Goal: Task Accomplishment & Management: Manage account settings

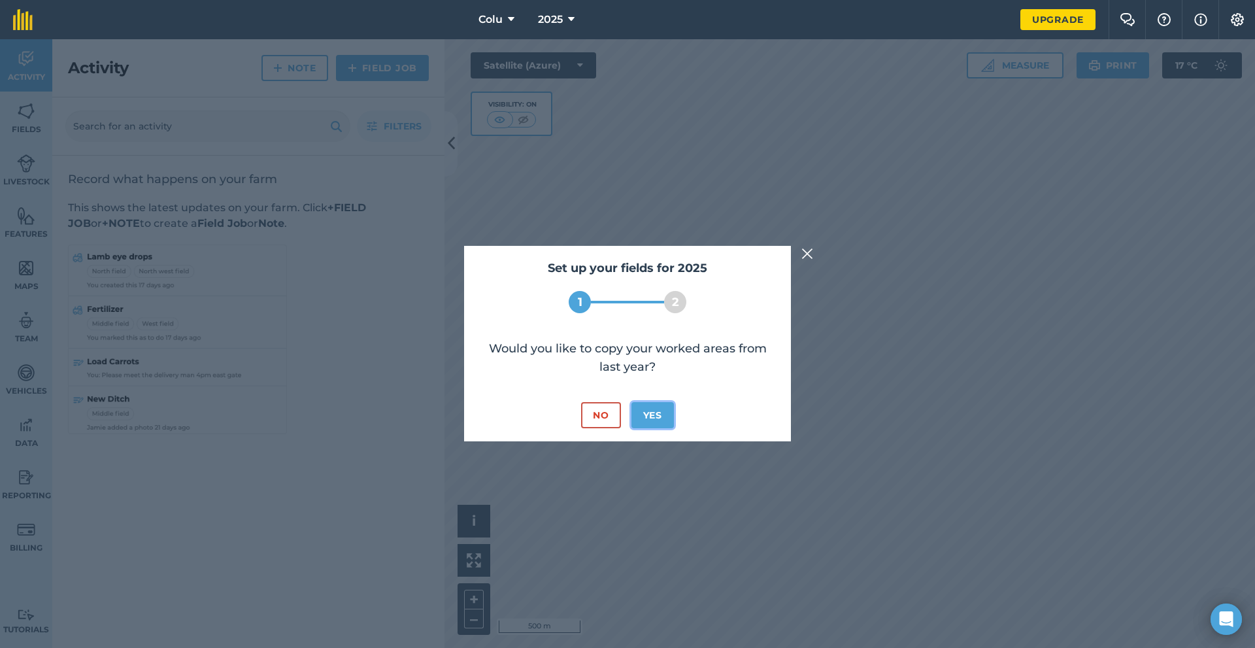
click at [643, 409] on button "Yes" at bounding box center [653, 415] width 42 height 26
click at [607, 413] on button "No" at bounding box center [600, 415] width 39 height 26
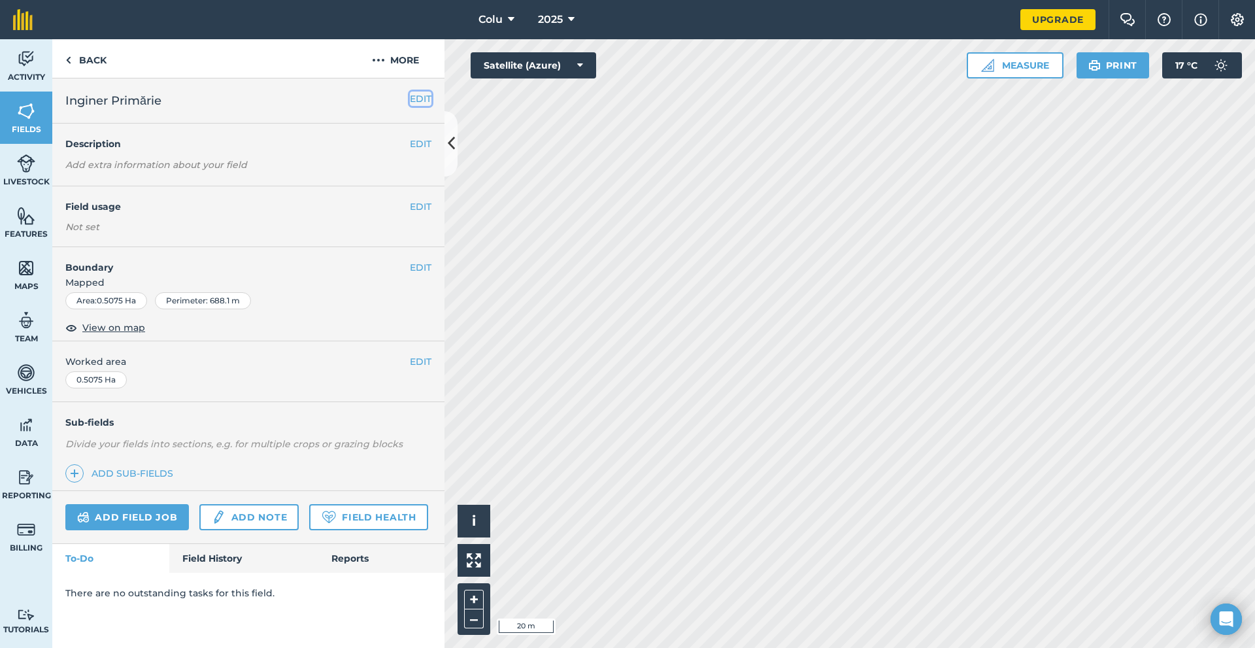
click at [416, 98] on button "EDIT" at bounding box center [421, 99] width 22 height 14
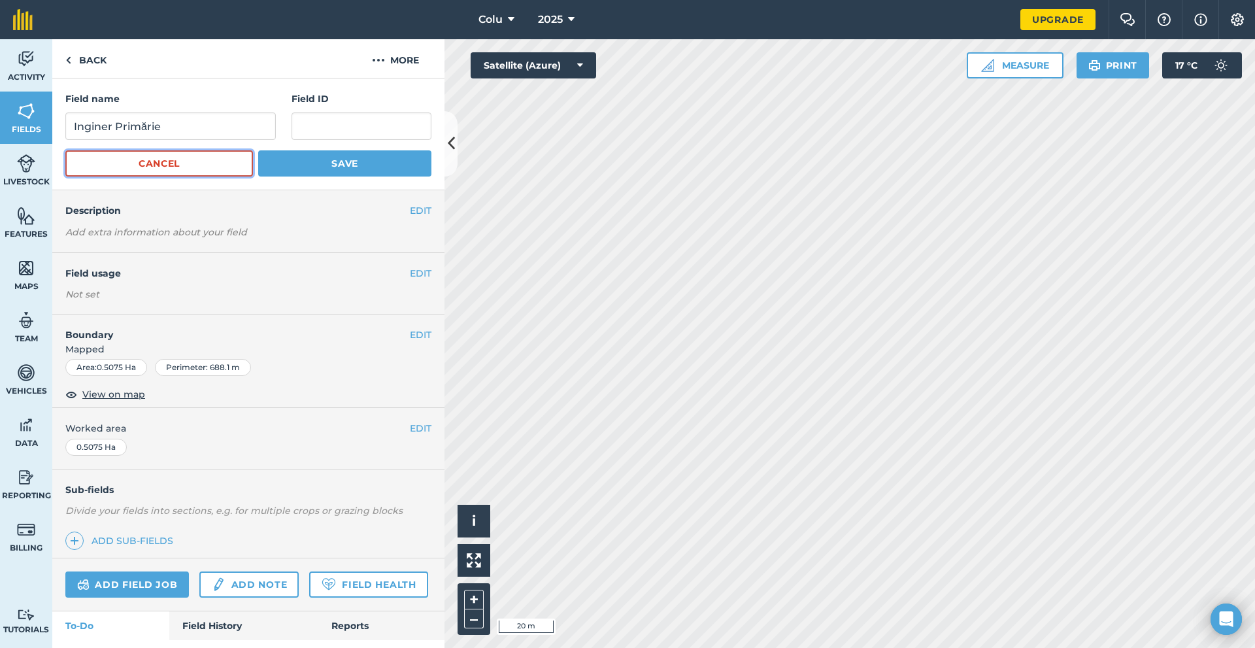
click at [169, 169] on button "Cancel" at bounding box center [159, 163] width 188 height 26
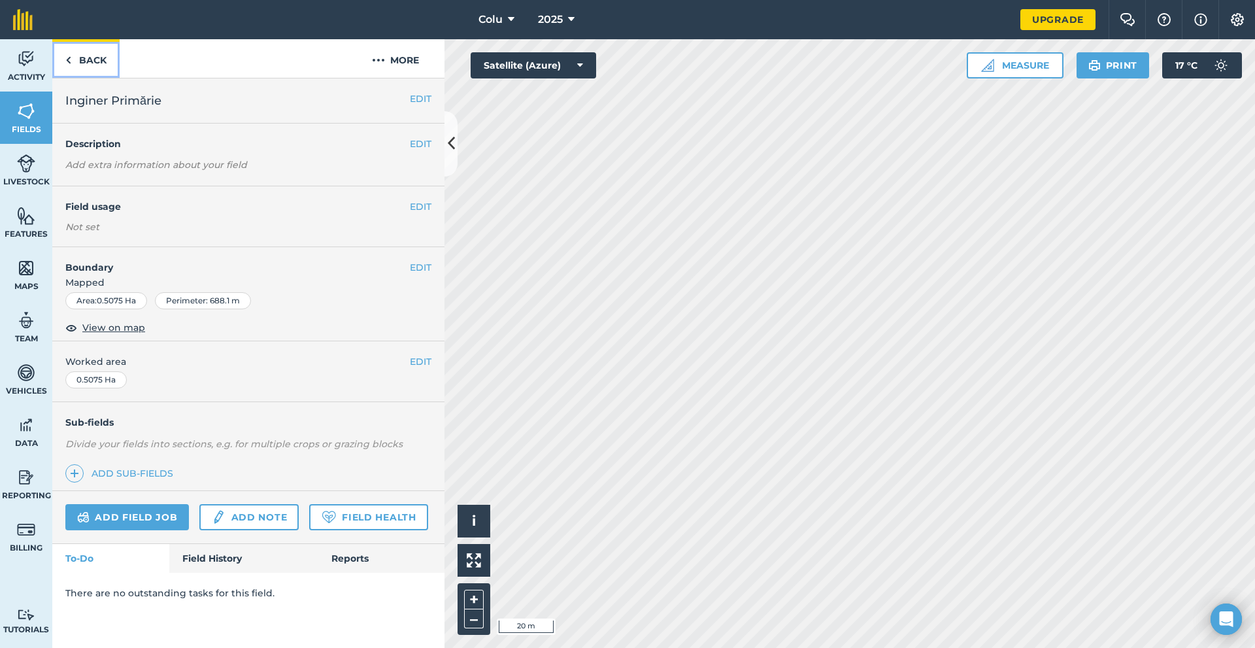
click at [75, 64] on link "Back" at bounding box center [85, 58] width 67 height 39
click at [107, 108] on span "Inginer Primărie" at bounding box center [113, 101] width 96 height 18
click at [455, 143] on button at bounding box center [451, 143] width 13 height 65
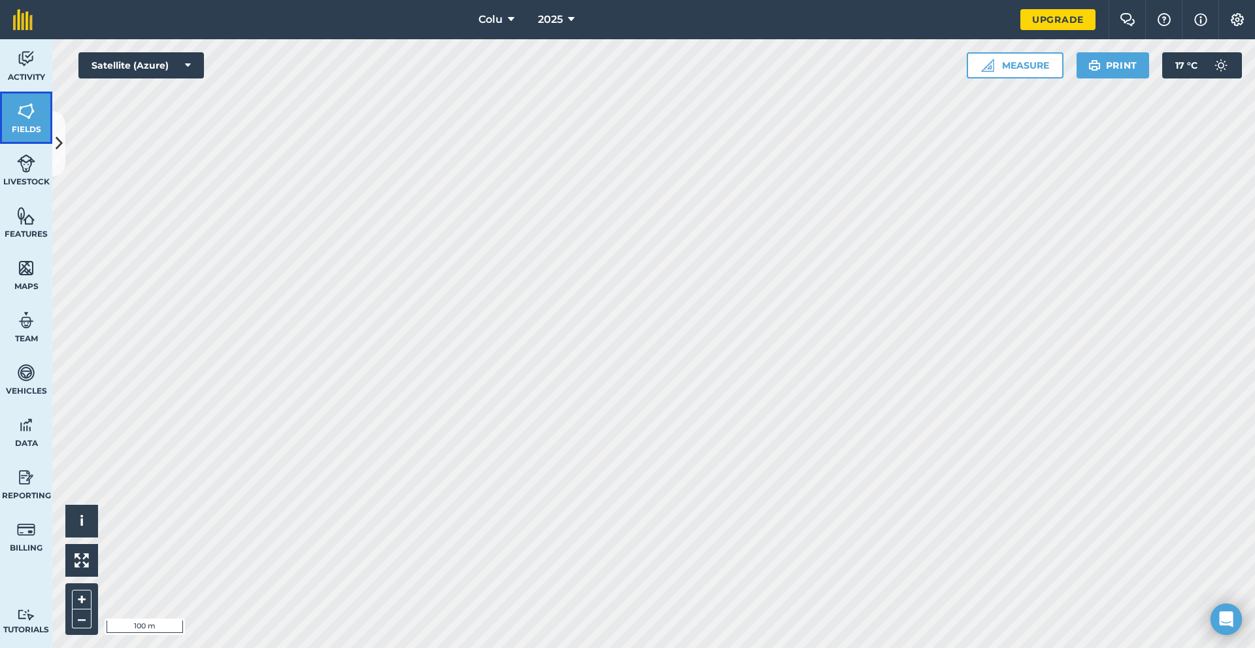
click at [22, 99] on link "Fields" at bounding box center [26, 118] width 52 height 52
click at [167, 67] on button "Satellite (Azure)" at bounding box center [141, 65] width 126 height 26
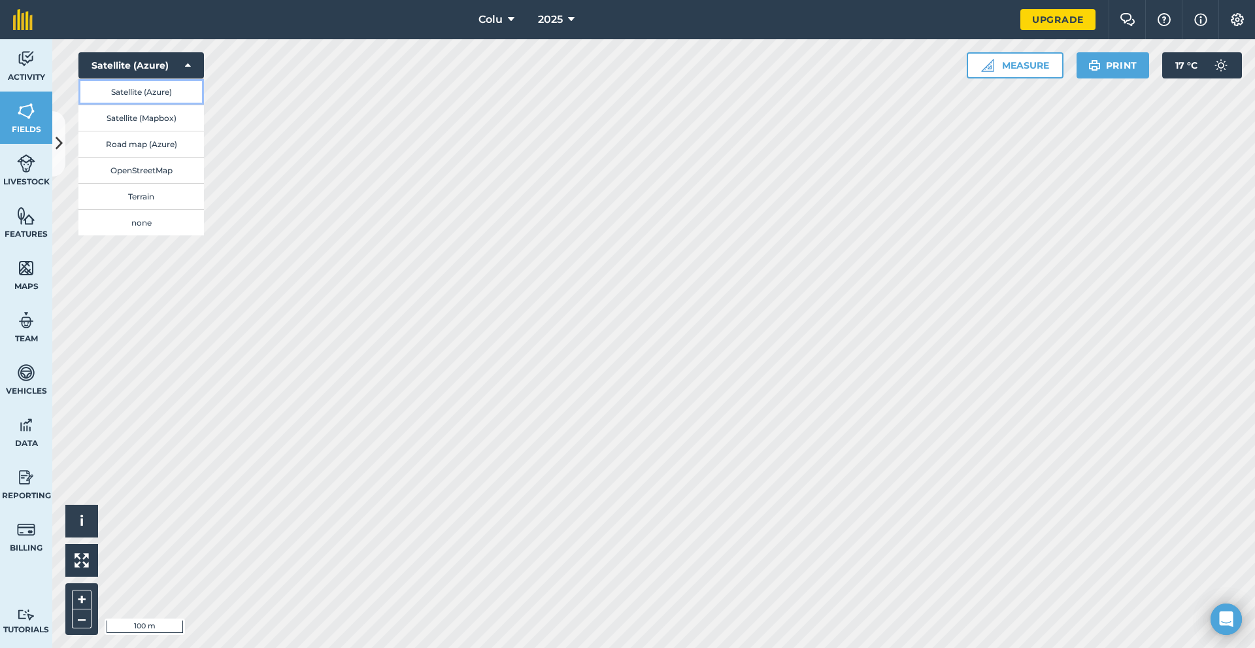
click at [152, 84] on button "Satellite (Azure)" at bounding box center [141, 91] width 126 height 26
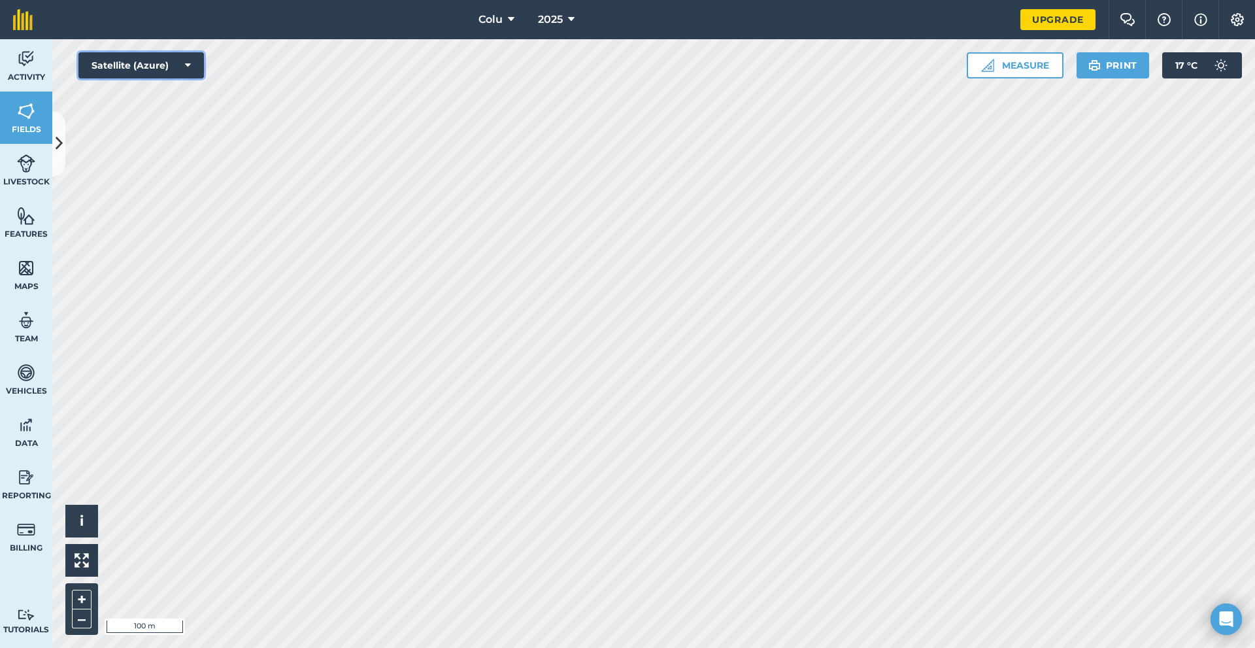
click at [175, 71] on button "Satellite (Azure)" at bounding box center [141, 65] width 126 height 26
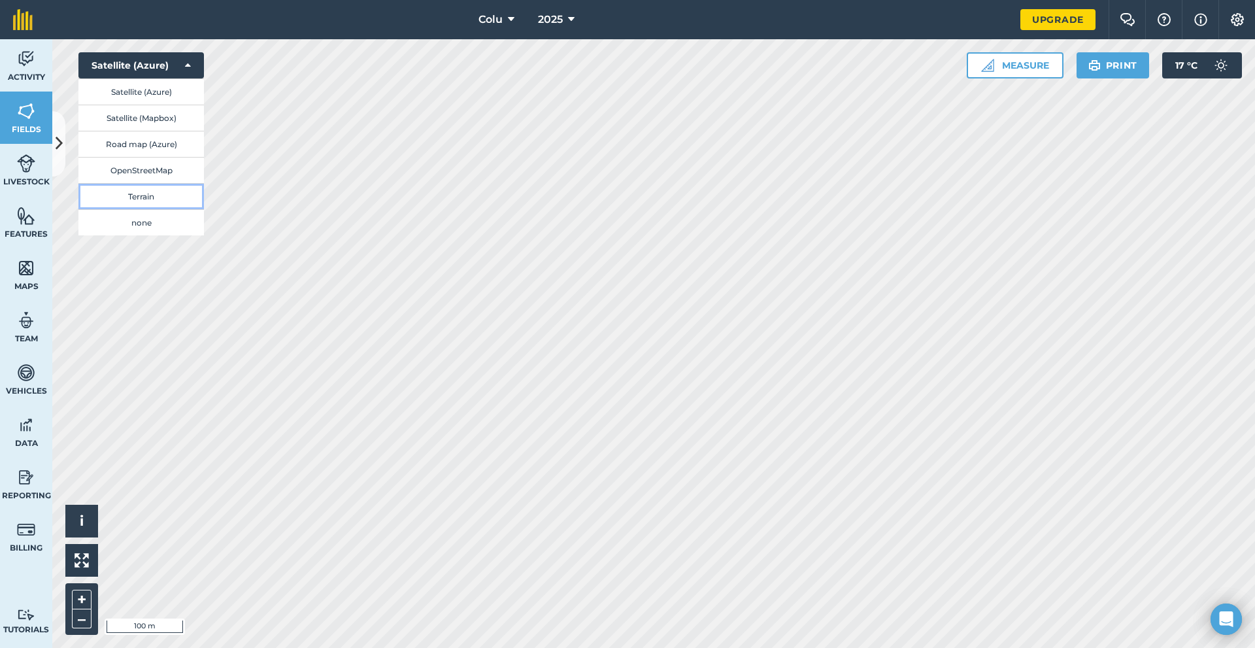
click at [134, 189] on button "Terrain" at bounding box center [141, 196] width 126 height 26
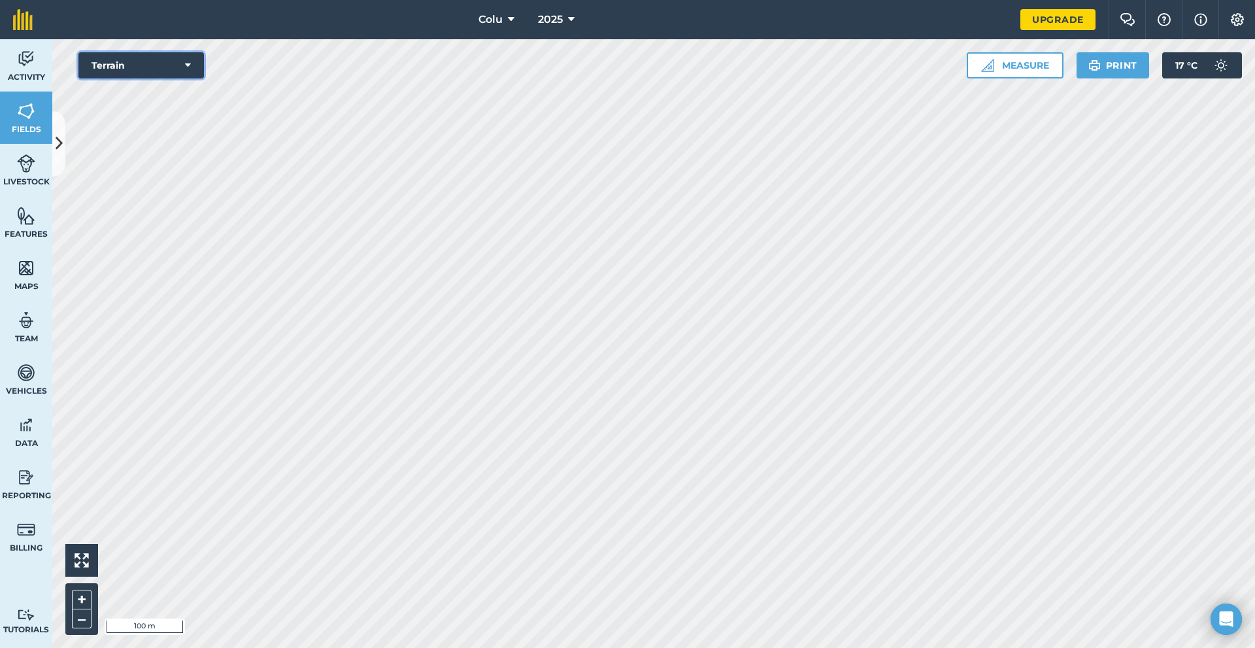
click at [197, 67] on button "Terrain" at bounding box center [141, 65] width 126 height 26
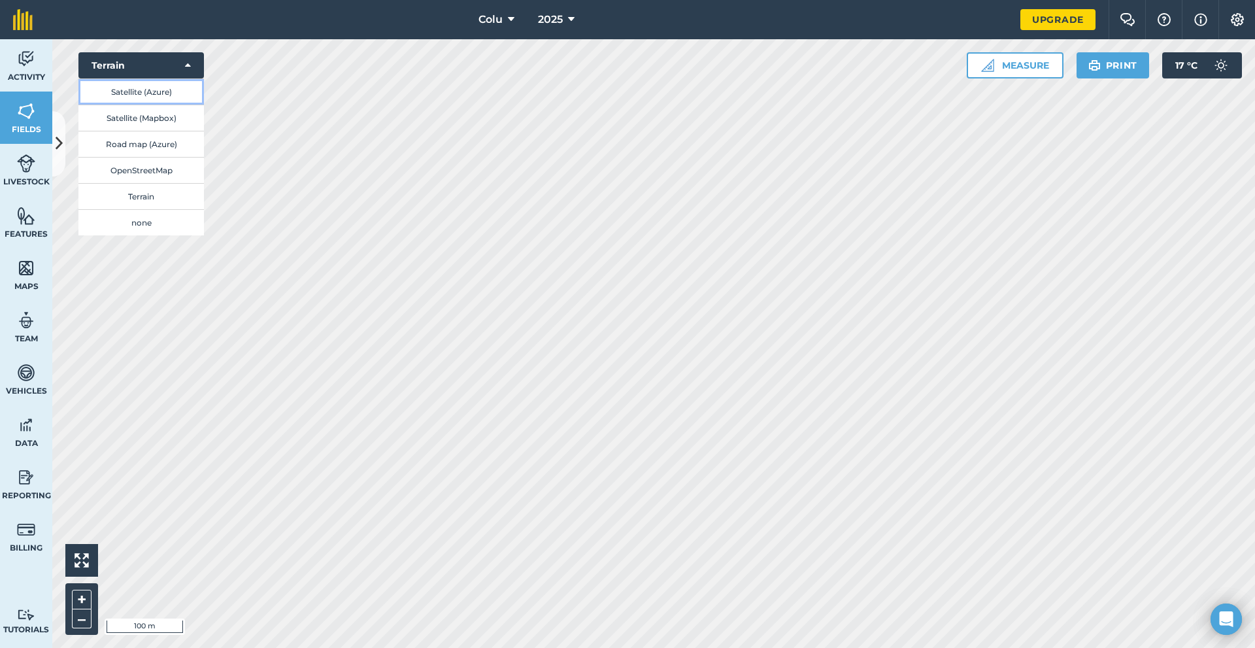
click at [152, 91] on button "Satellite (Azure)" at bounding box center [141, 91] width 126 height 26
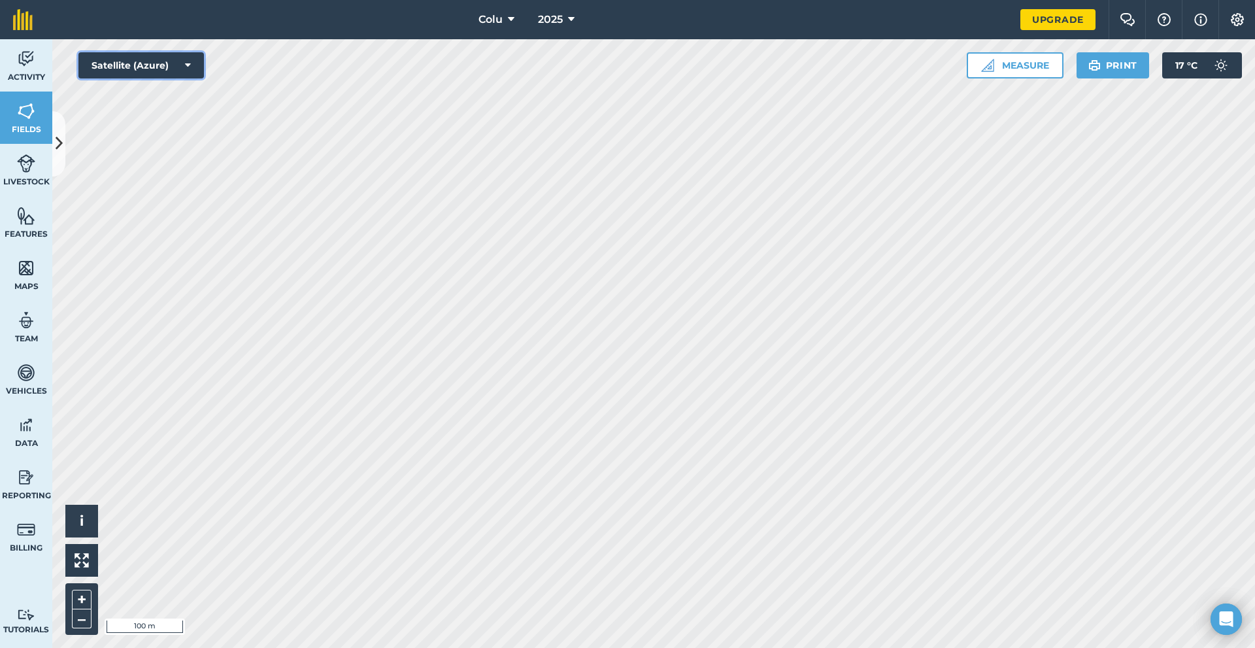
click at [177, 78] on button "Satellite (Azure)" at bounding box center [141, 65] width 126 height 26
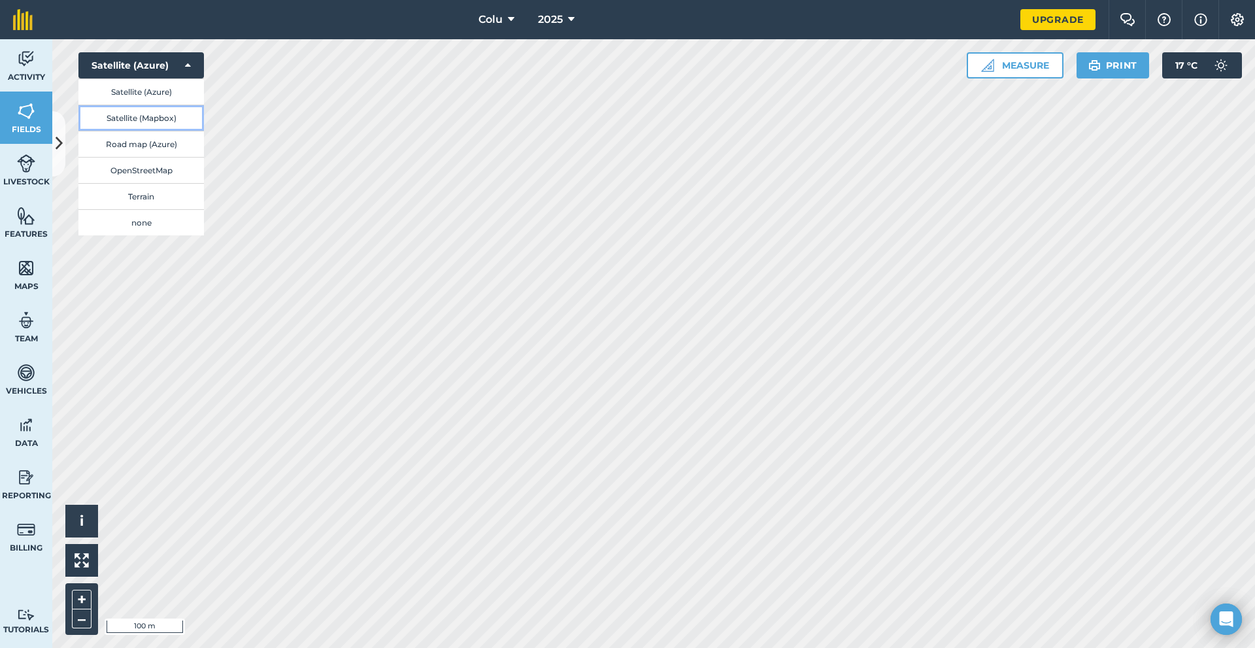
click at [176, 126] on button "Satellite (Mapbox)" at bounding box center [141, 118] width 126 height 26
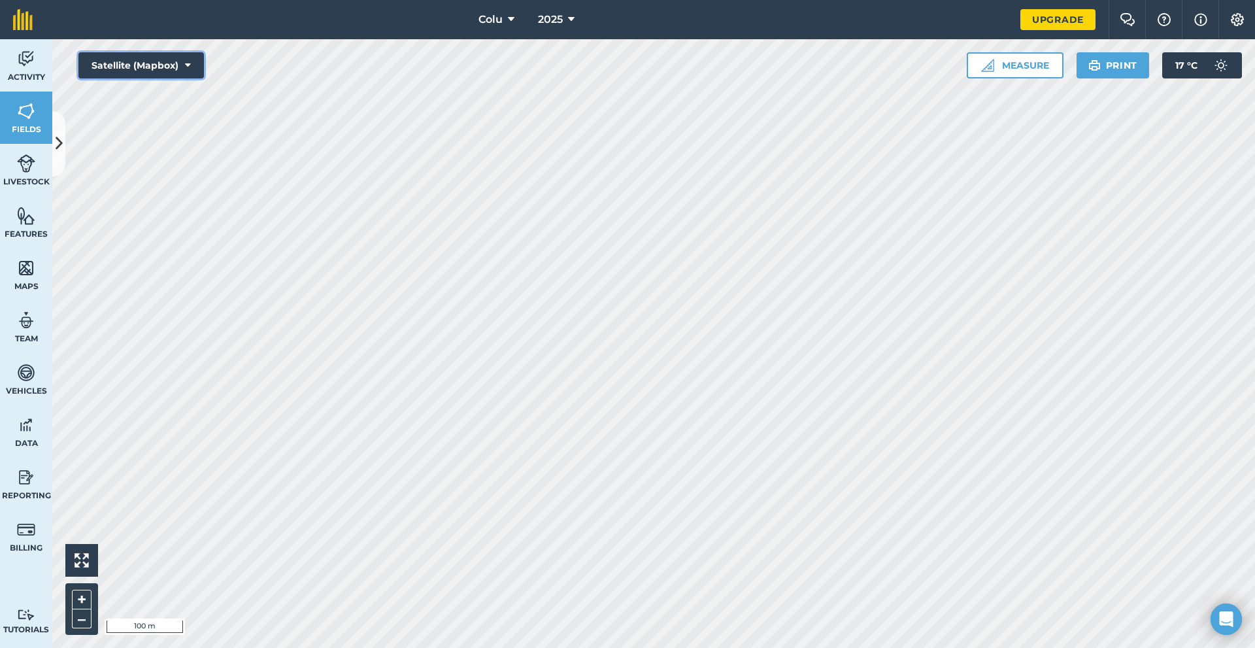
click at [161, 71] on button "Satellite (Mapbox)" at bounding box center [141, 65] width 126 height 26
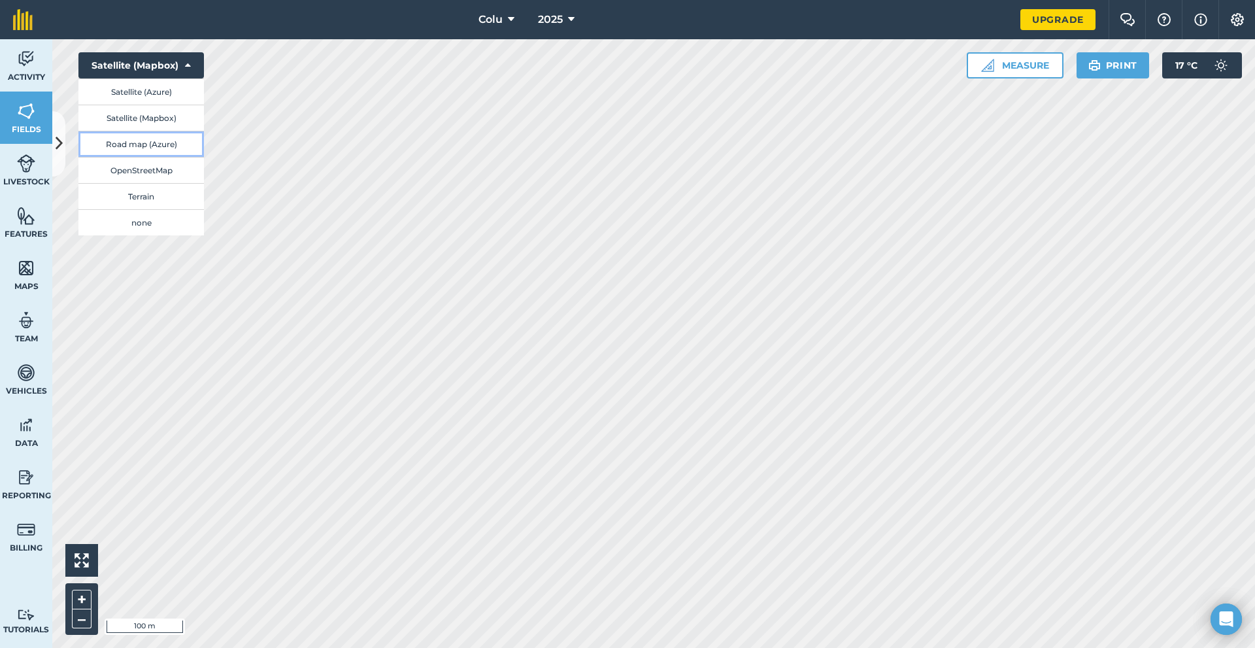
click at [153, 146] on button "Road map (Azure)" at bounding box center [141, 144] width 126 height 26
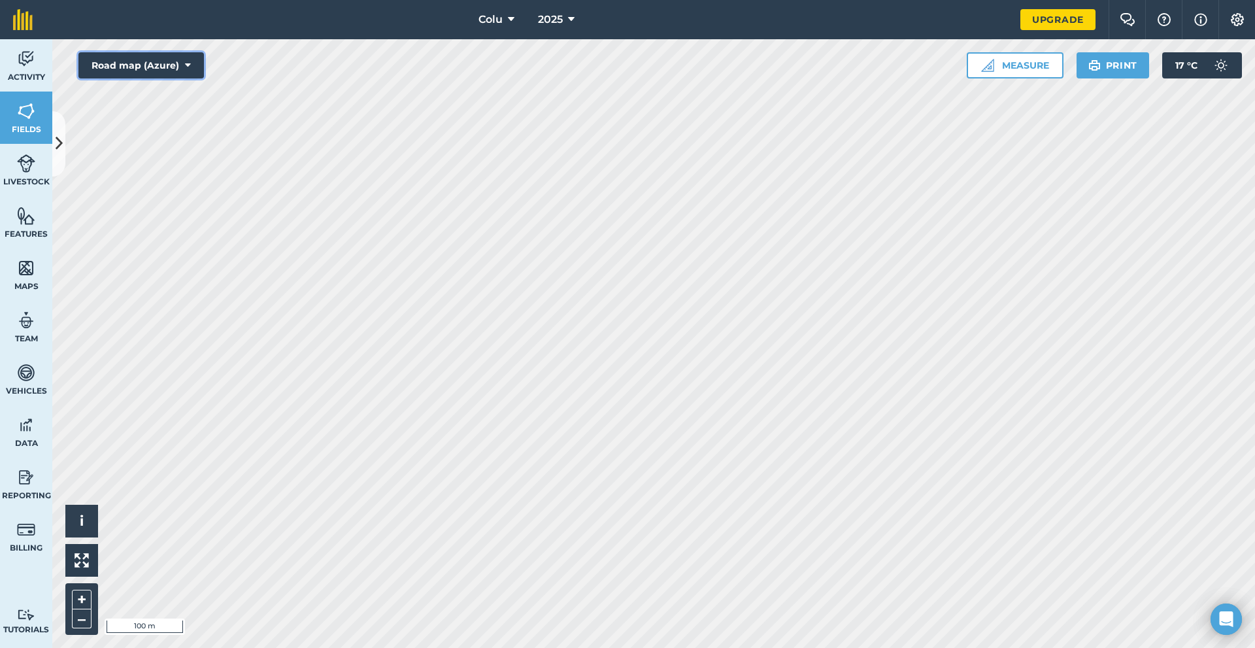
click at [151, 72] on button "Road map (Azure)" at bounding box center [141, 65] width 126 height 26
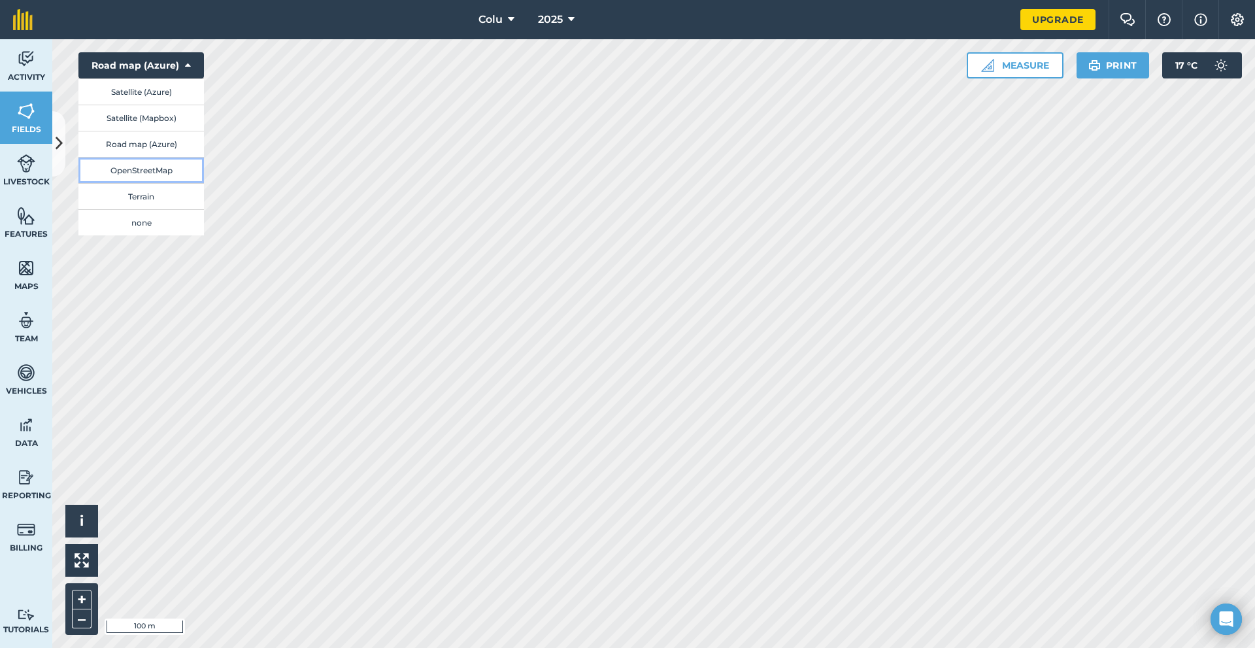
click at [141, 168] on button "OpenStreetMap" at bounding box center [141, 170] width 126 height 26
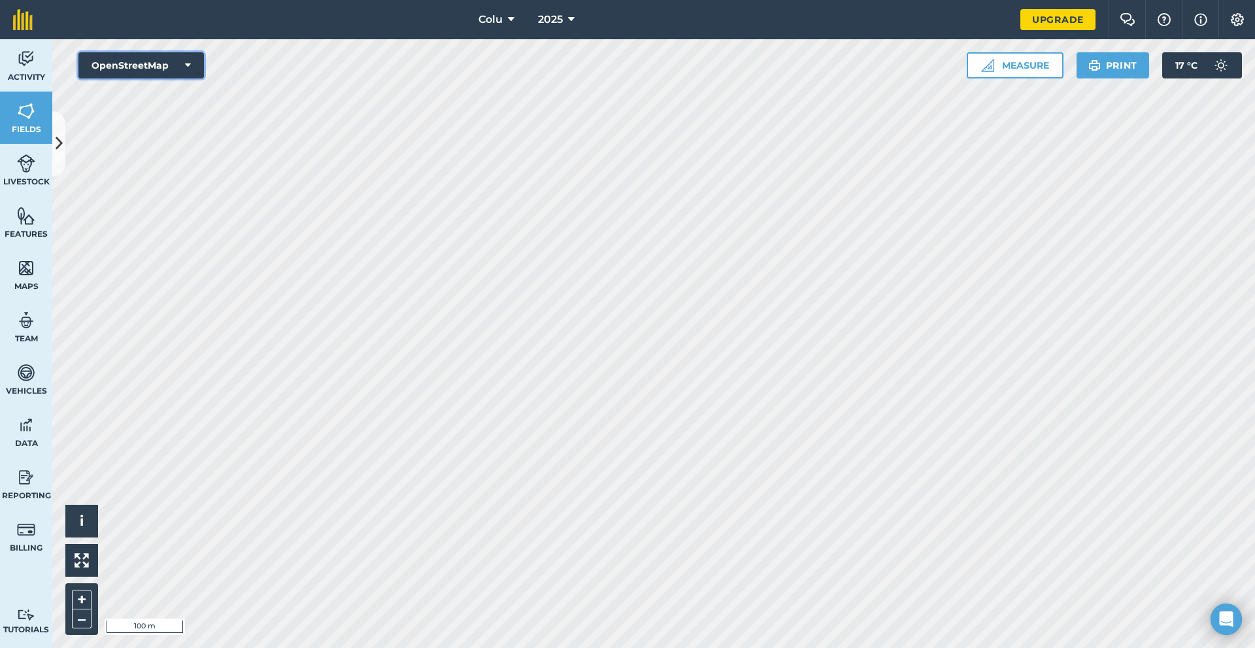
drag, startPoint x: 154, startPoint y: 58, endPoint x: 157, endPoint y: 68, distance: 11.0
click at [156, 57] on button "OpenStreetMap" at bounding box center [141, 65] width 126 height 26
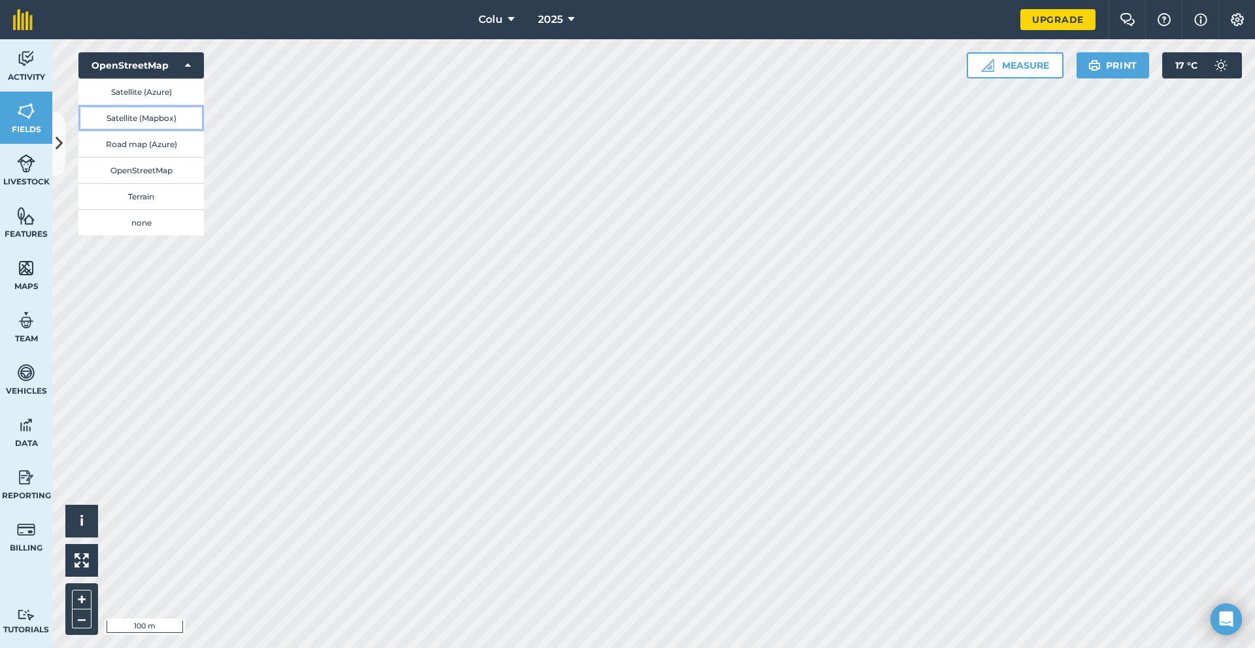
click at [154, 120] on button "Satellite (Mapbox)" at bounding box center [141, 118] width 126 height 26
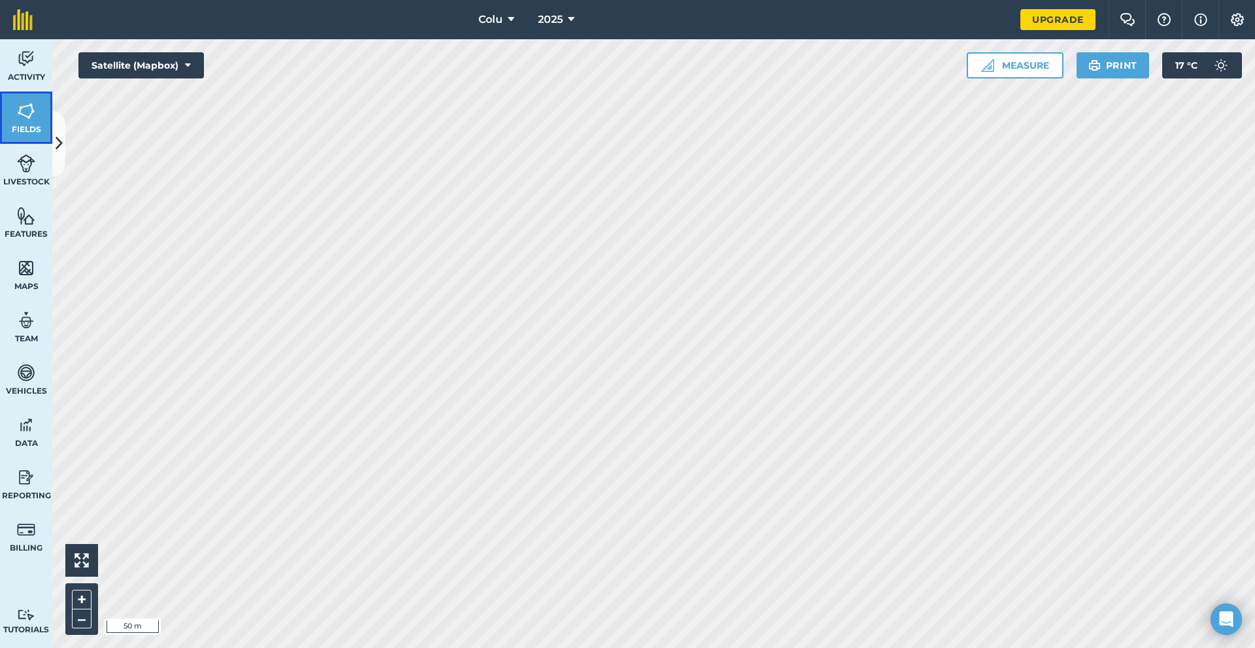
click at [36, 115] on link "Fields" at bounding box center [26, 118] width 52 height 52
click at [58, 131] on button at bounding box center [58, 143] width 13 height 65
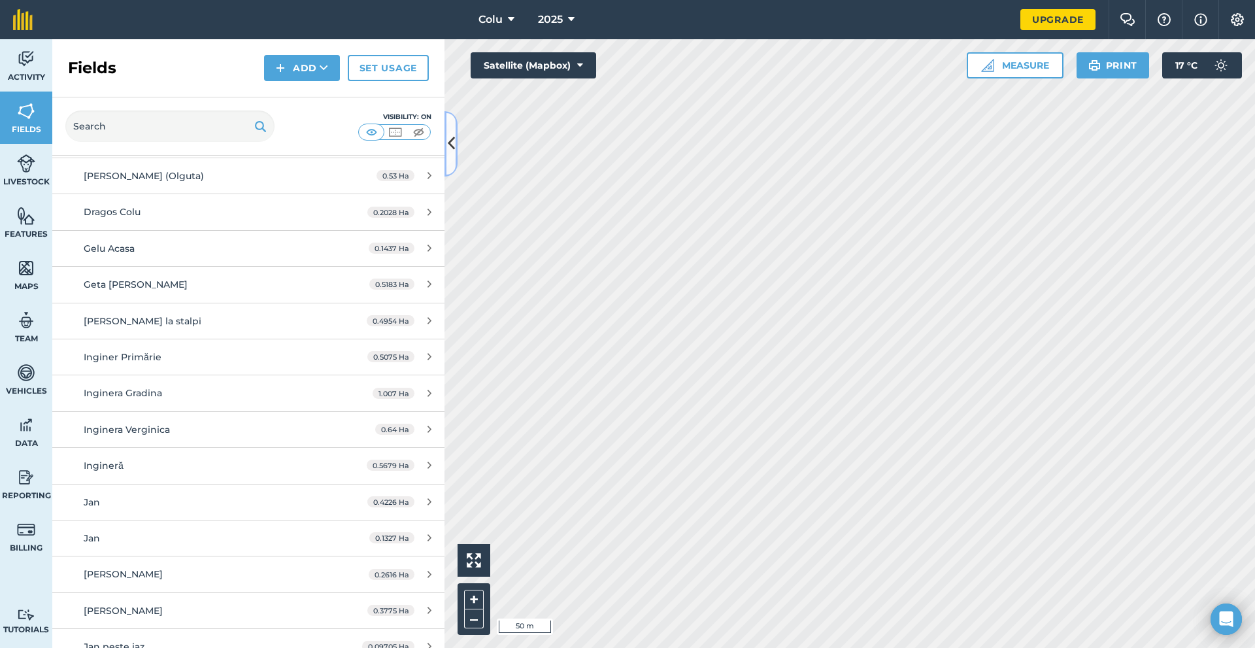
scroll to position [654, 0]
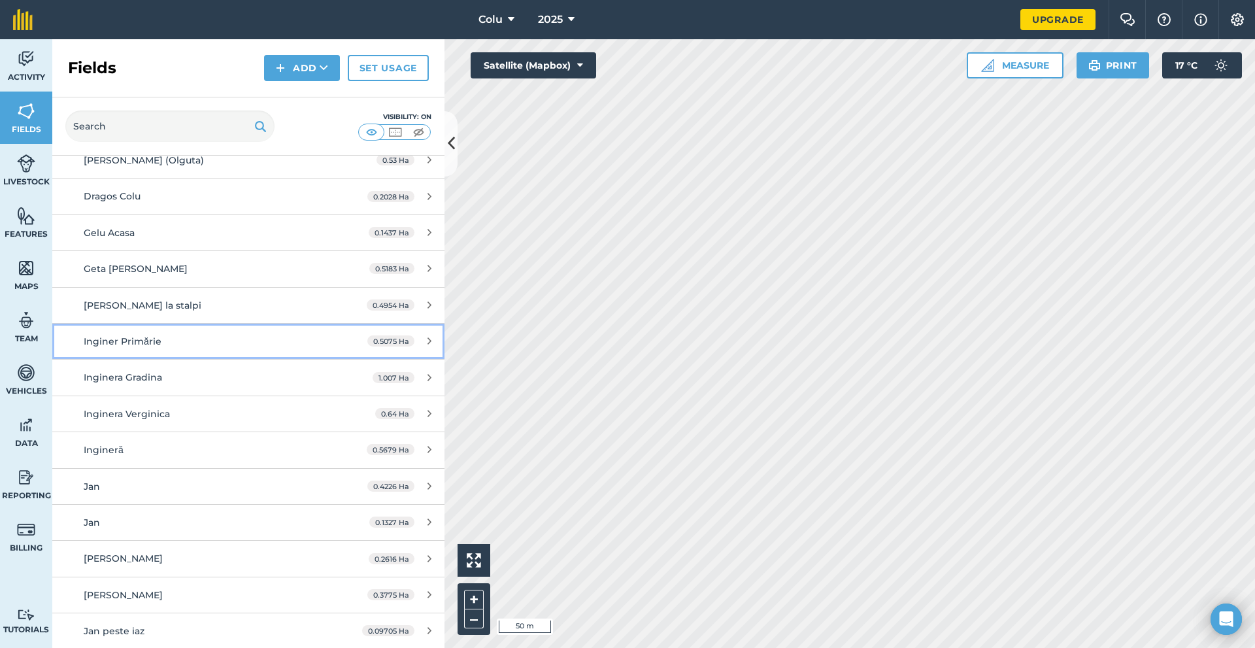
click at [415, 335] on link "Inginer Primărie 0.5075 Ha" at bounding box center [248, 341] width 392 height 35
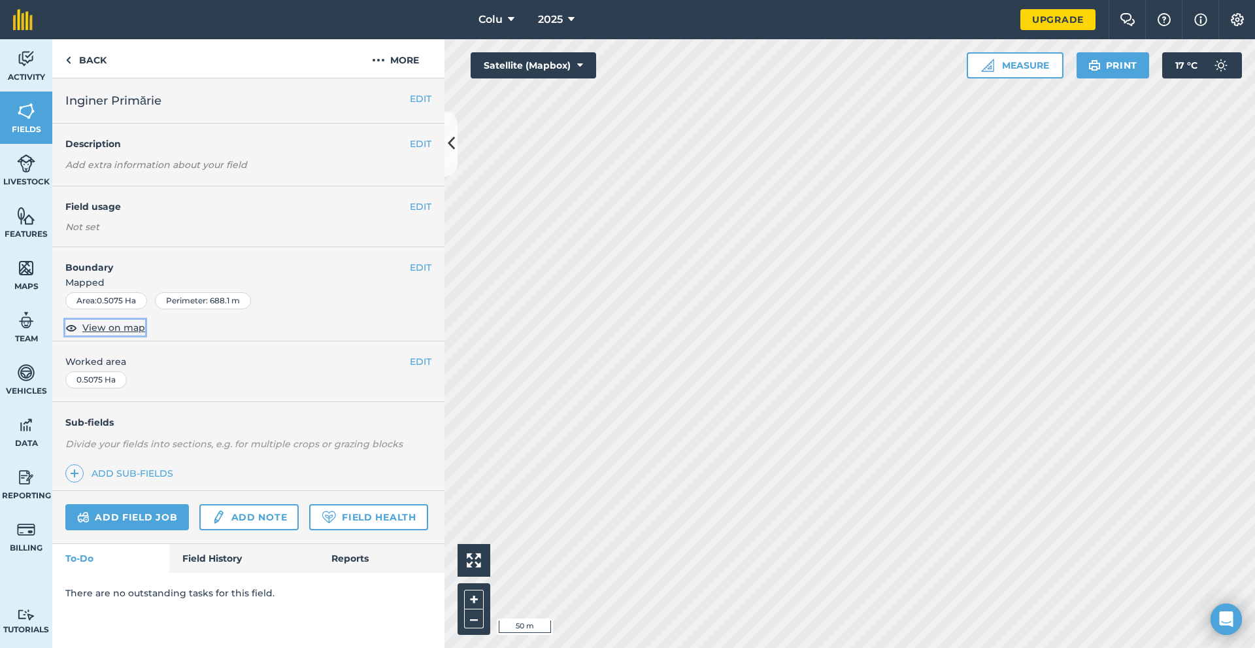
click at [120, 329] on span "View on map" at bounding box center [113, 327] width 63 height 14
click at [414, 274] on button "EDIT" at bounding box center [421, 267] width 22 height 14
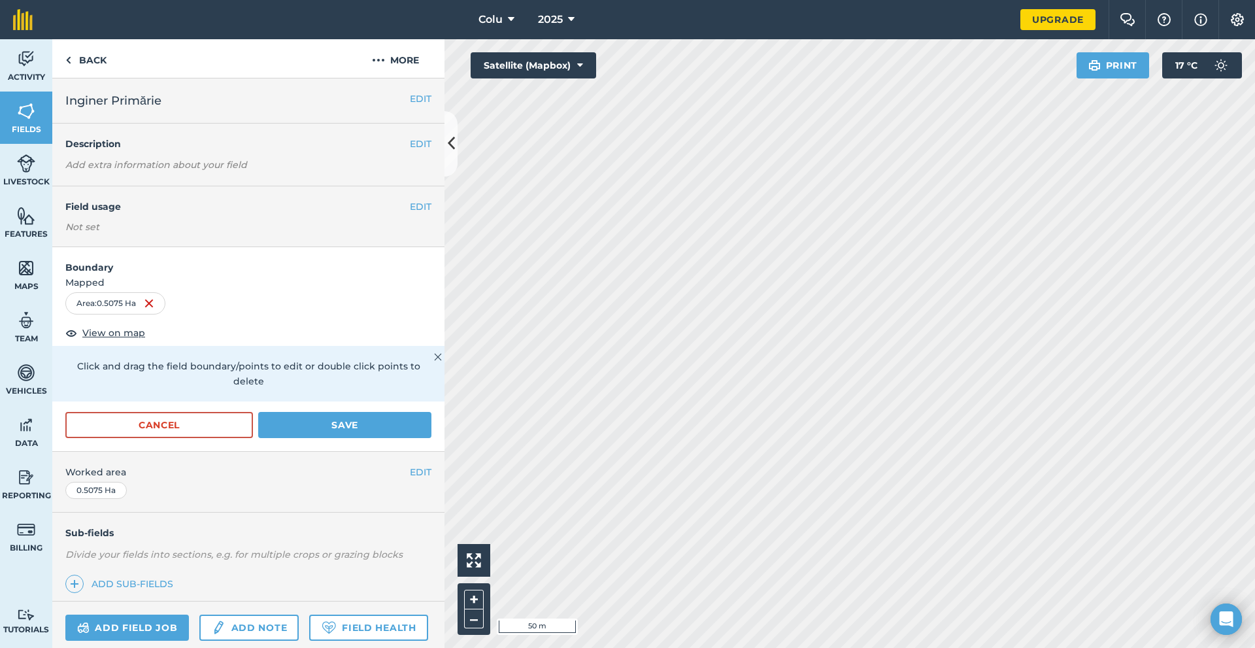
click at [161, 300] on div "Area : 0.5075 Ha" at bounding box center [115, 303] width 100 height 22
click at [154, 306] on img at bounding box center [149, 303] width 10 height 16
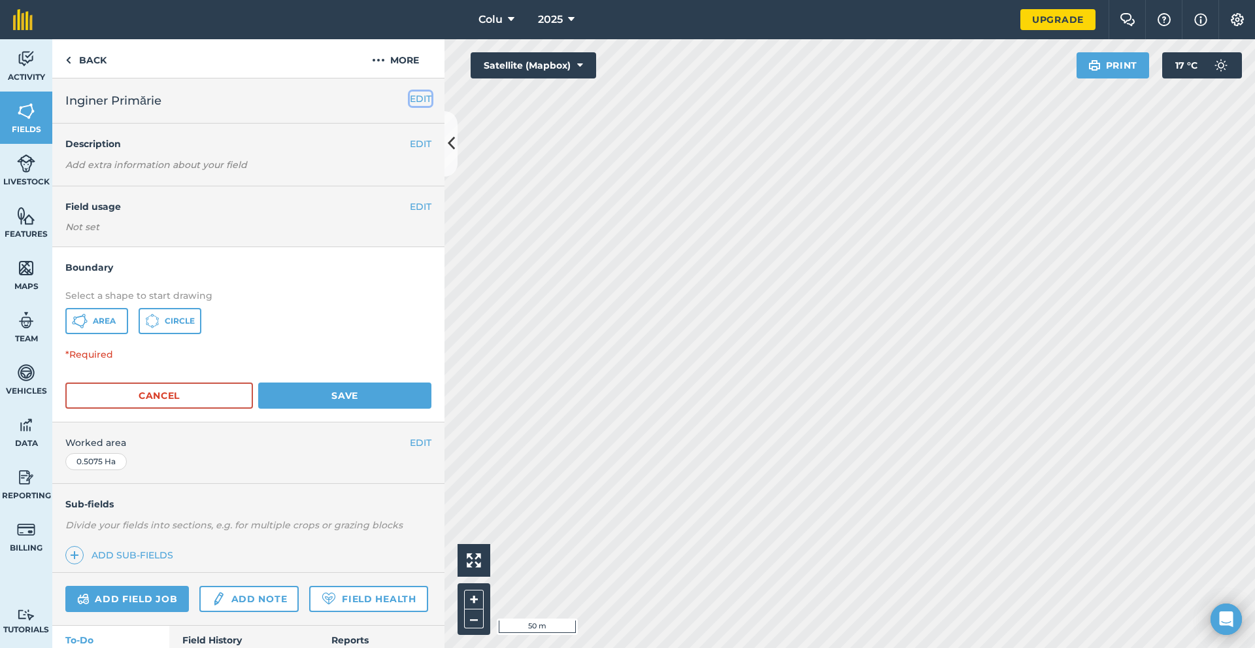
click at [418, 99] on button "EDIT" at bounding box center [421, 99] width 22 height 14
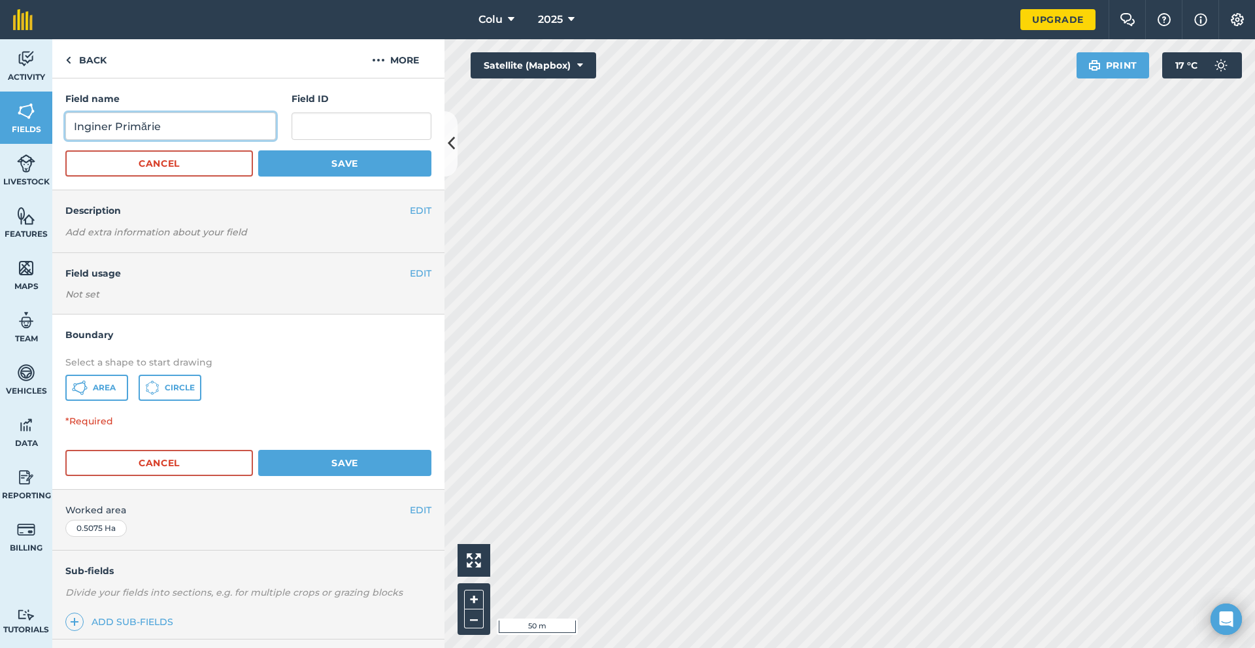
drag, startPoint x: 220, startPoint y: 132, endPoint x: 75, endPoint y: 124, distance: 146.0
click at [82, 124] on input "Inginer Primărie" at bounding box center [170, 125] width 211 height 27
type input "I"
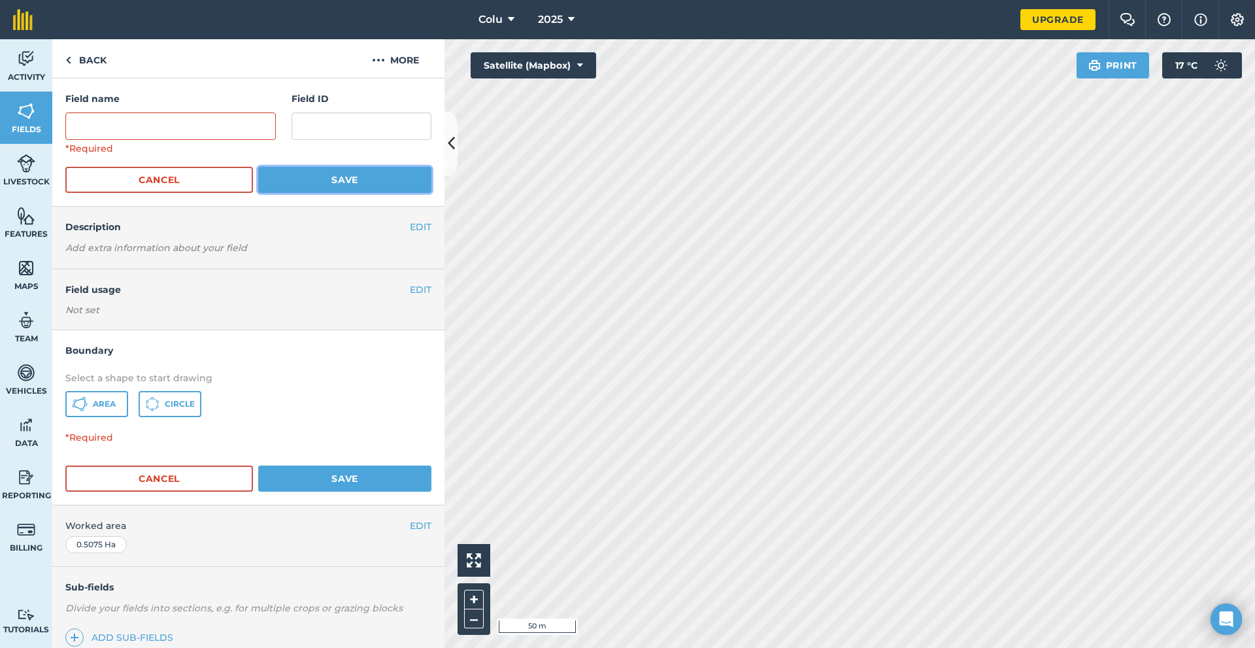
click at [324, 178] on button "Save" at bounding box center [344, 180] width 173 height 26
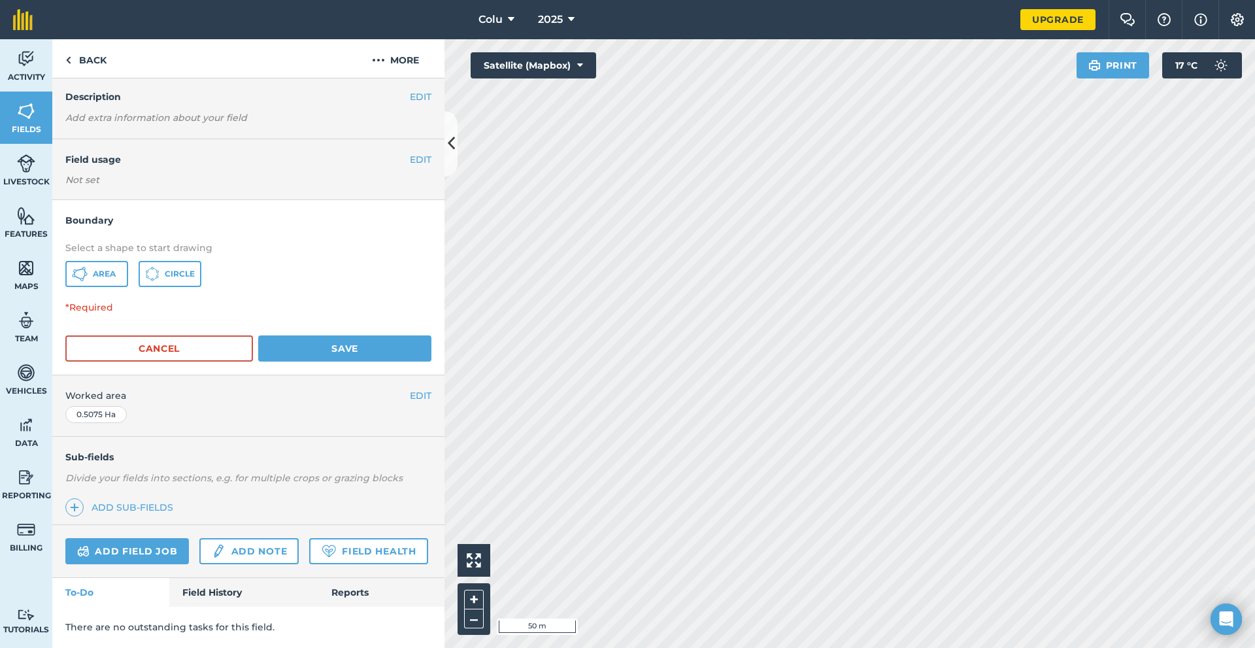
scroll to position [167, 0]
click at [336, 335] on button "Save" at bounding box center [344, 348] width 173 height 26
click at [339, 335] on button "Save" at bounding box center [344, 348] width 173 height 26
click at [340, 335] on button "Save" at bounding box center [344, 348] width 173 height 26
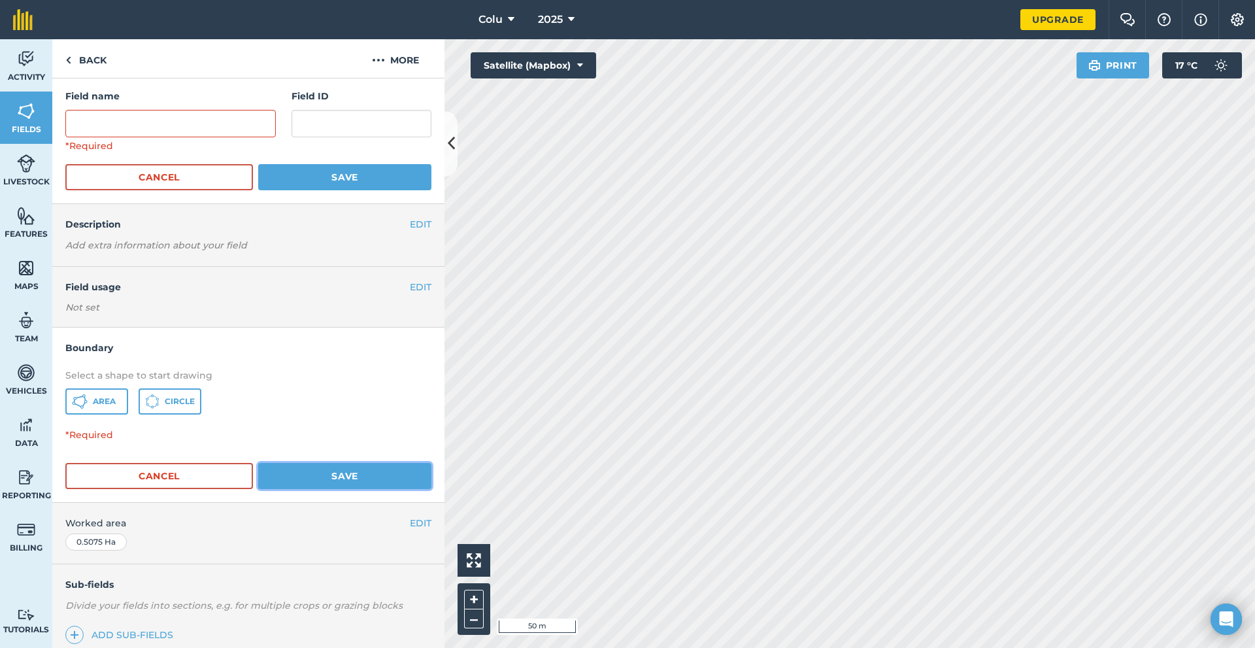
scroll to position [0, 0]
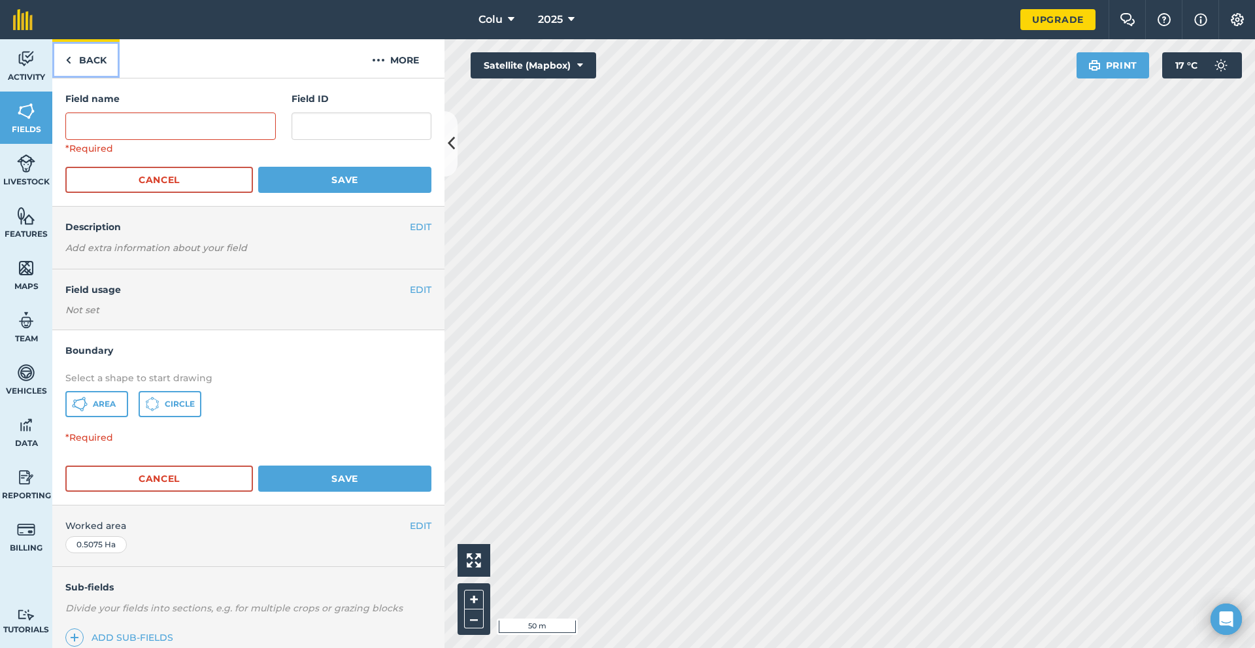
click at [69, 58] on img at bounding box center [68, 60] width 6 height 16
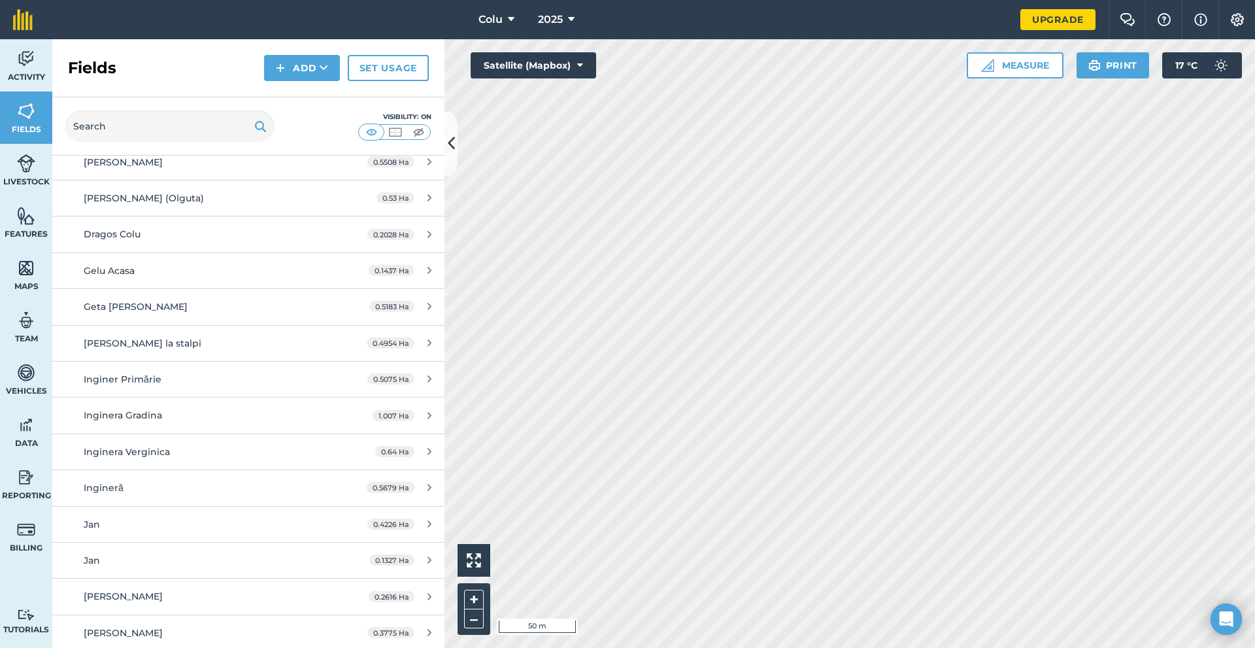
scroll to position [654, 0]
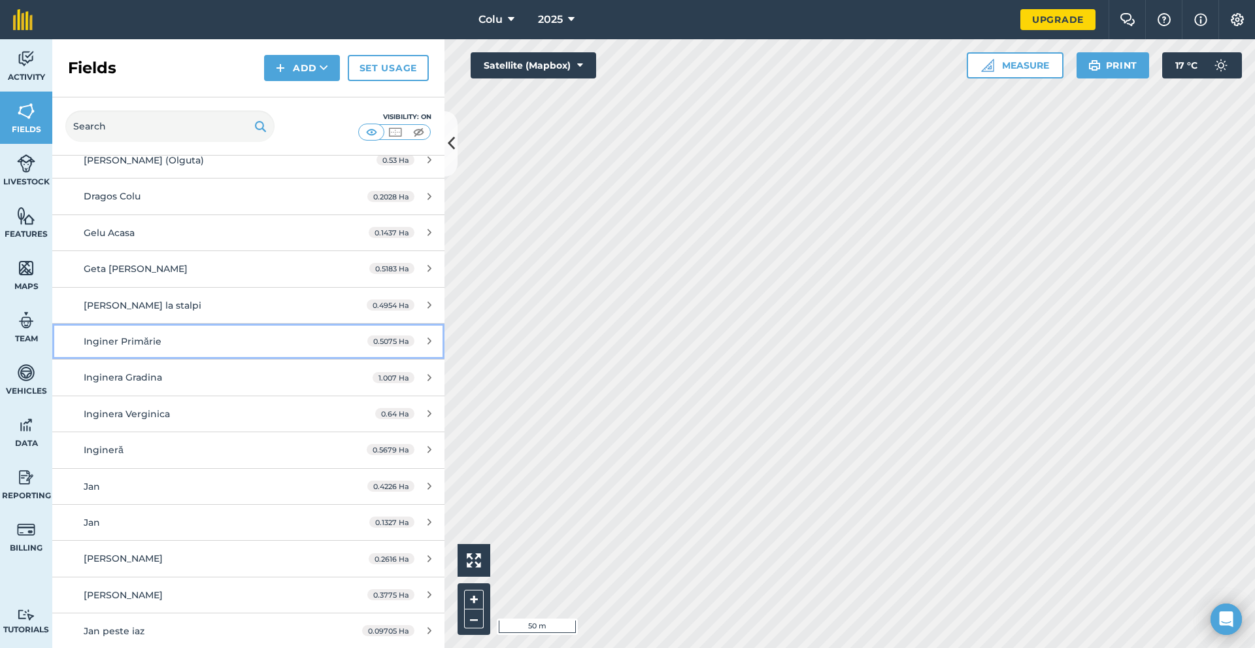
click at [422, 341] on div "0.5075 Ha" at bounding box center [399, 341] width 90 height 10
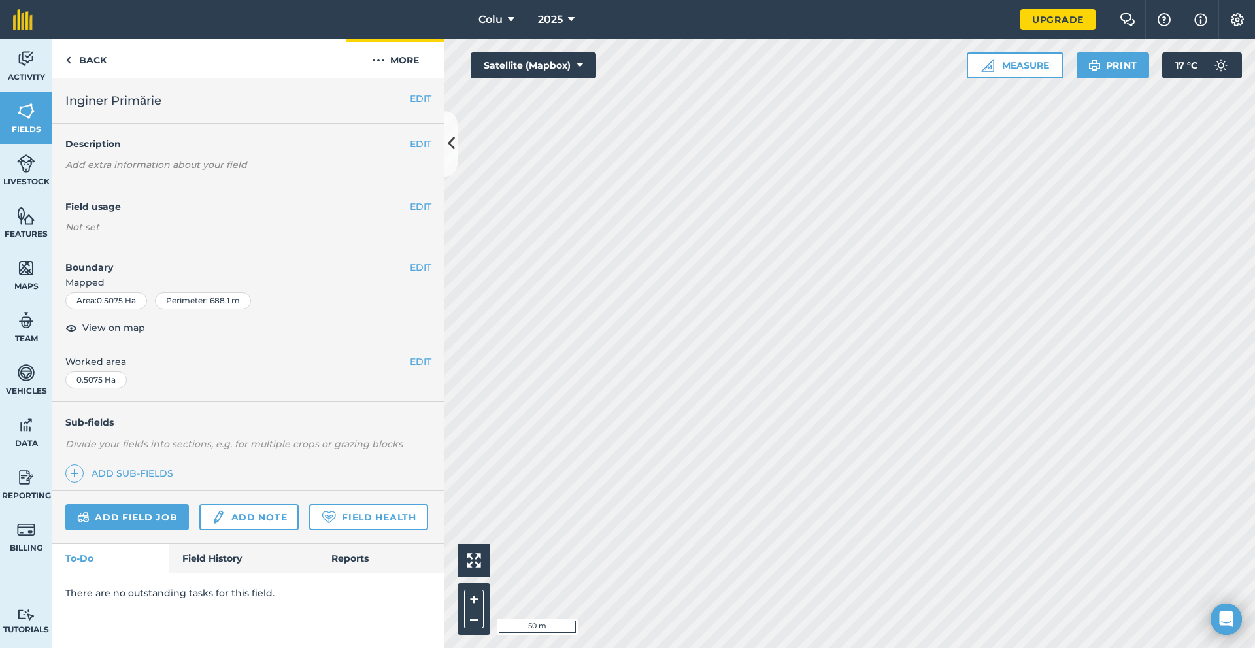
click at [400, 79] on div "EDIT Inginer Primărie" at bounding box center [248, 100] width 392 height 45
click at [399, 52] on button "More" at bounding box center [395, 58] width 98 height 39
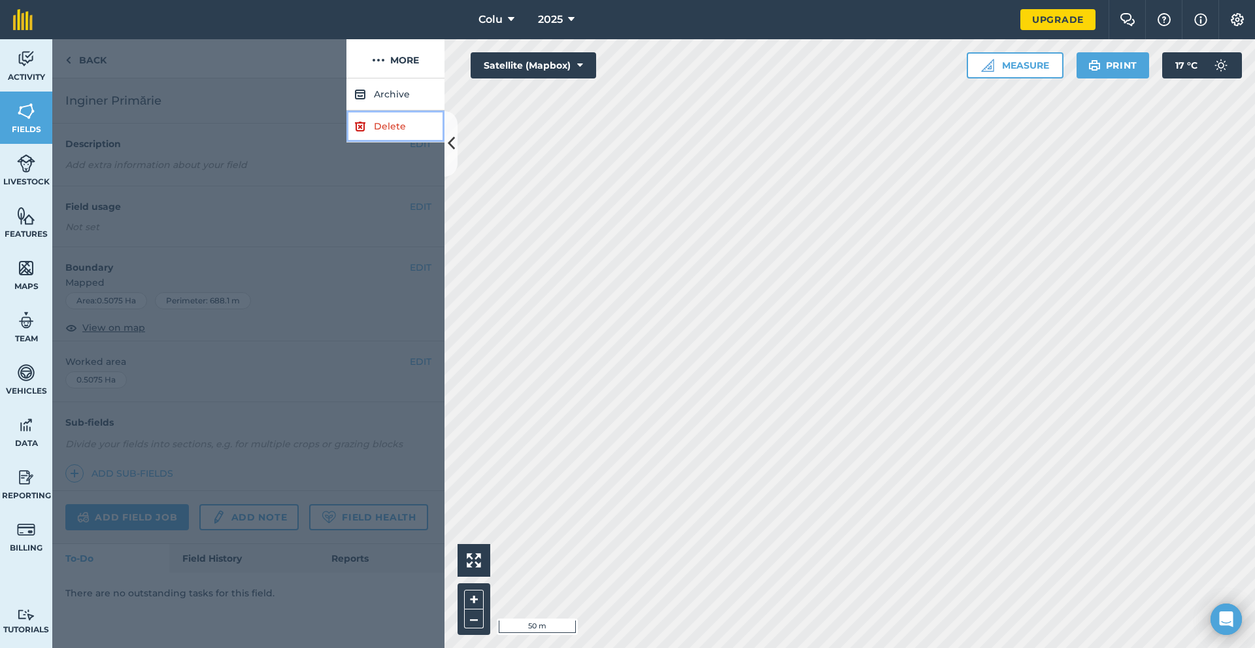
click at [387, 120] on link "Delete" at bounding box center [395, 126] width 98 height 32
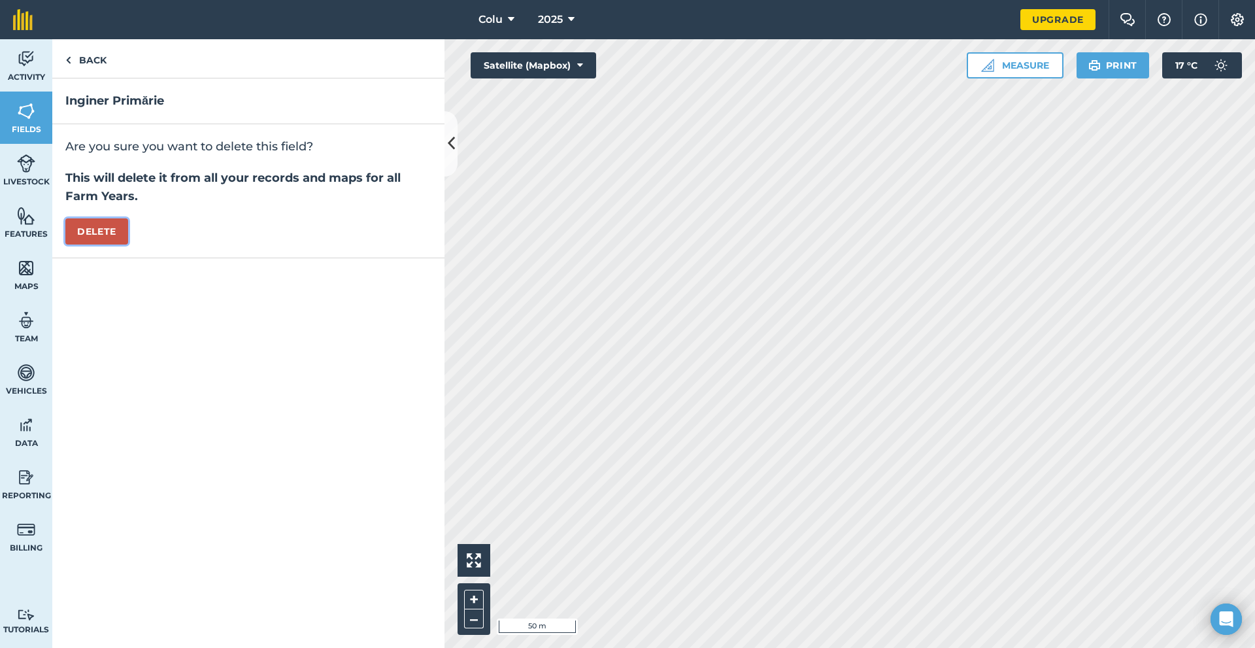
click at [107, 219] on button "Delete" at bounding box center [96, 231] width 63 height 26
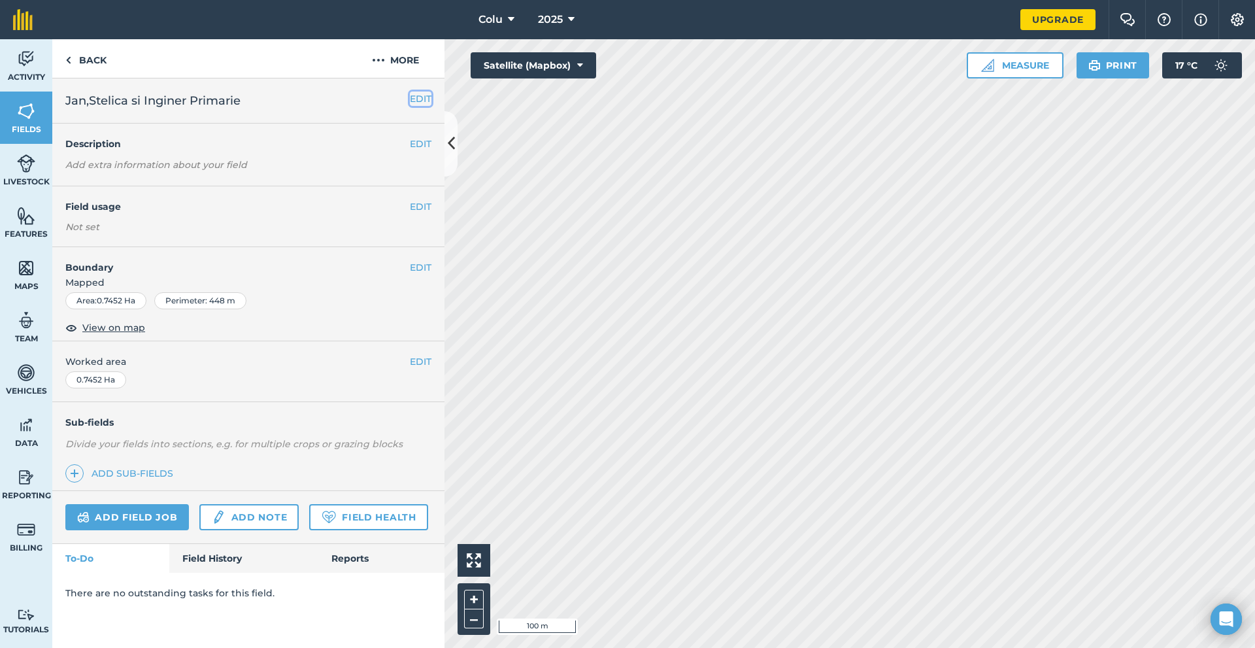
click at [420, 99] on button "EDIT" at bounding box center [421, 99] width 22 height 14
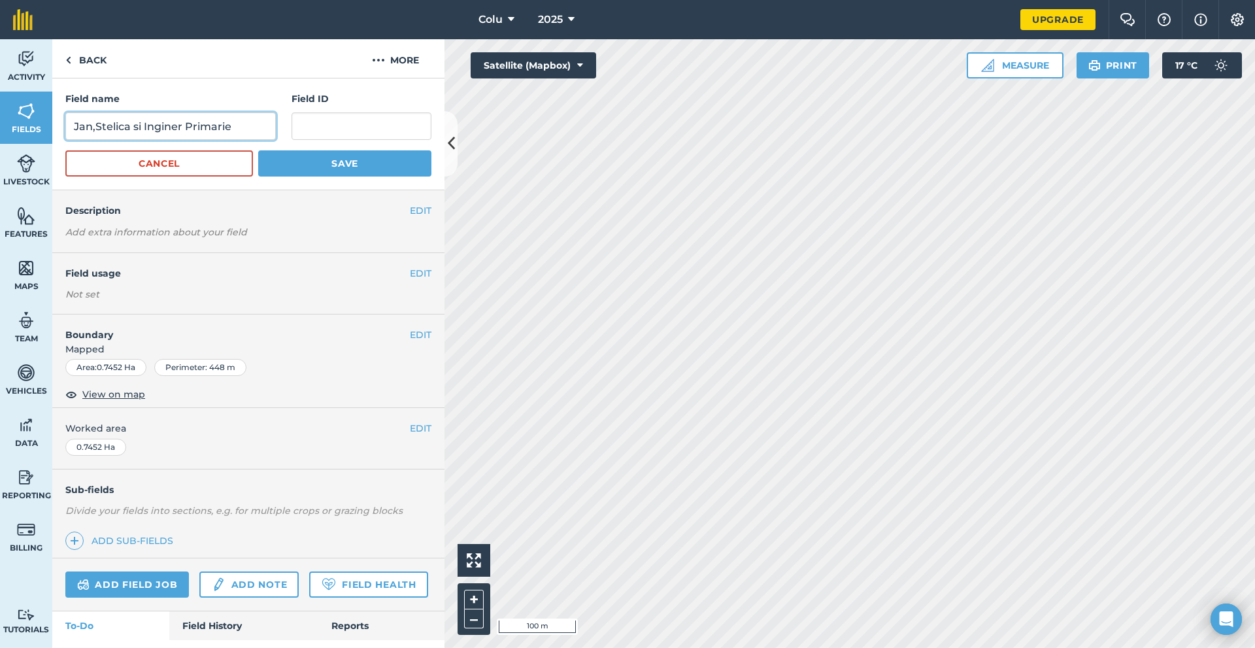
drag, startPoint x: 245, startPoint y: 126, endPoint x: 132, endPoint y: 126, distance: 112.4
click at [132, 126] on input "Jan,Stelica si Inginer Primarie" at bounding box center [170, 125] width 211 height 27
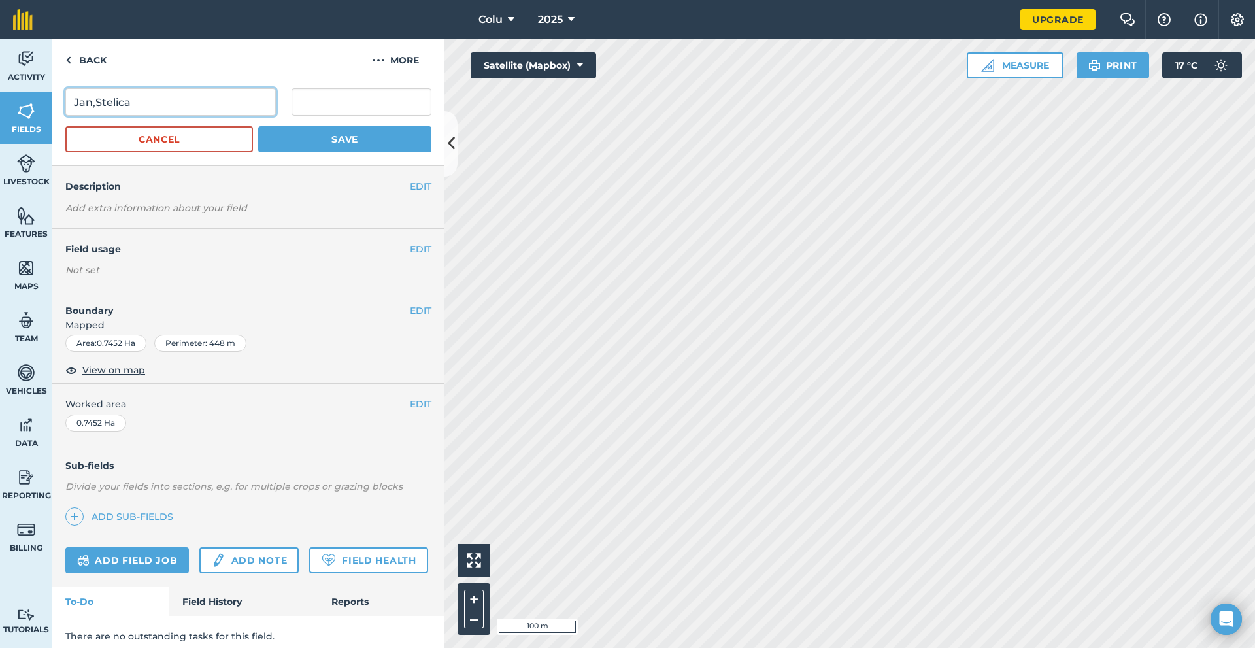
scroll to position [65, 0]
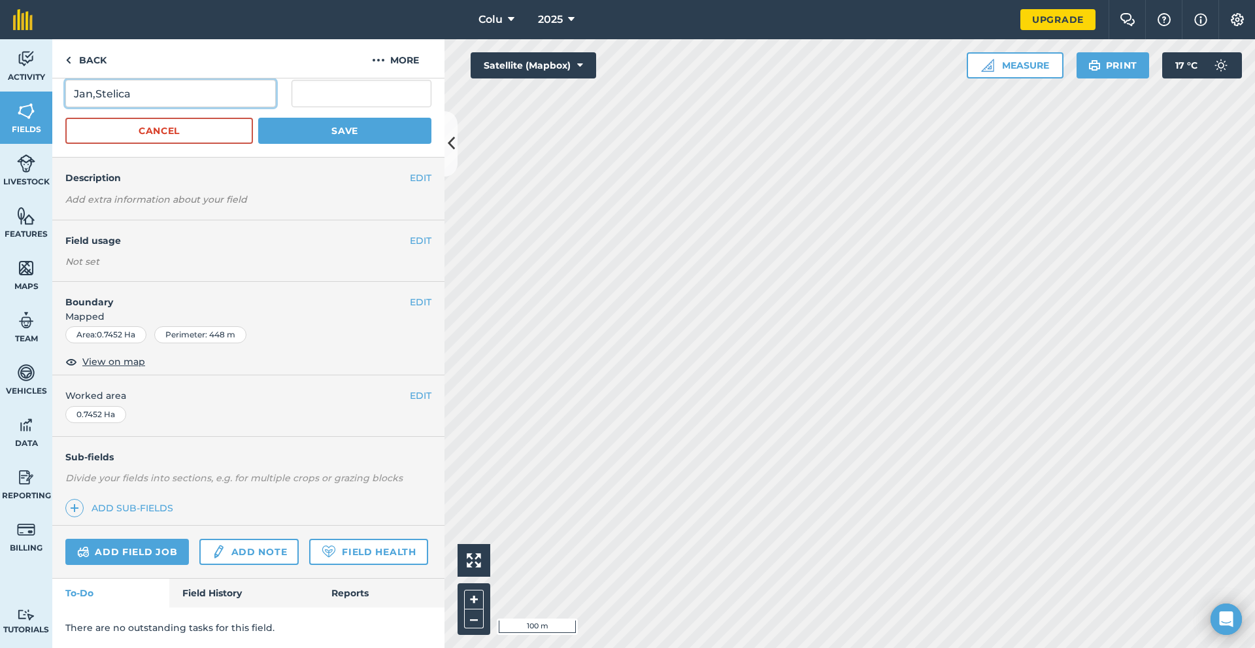
type input "Jan,Stelica"
click at [101, 406] on div "0.7452 Ha" at bounding box center [95, 414] width 61 height 17
click at [410, 388] on button "EDIT" at bounding box center [421, 395] width 22 height 14
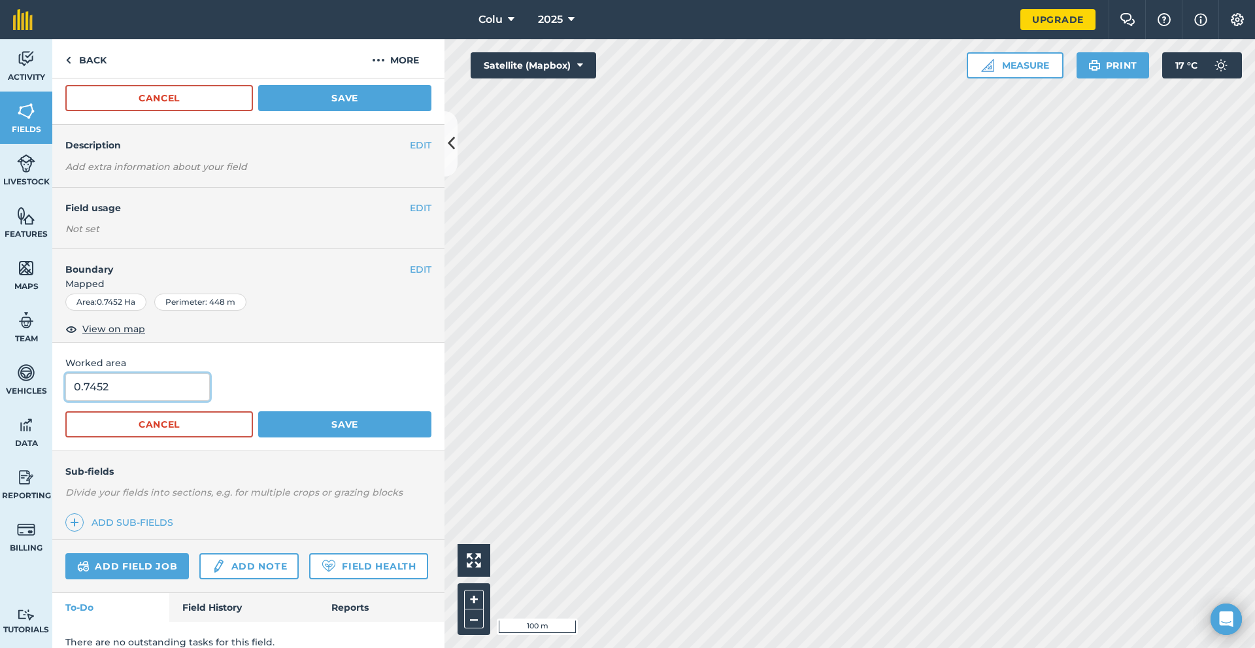
click at [140, 389] on input "0.7452" at bounding box center [137, 386] width 144 height 27
drag, startPoint x: 141, startPoint y: 389, endPoint x: 92, endPoint y: 390, distance: 48.4
click at [92, 390] on input "0.7452" at bounding box center [137, 386] width 144 height 27
type input "0.5"
click at [276, 371] on div "Worked area 0.5 Cancel Save" at bounding box center [248, 397] width 392 height 108
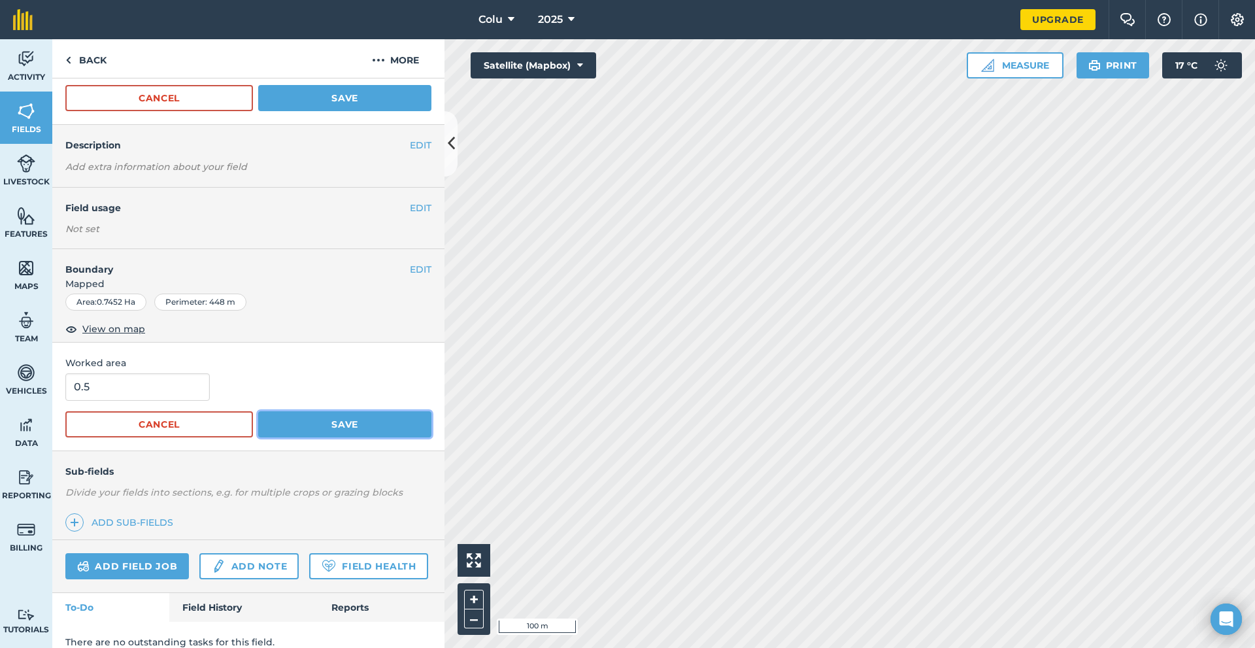
click at [318, 413] on button "Save" at bounding box center [344, 424] width 173 height 26
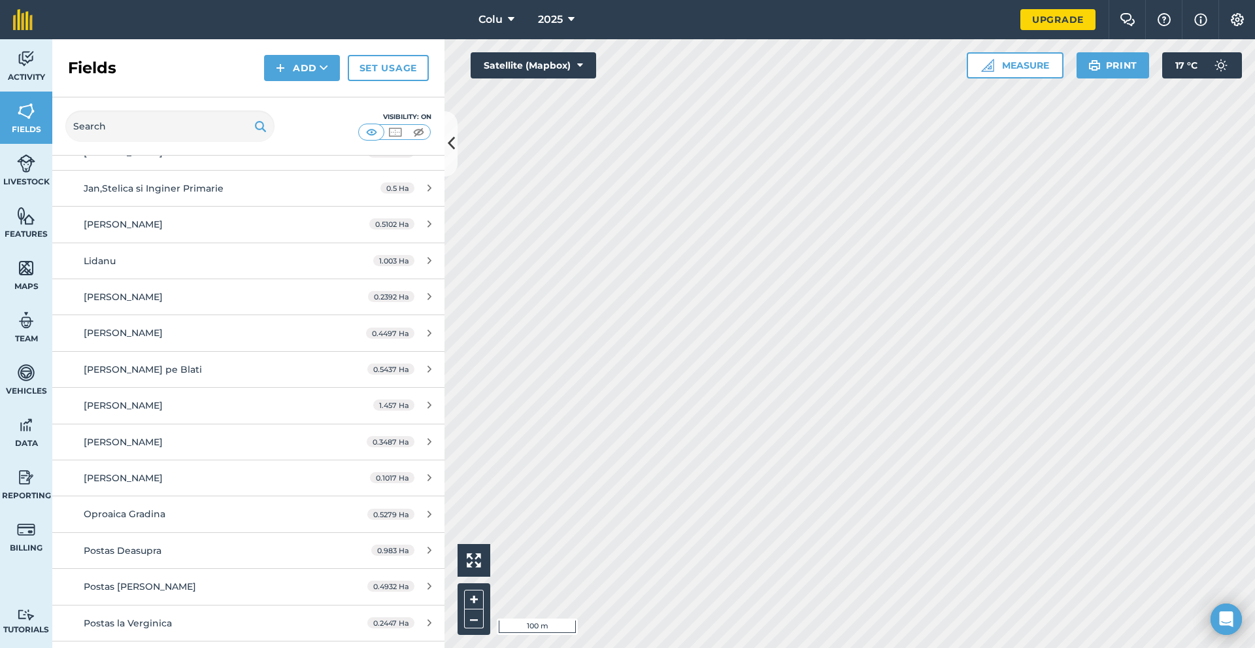
scroll to position [1177, 0]
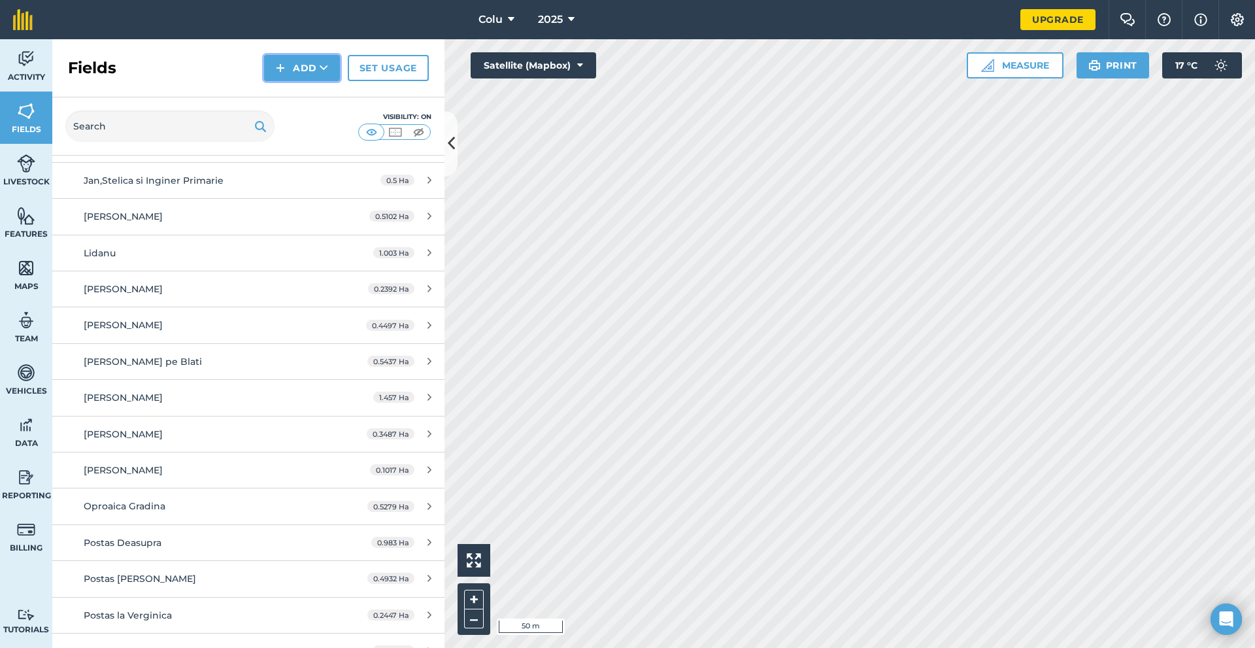
click at [323, 71] on icon at bounding box center [324, 67] width 8 height 13
click at [306, 90] on link "Draw" at bounding box center [302, 97] width 72 height 29
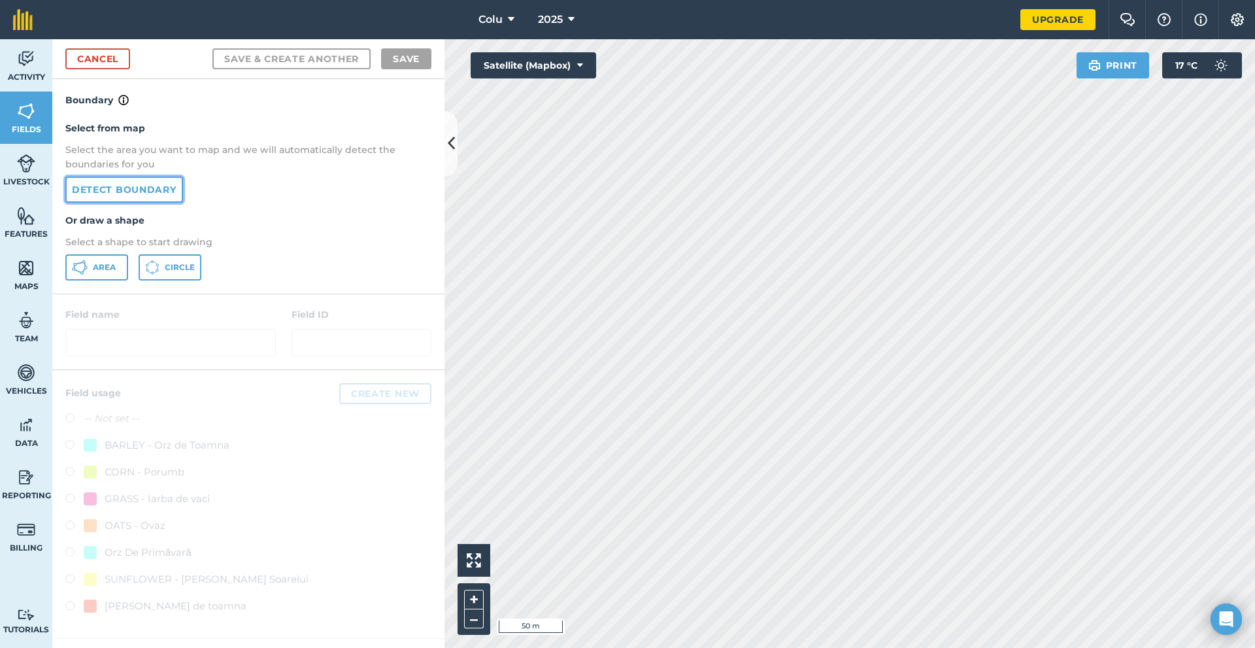
click at [144, 190] on link "Detect boundary" at bounding box center [124, 190] width 118 height 26
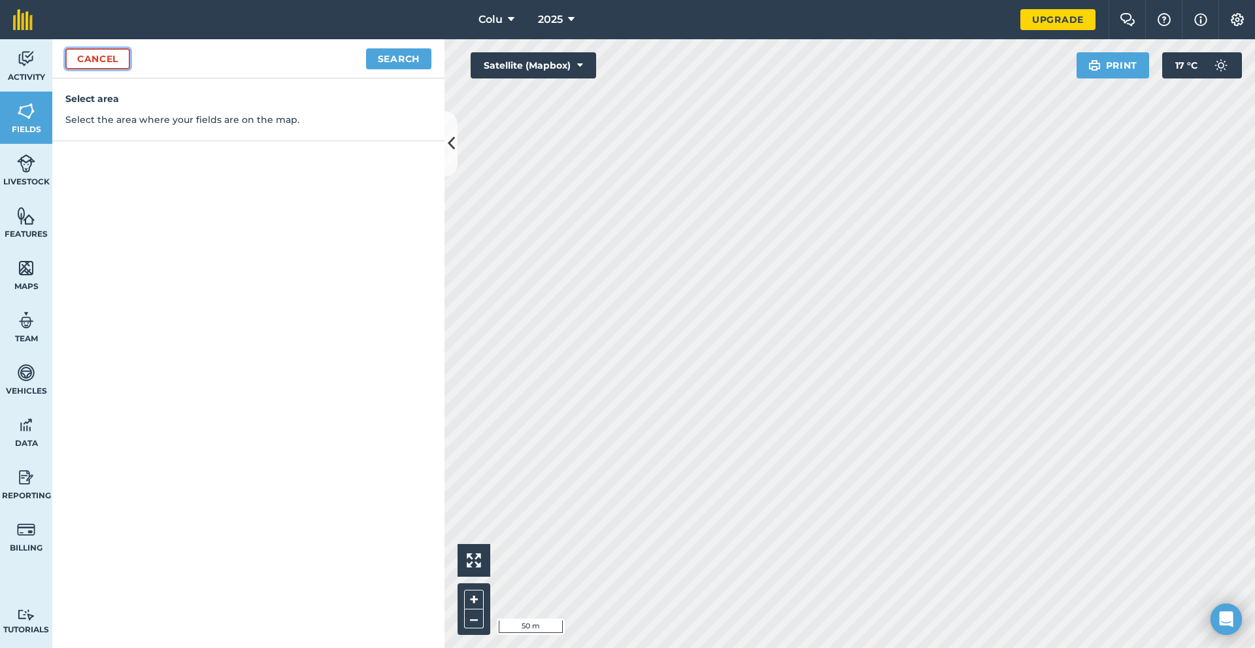
click at [101, 56] on link "Cancel" at bounding box center [97, 58] width 65 height 21
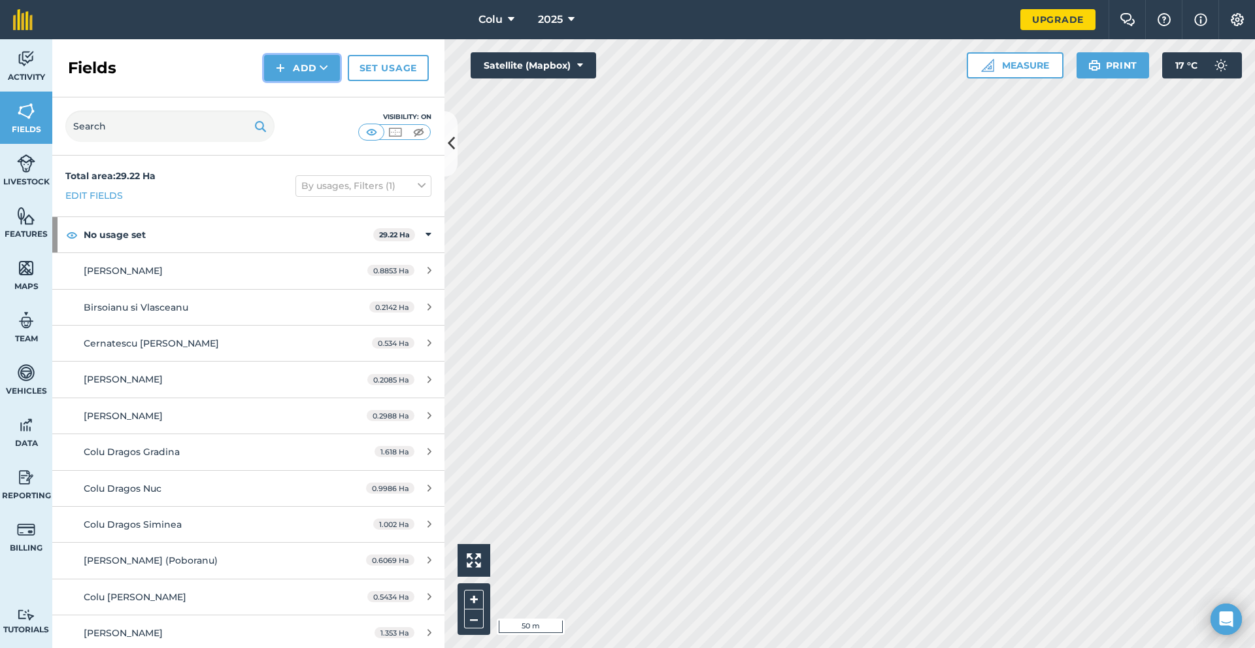
click at [292, 71] on button "Add" at bounding box center [302, 68] width 76 height 26
click at [306, 106] on link "Draw" at bounding box center [302, 97] width 72 height 29
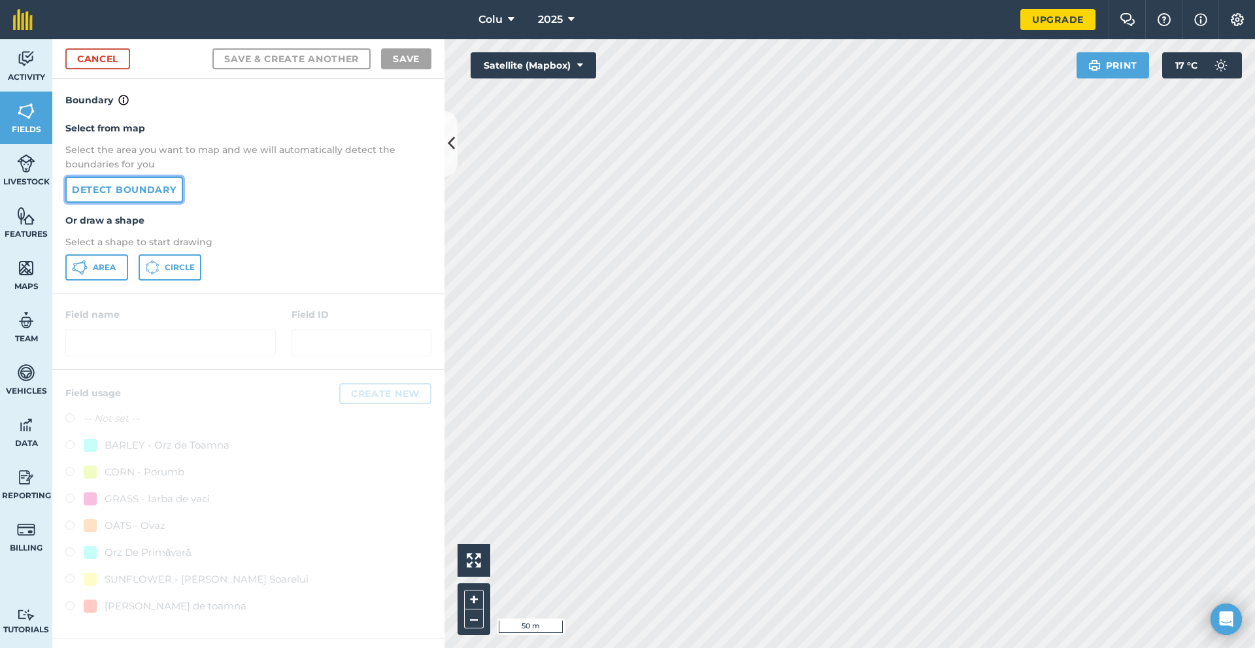
click at [126, 186] on link "Detect boundary" at bounding box center [124, 190] width 118 height 26
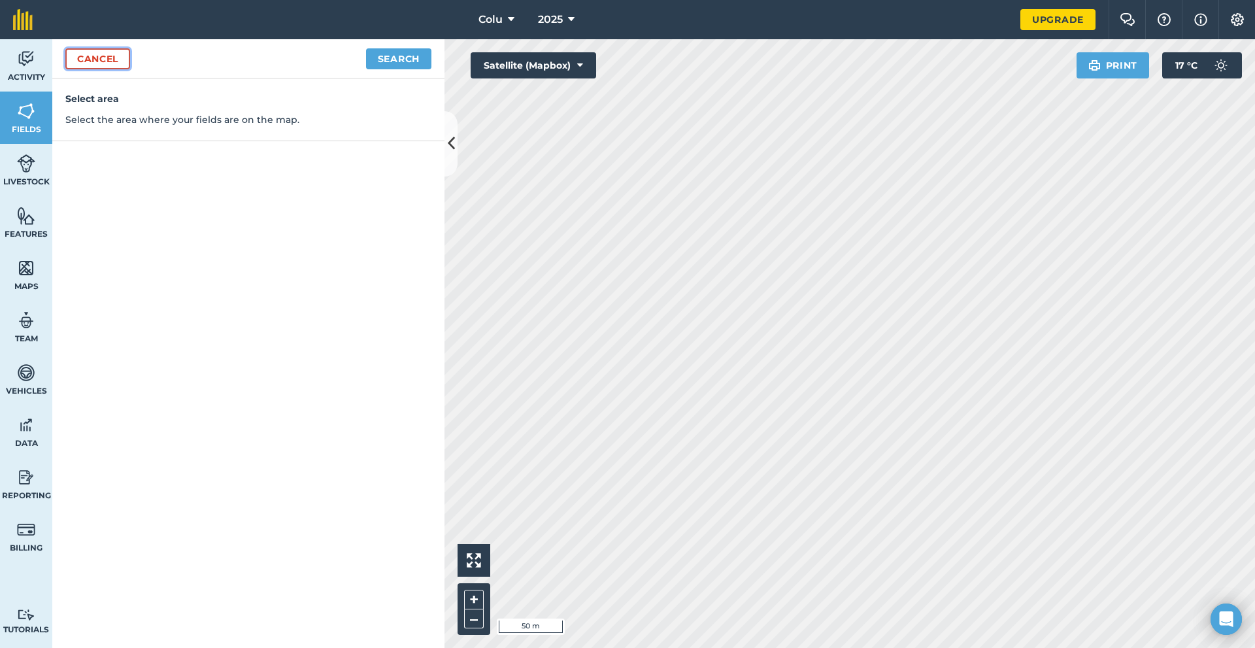
click at [114, 60] on link "Cancel" at bounding box center [97, 58] width 65 height 21
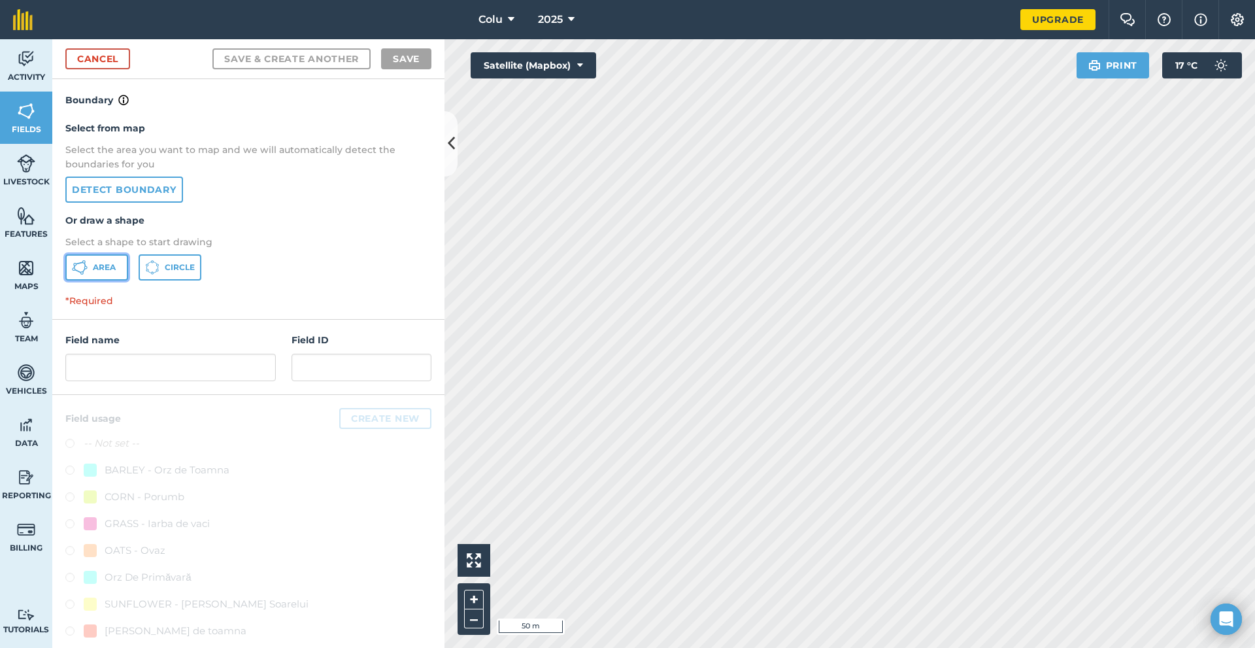
click at [105, 263] on span "Area" at bounding box center [104, 267] width 23 height 10
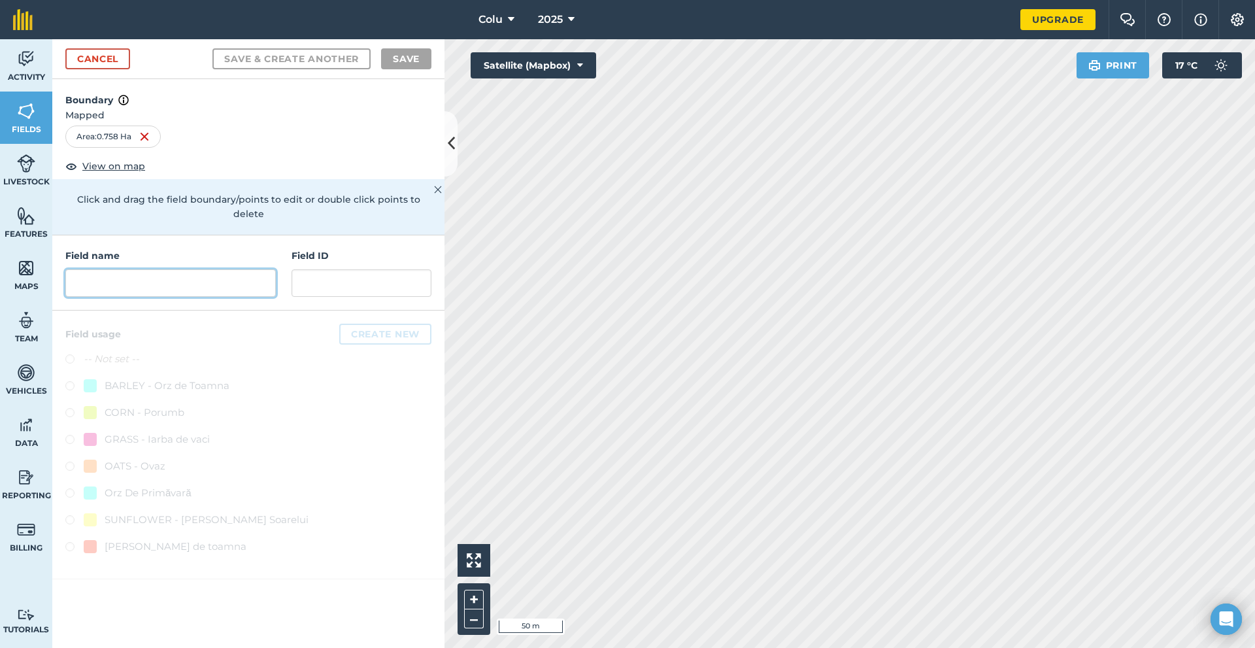
click at [97, 269] on input "text" at bounding box center [170, 282] width 211 height 27
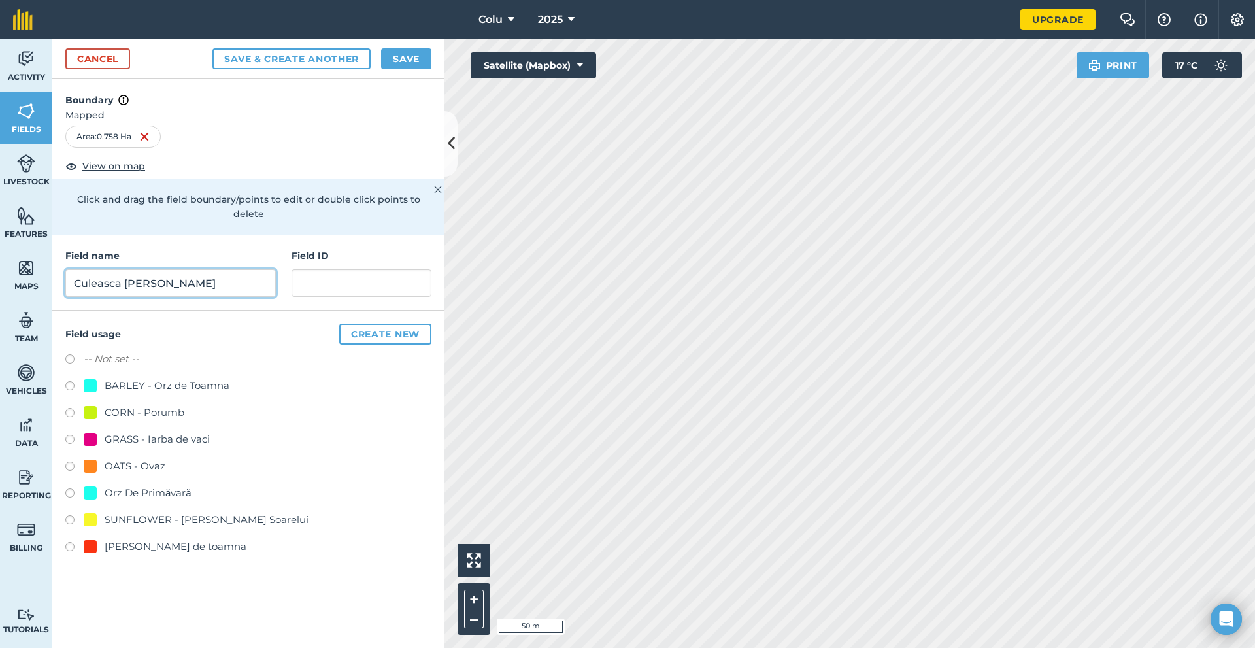
type input "Culeasca [PERSON_NAME]"
click at [369, 324] on button "Create new" at bounding box center [385, 334] width 92 height 21
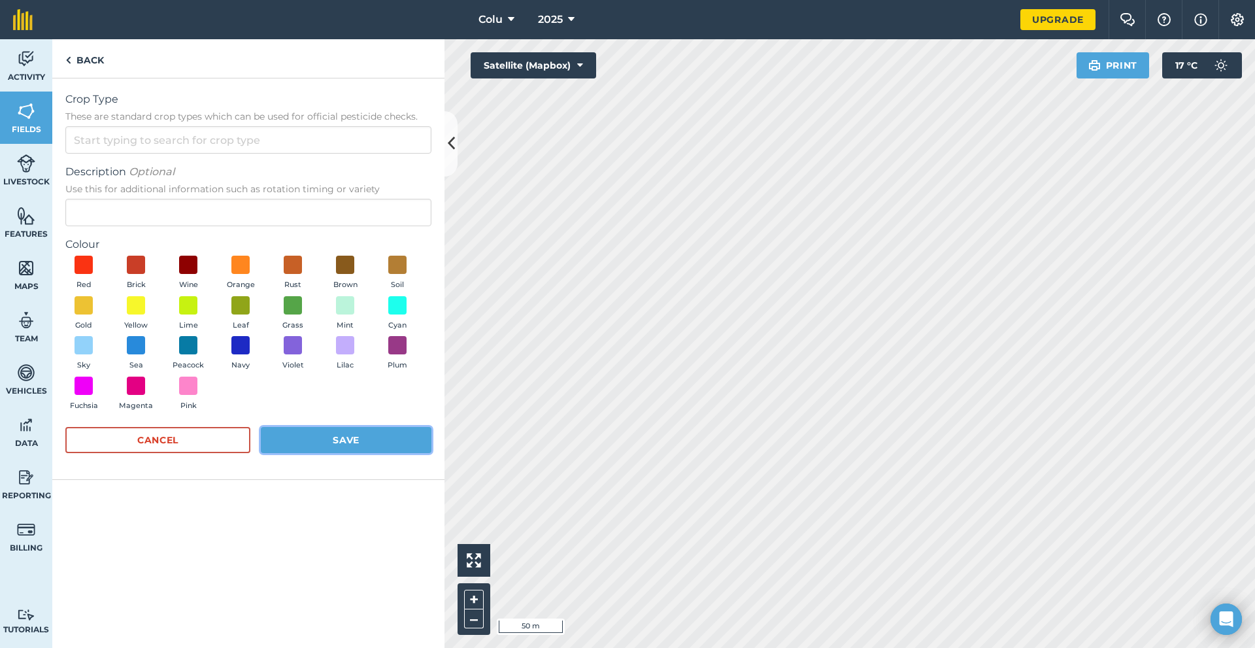
click at [341, 437] on button "Save" at bounding box center [346, 440] width 171 height 26
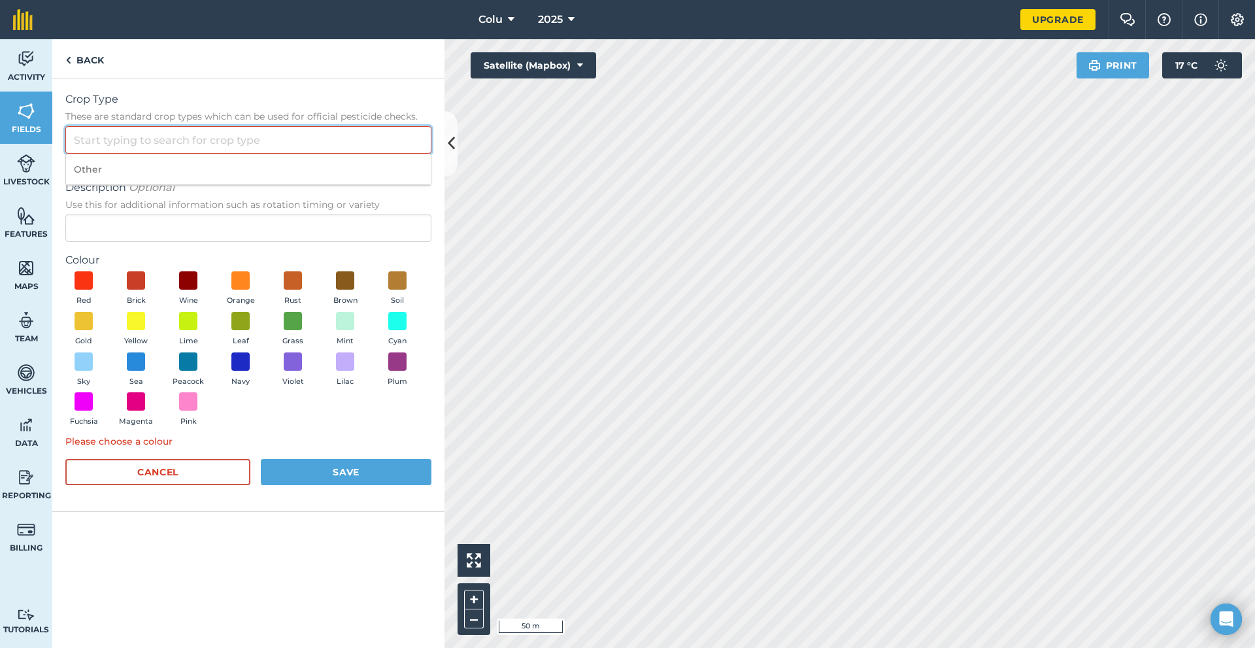
click at [118, 136] on input "Crop Type These are standard crop types which can be used for official pesticid…" at bounding box center [248, 139] width 366 height 27
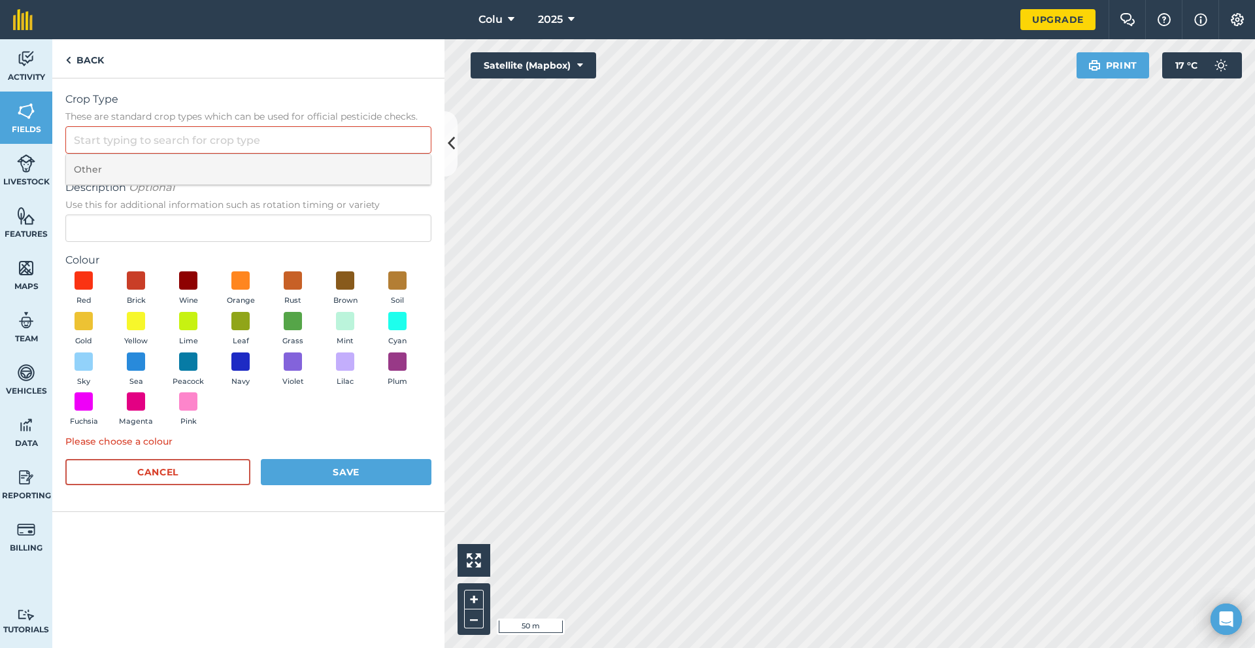
click at [110, 168] on li "Other" at bounding box center [248, 169] width 365 height 31
type input "Other"
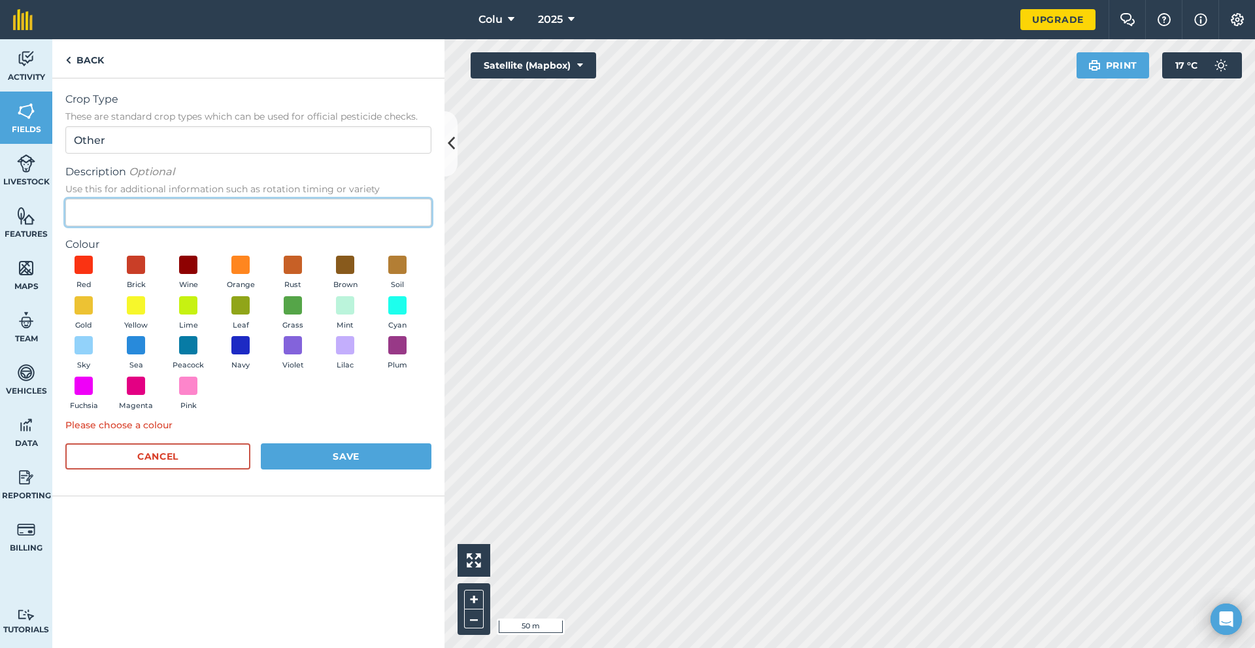
click at [124, 205] on input "Description Optional Use this for additional information such as rotation timin…" at bounding box center [248, 212] width 366 height 27
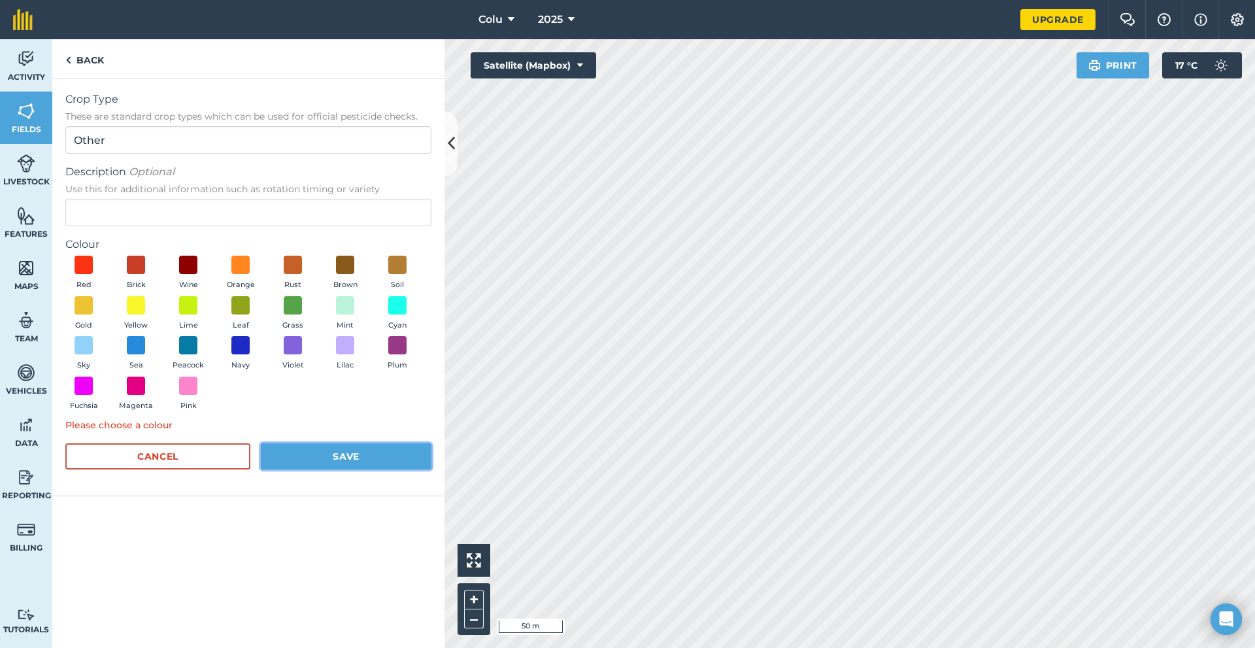
click at [317, 457] on button "Save" at bounding box center [346, 456] width 171 height 26
click at [235, 254] on div "Colour Red Brick Wine Orange Rust Brown Soil Gold Yellow Lime Leaf Grass Mint C…" at bounding box center [248, 335] width 366 height 196
click at [238, 261] on span at bounding box center [241, 265] width 20 height 20
click at [329, 454] on button "Save" at bounding box center [346, 456] width 171 height 26
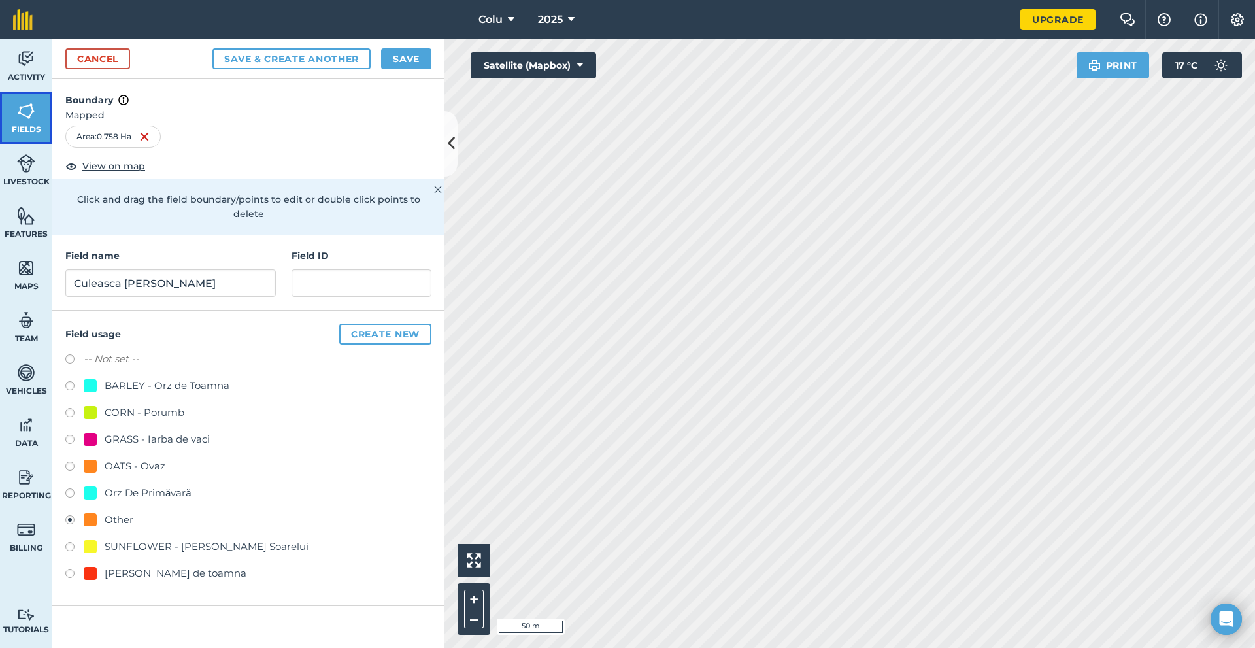
click at [32, 124] on span "Fields" at bounding box center [26, 129] width 52 height 10
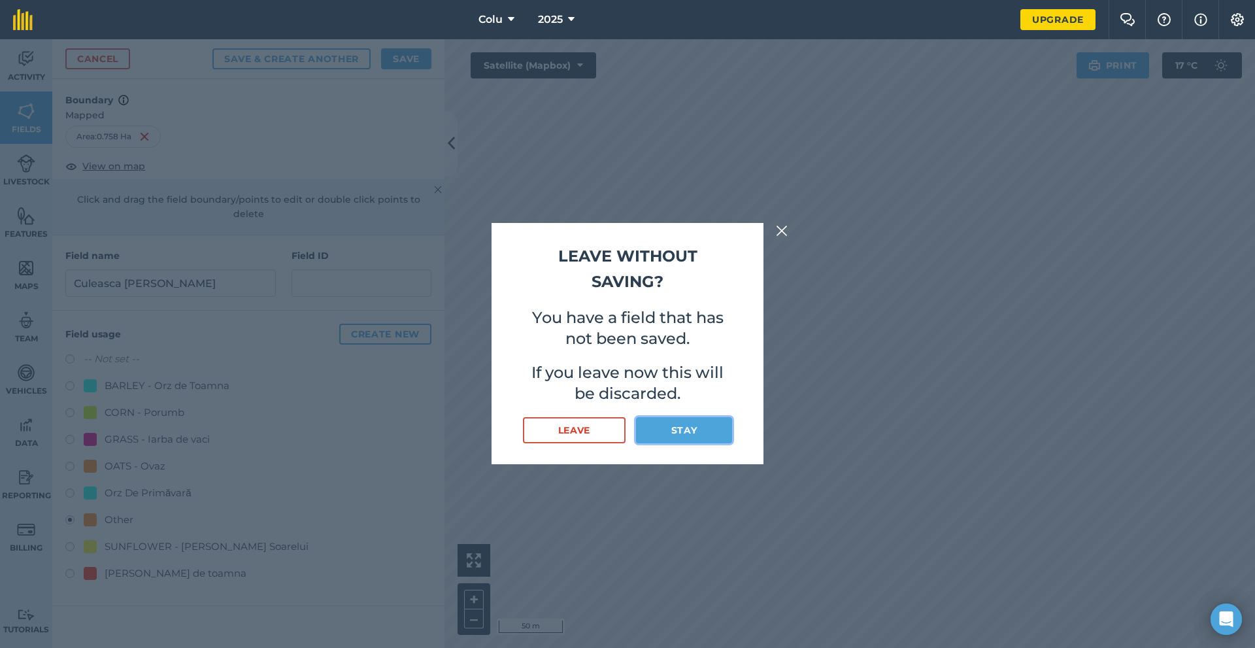
click at [696, 422] on button "Stay" at bounding box center [684, 430] width 96 height 26
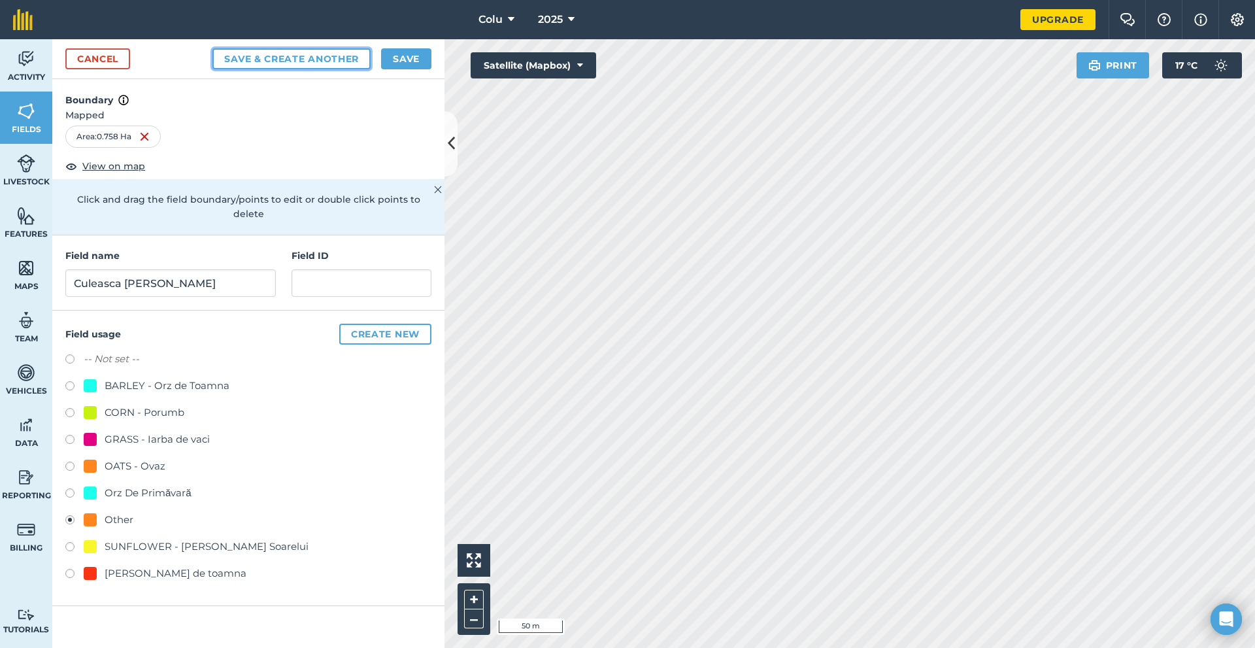
click at [313, 56] on button "Save & Create Another" at bounding box center [291, 58] width 158 height 21
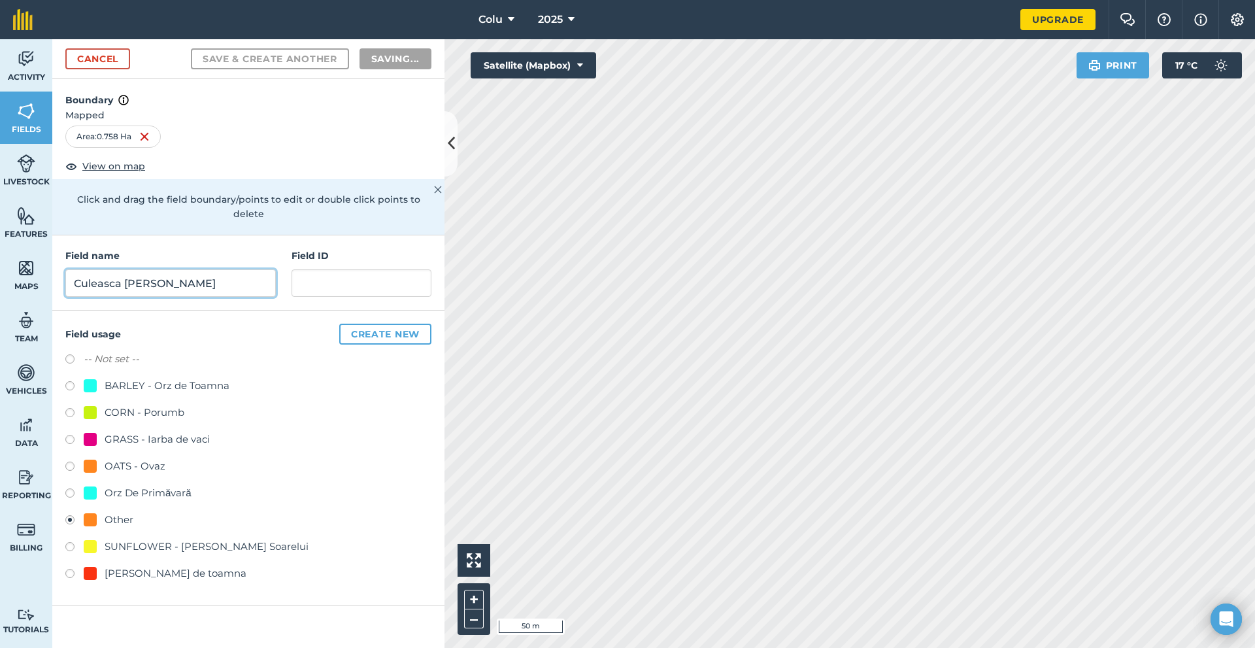
radio input "false"
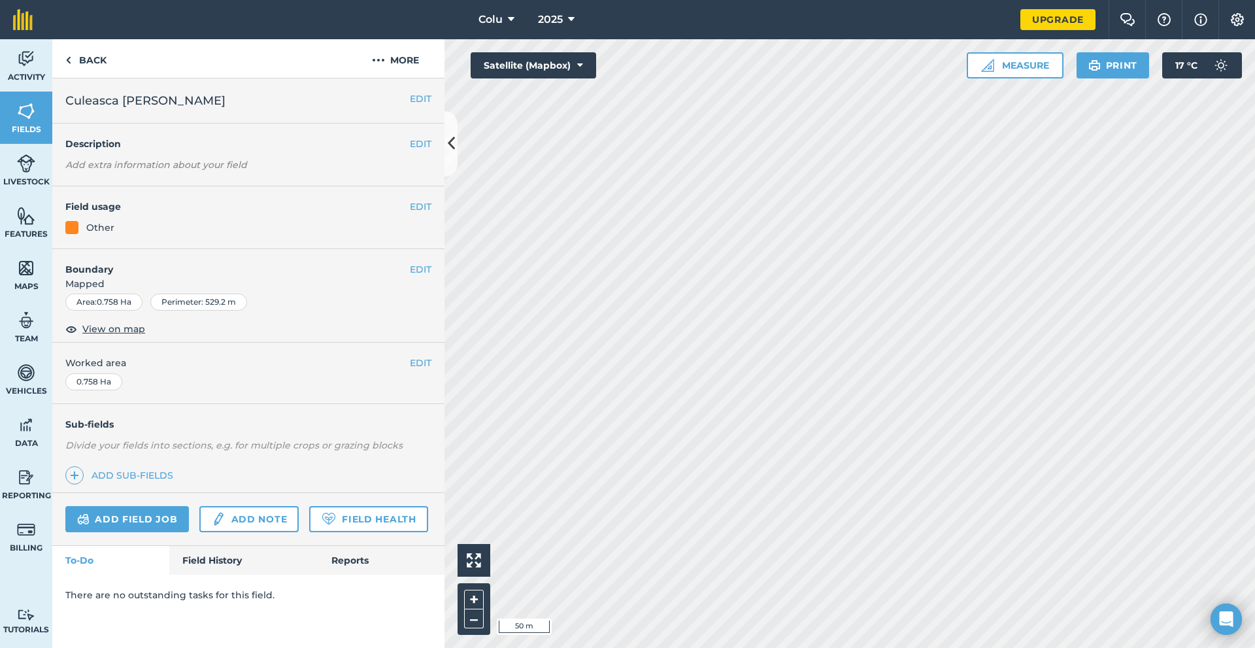
click at [93, 229] on div "Other" at bounding box center [100, 227] width 28 height 14
click at [426, 211] on button "EDIT" at bounding box center [421, 206] width 22 height 14
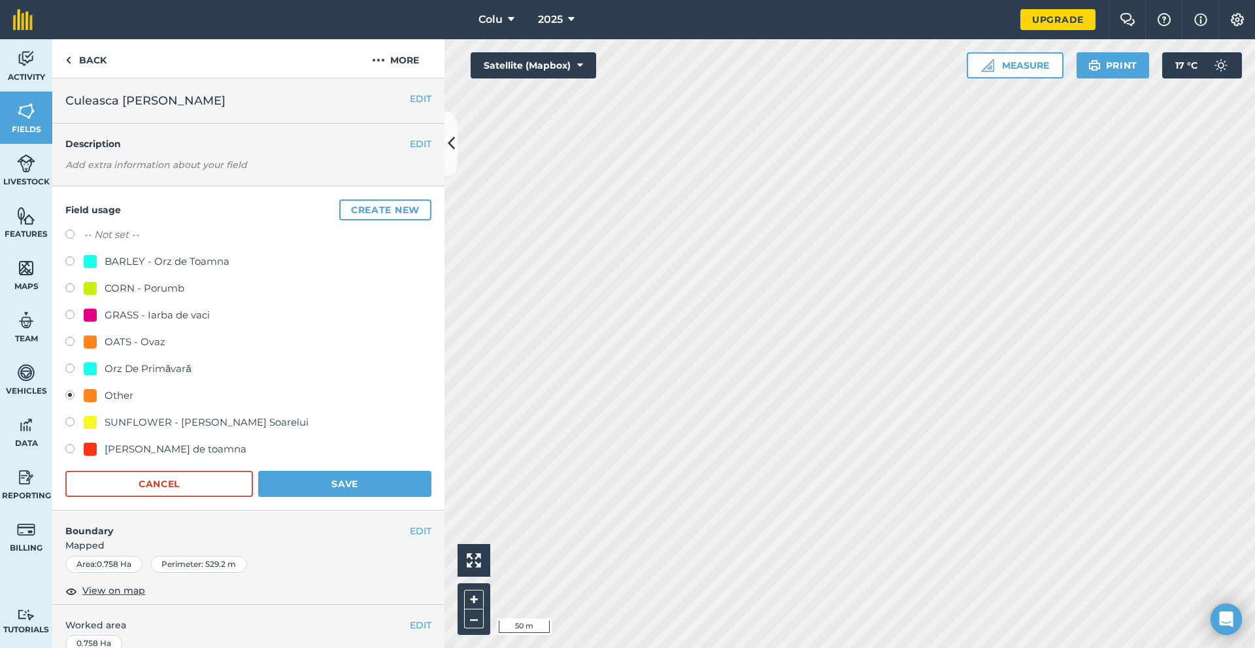
click at [67, 229] on div "-- Not set --" at bounding box center [248, 236] width 366 height 19
click at [67, 231] on label at bounding box center [74, 235] width 18 height 13
radio input "true"
radio input "false"
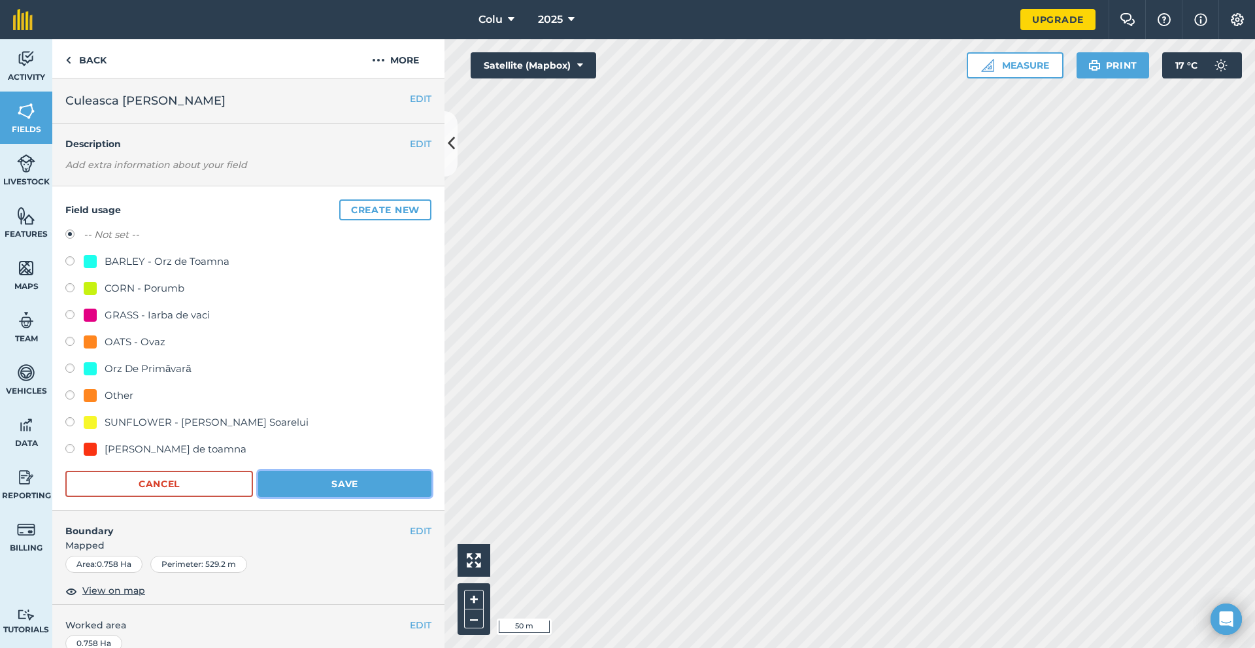
click at [330, 492] on button "Save" at bounding box center [344, 484] width 173 height 26
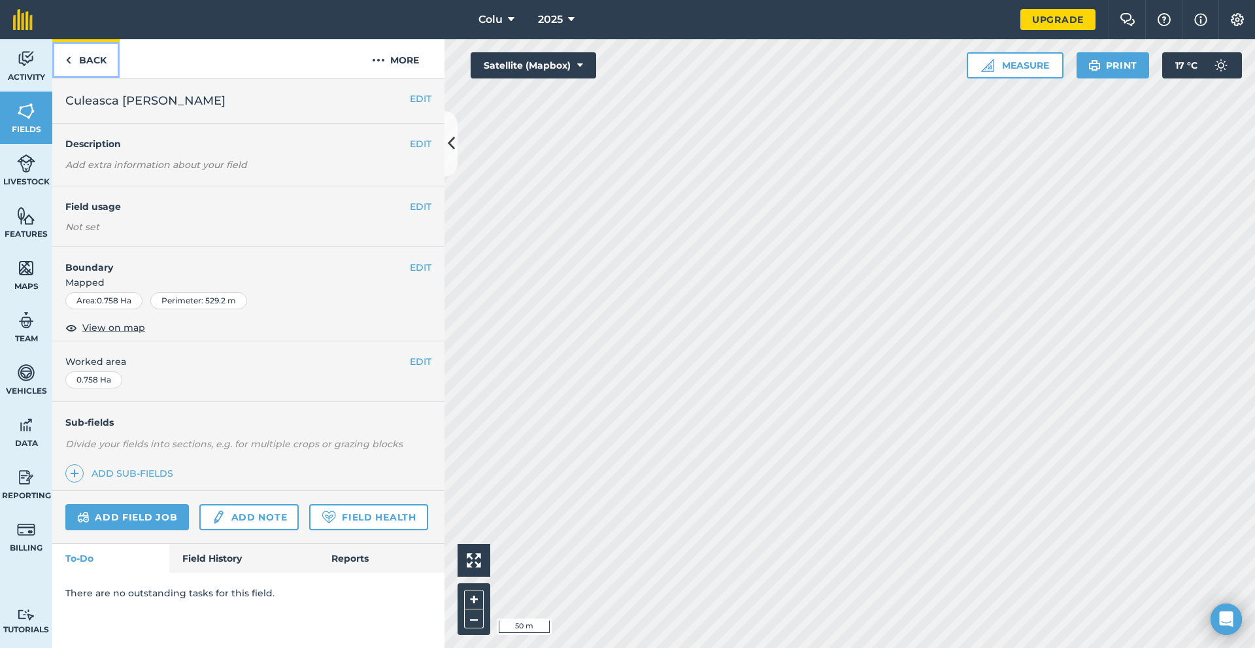
click at [65, 58] on link "Back" at bounding box center [85, 58] width 67 height 39
click at [63, 63] on link "Back" at bounding box center [85, 58] width 67 height 39
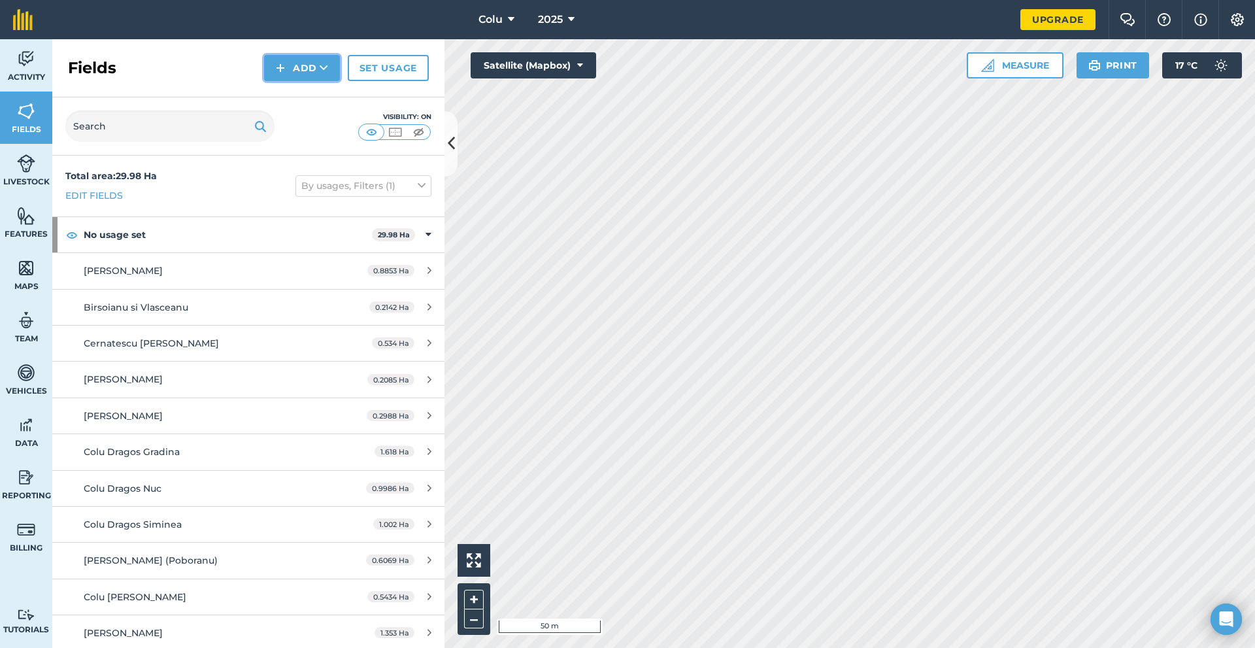
click at [304, 67] on button "Add" at bounding box center [302, 68] width 76 height 26
click at [297, 101] on link "Draw" at bounding box center [302, 97] width 72 height 29
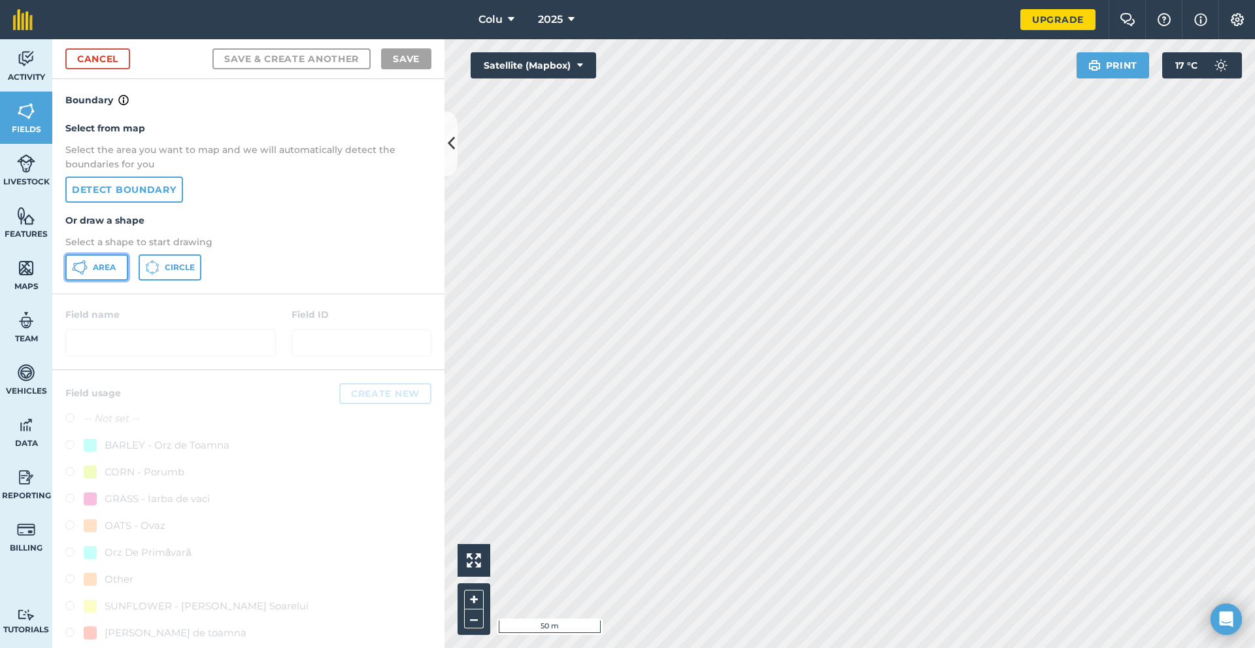
click at [101, 263] on span "Area" at bounding box center [104, 267] width 23 height 10
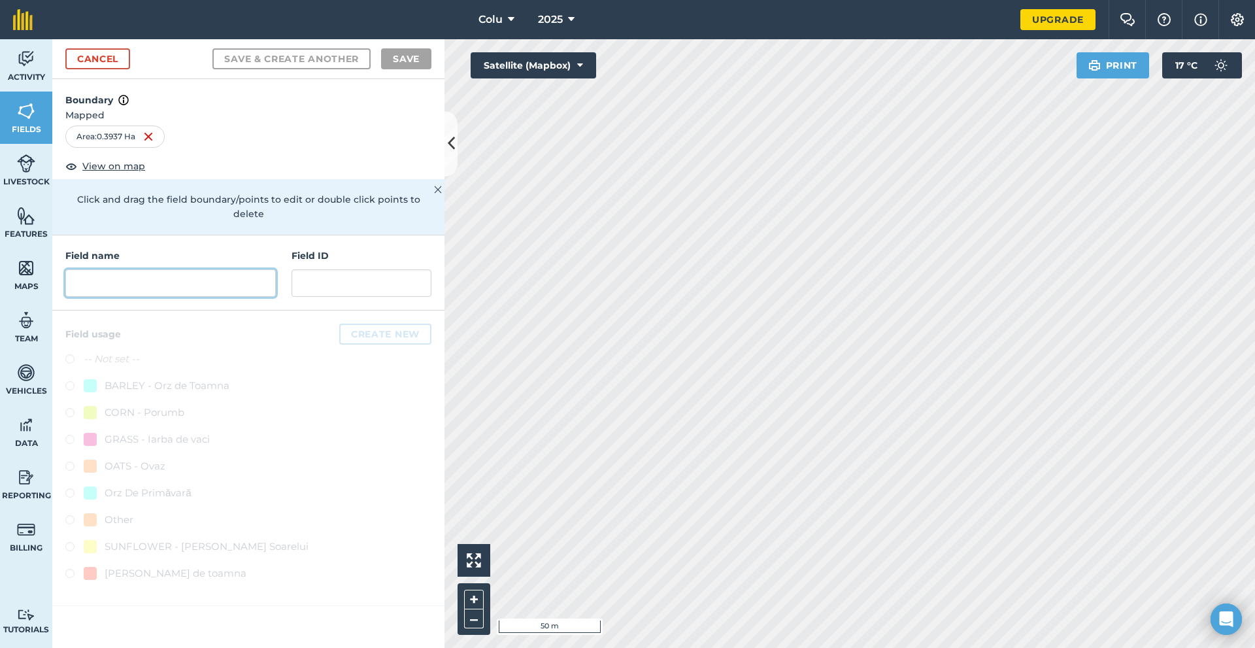
click at [112, 269] on input "text" at bounding box center [170, 282] width 211 height 27
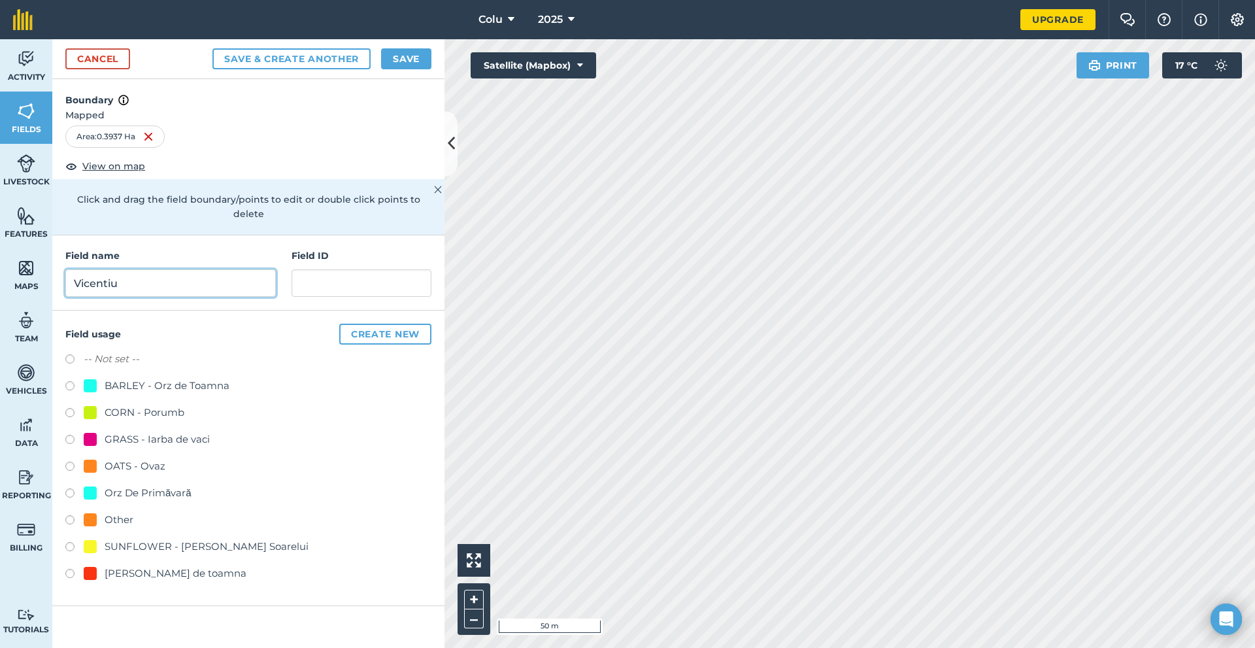
type input "Vicentiu"
click at [331, 271] on input "text" at bounding box center [362, 282] width 140 height 27
click at [118, 351] on label "-- Not set --" at bounding box center [112, 359] width 56 height 16
click at [313, 52] on button "Save & Create Another" at bounding box center [291, 58] width 158 height 21
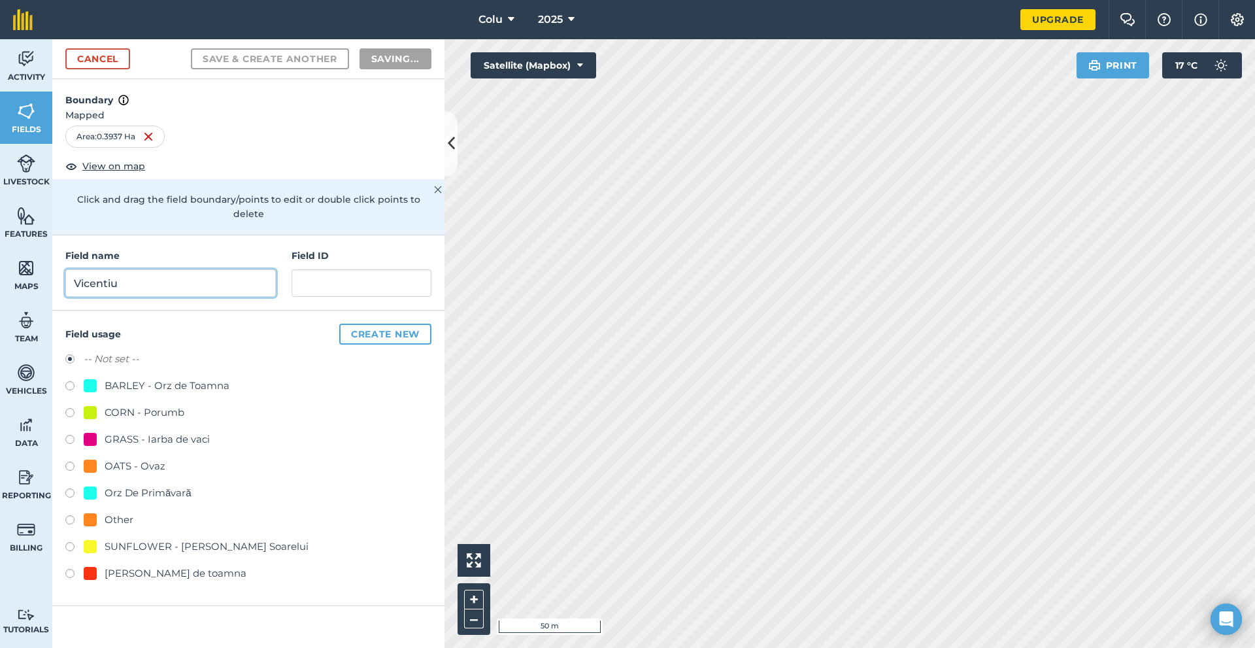
radio input "false"
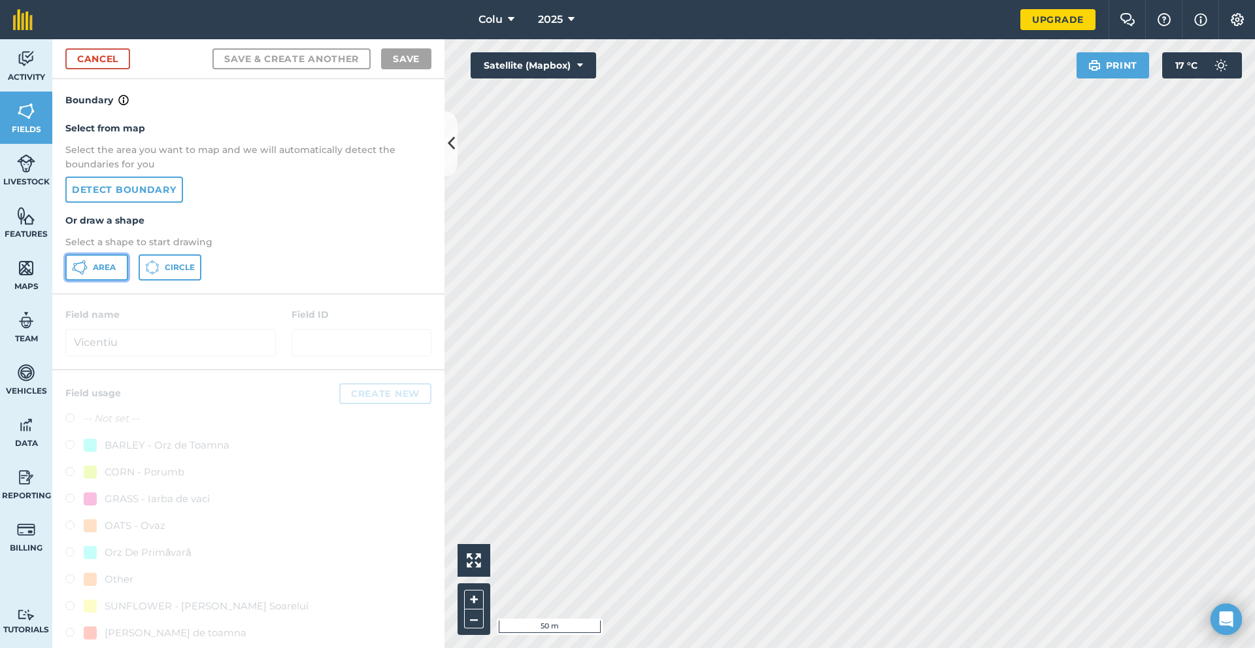
drag, startPoint x: 105, startPoint y: 267, endPoint x: 118, endPoint y: 273, distance: 13.7
click at [105, 267] on span "Area" at bounding box center [104, 267] width 23 height 10
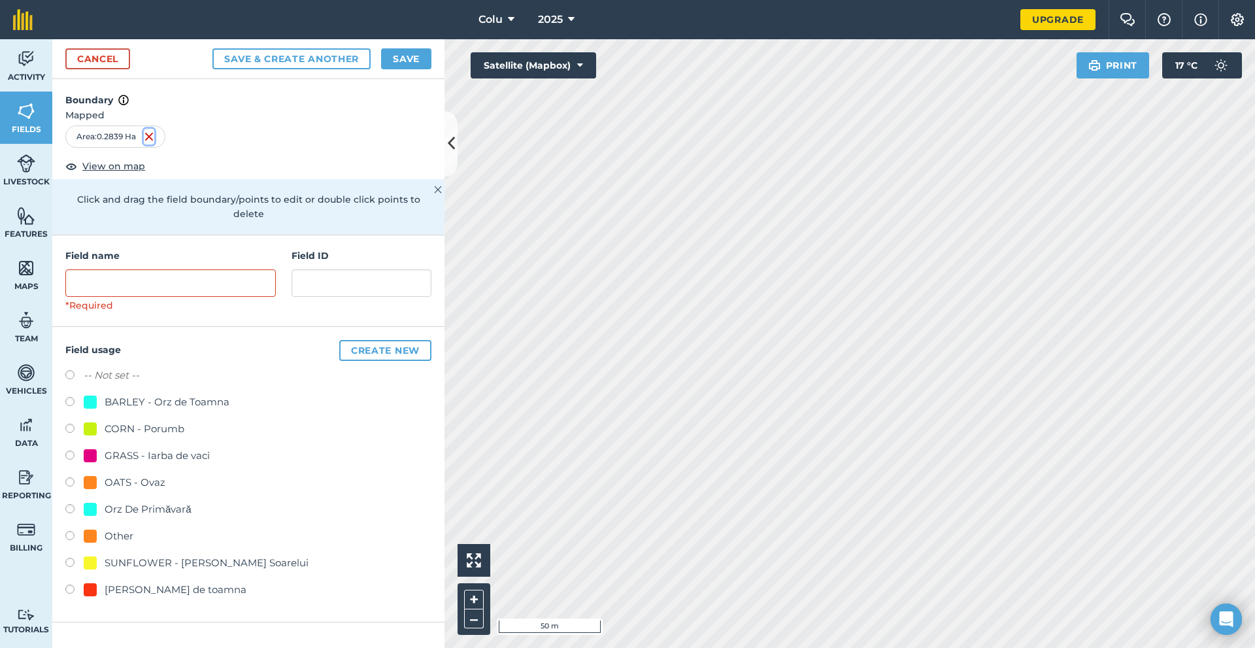
click at [152, 135] on img at bounding box center [149, 137] width 10 height 16
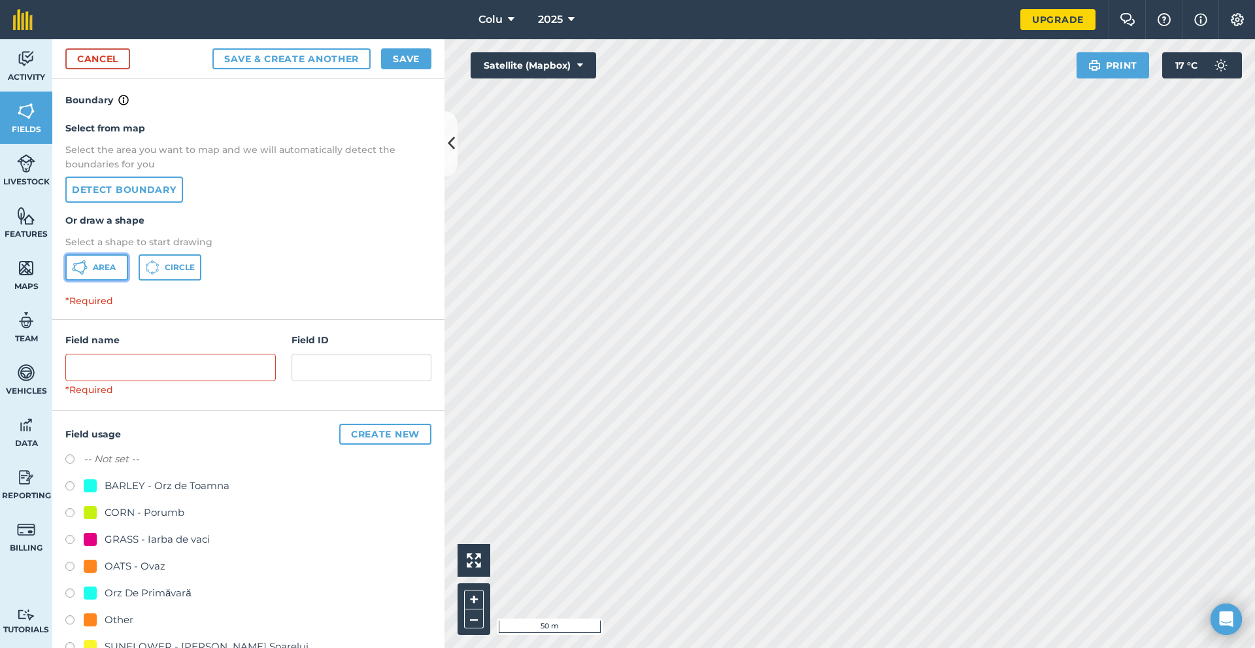
click at [97, 265] on span "Area" at bounding box center [104, 267] width 23 height 10
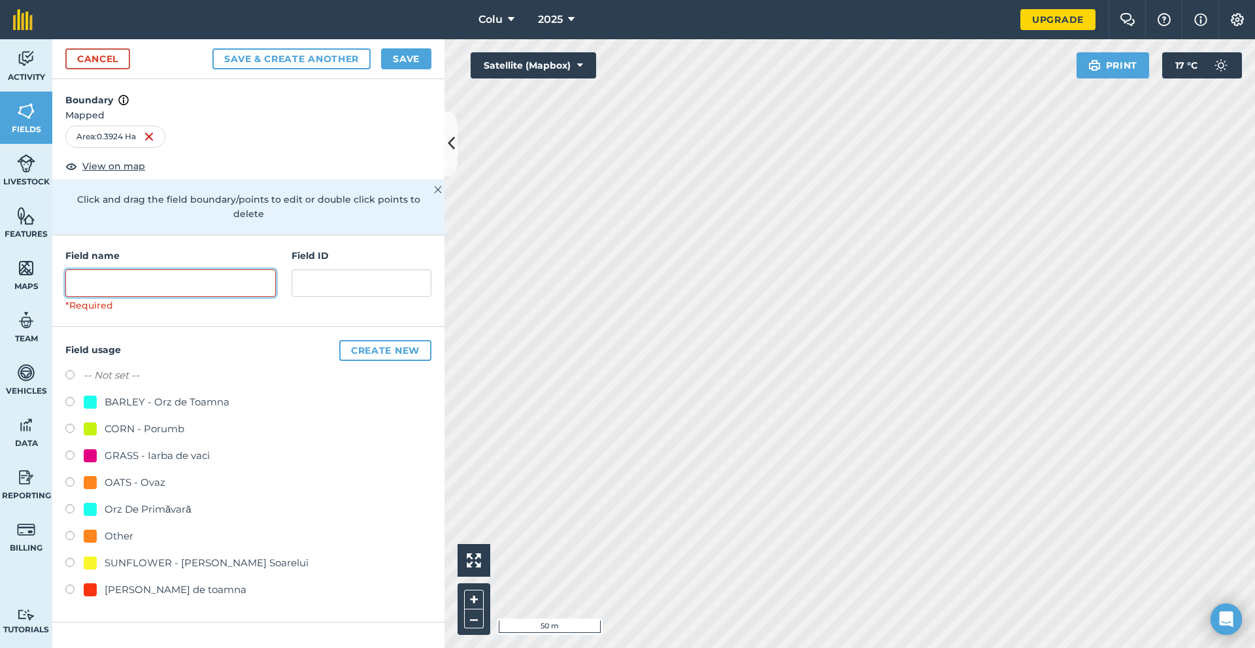
click at [107, 280] on input "text" at bounding box center [170, 282] width 211 height 27
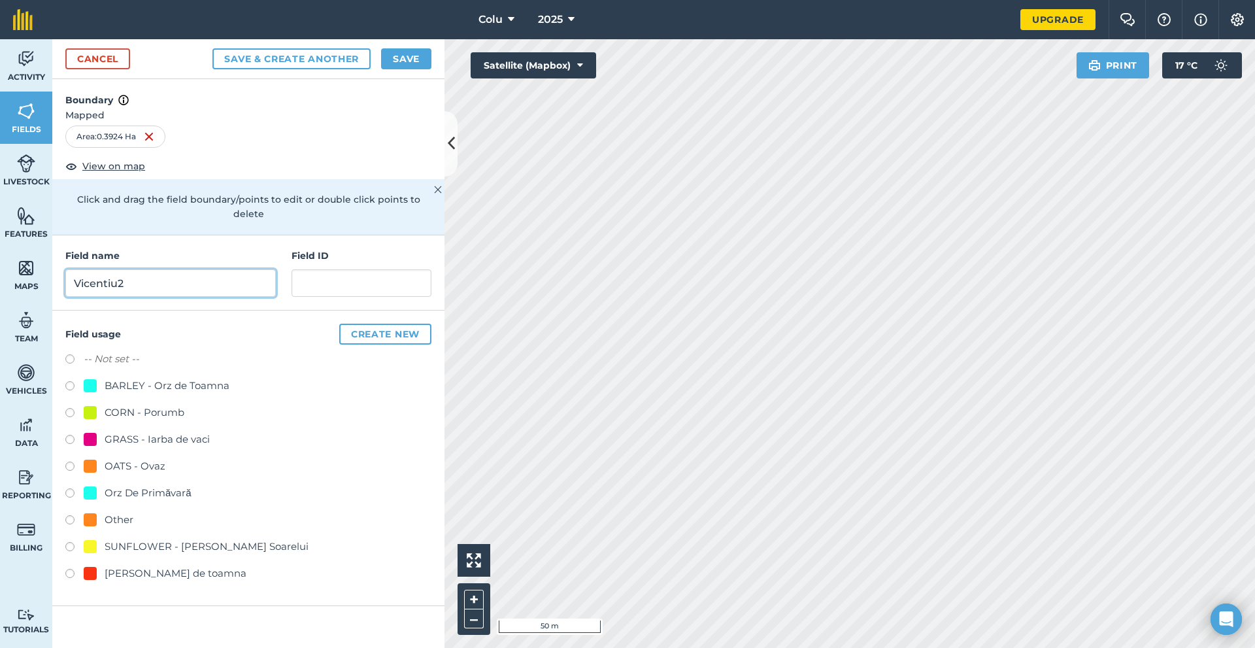
type input "Vicentiu2"
click at [80, 334] on div "Field usage Create new -- Not set -- BARLEY - Orz de Toamna CORN - Porumb GRASS…" at bounding box center [248, 458] width 392 height 295
click at [80, 354] on label at bounding box center [74, 360] width 18 height 13
click at [326, 53] on button "Save & Create Another" at bounding box center [291, 58] width 158 height 21
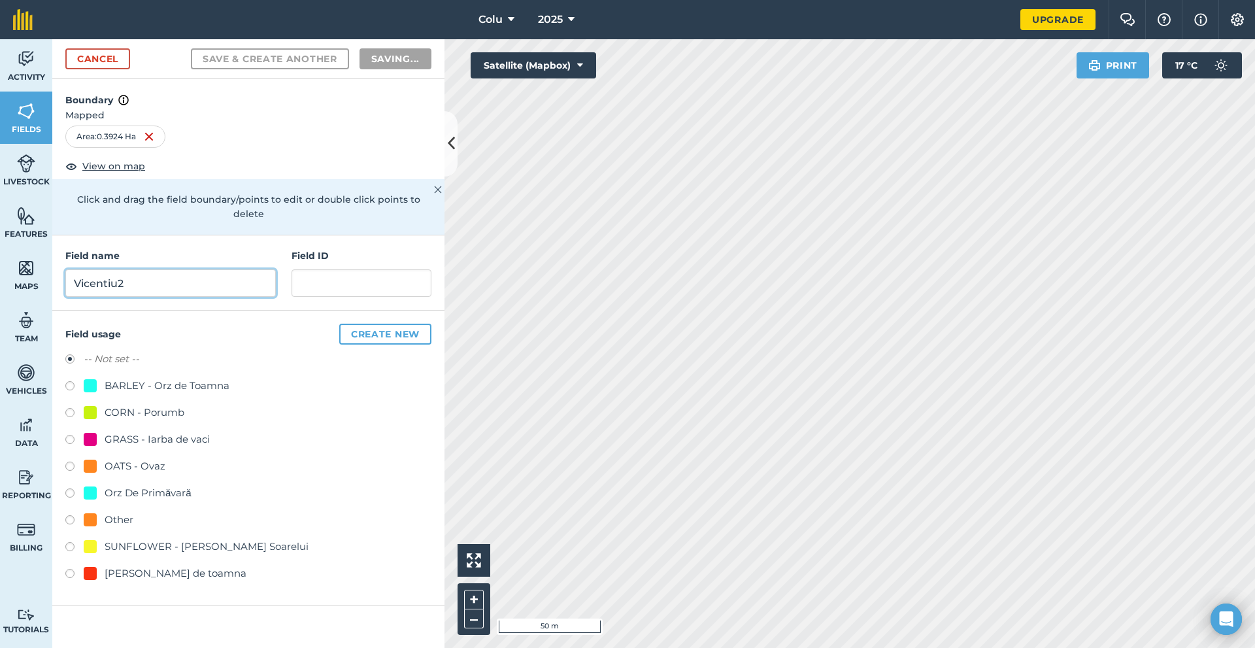
radio input "false"
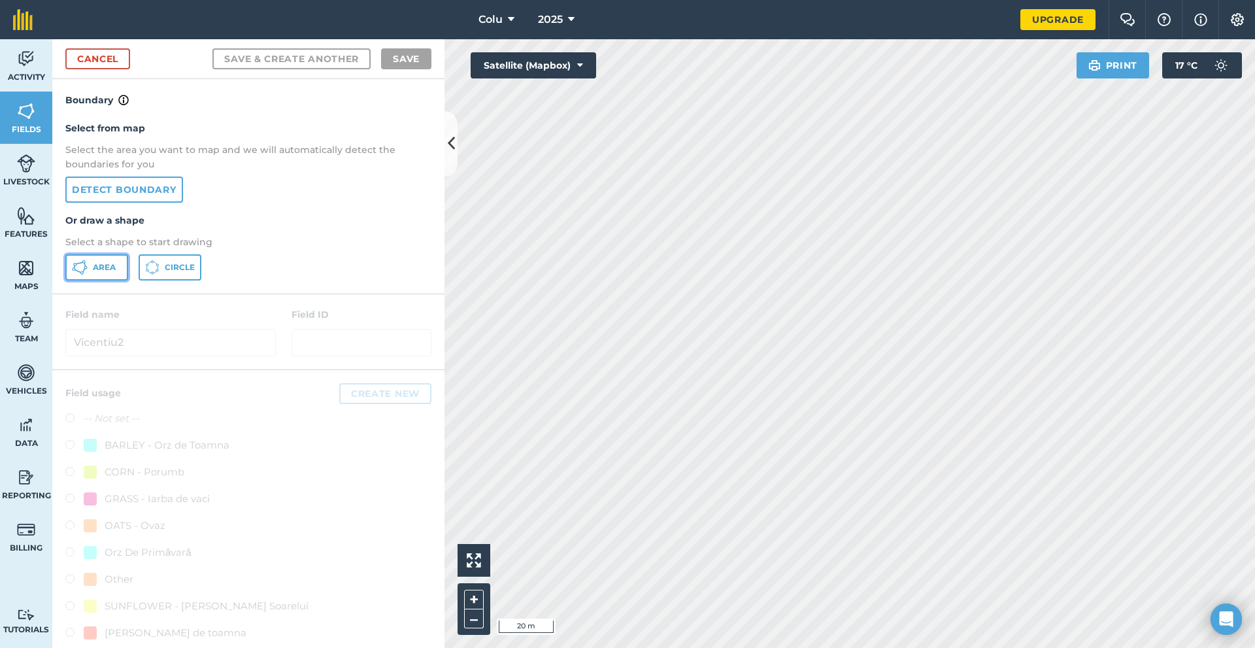
drag, startPoint x: 94, startPoint y: 268, endPoint x: 232, endPoint y: 271, distance: 138.0
click at [94, 268] on span "Area" at bounding box center [104, 267] width 23 height 10
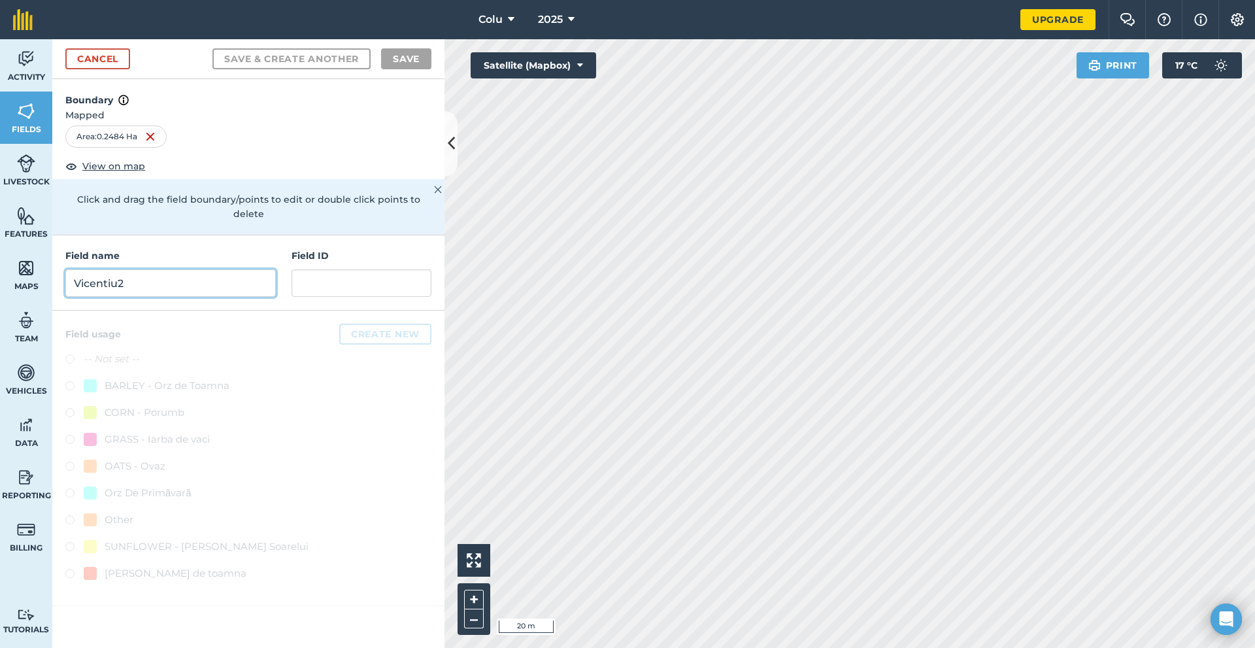
click at [66, 269] on input "Vicentiu2" at bounding box center [170, 282] width 211 height 27
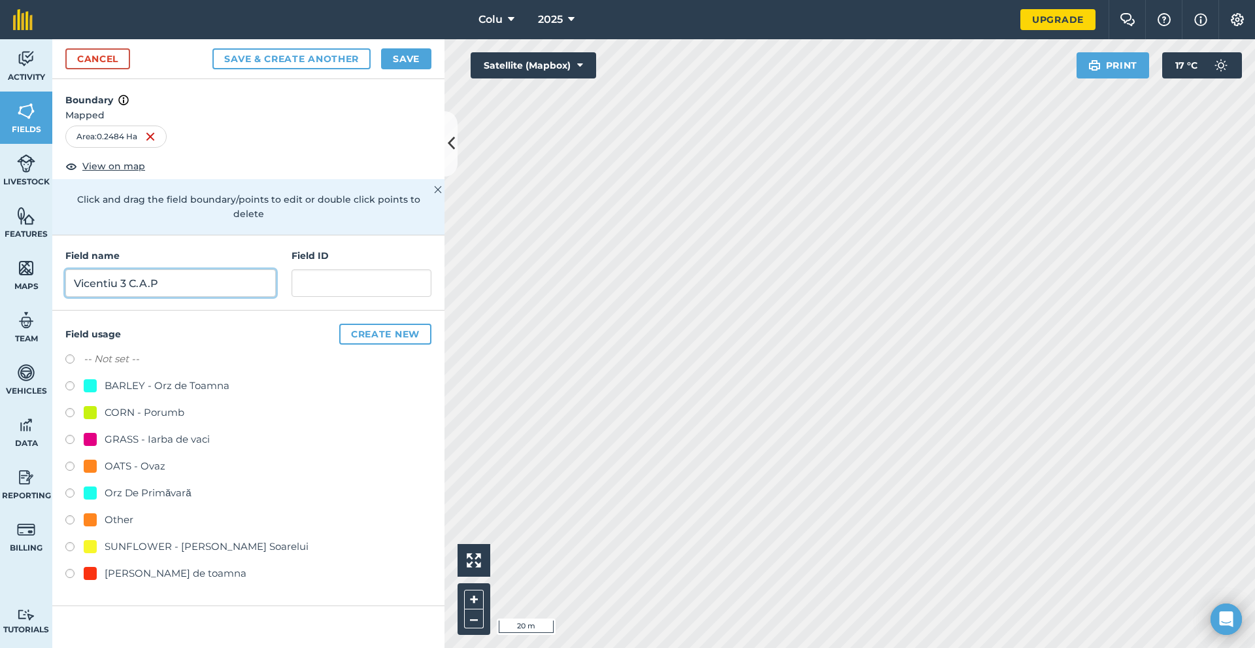
type input "Vicentiu 3 C.A.P"
click at [110, 351] on label "-- Not set --" at bounding box center [112, 359] width 56 height 16
radio input "true"
click at [401, 324] on button "Create new" at bounding box center [385, 334] width 92 height 21
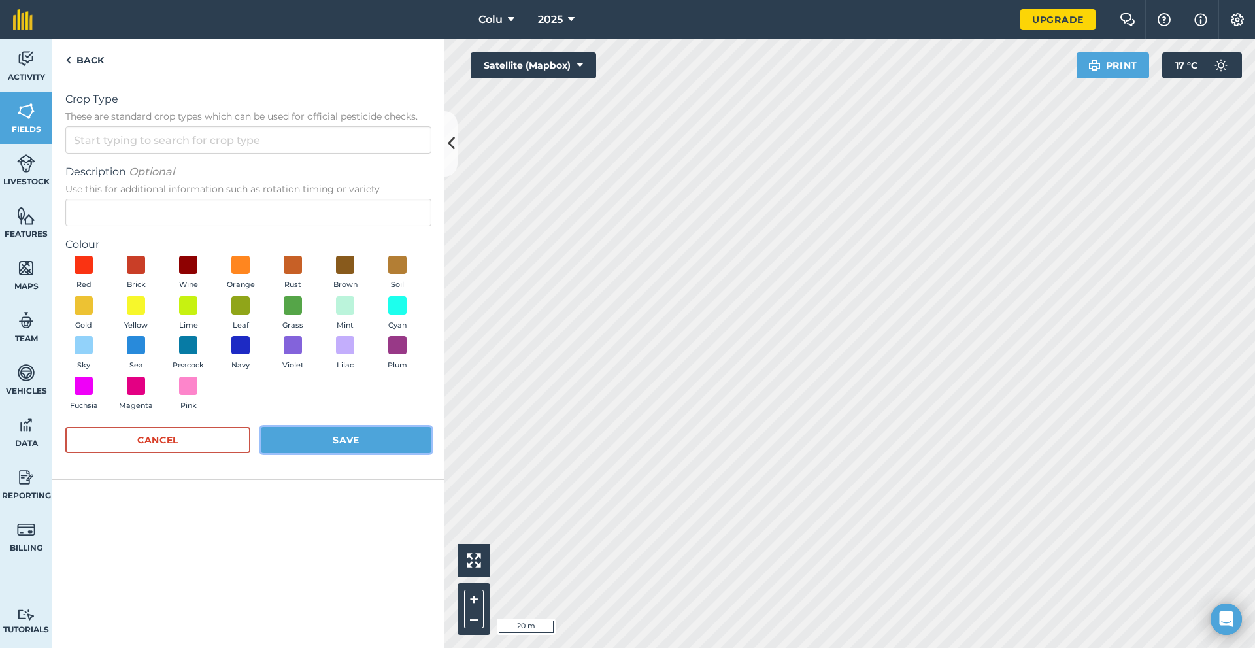
click at [354, 435] on button "Save" at bounding box center [346, 440] width 171 height 26
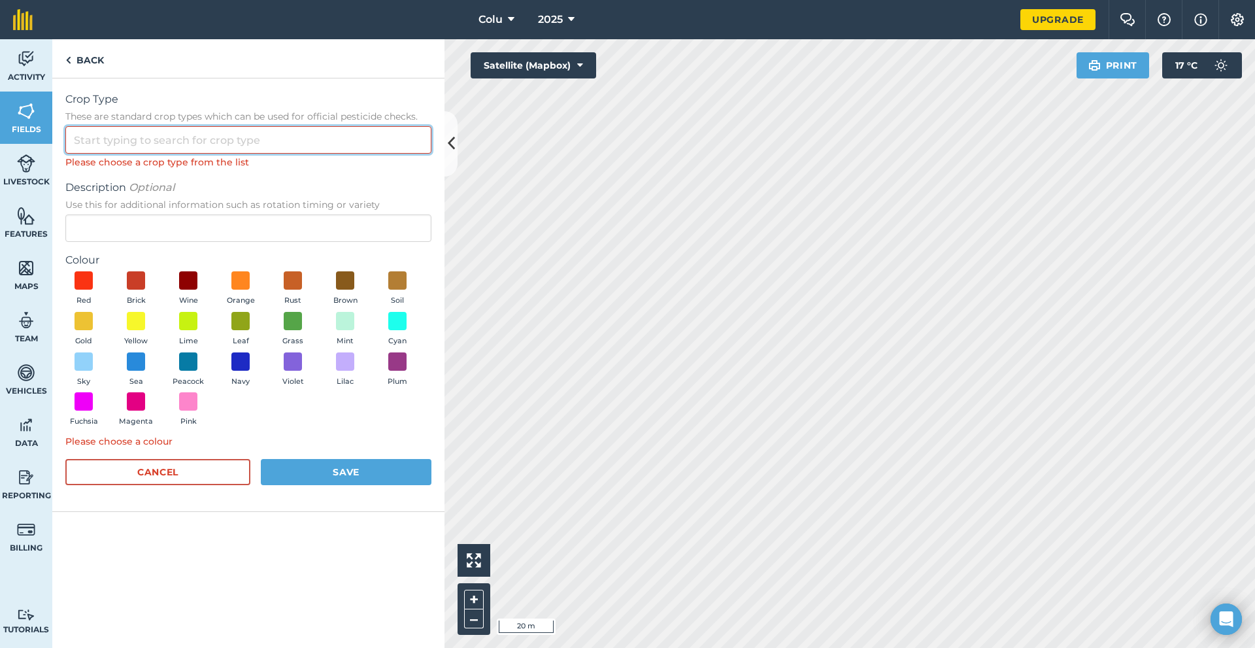
click at [267, 150] on input "Crop Type These are standard crop types which can be used for official pesticid…" at bounding box center [248, 139] width 366 height 27
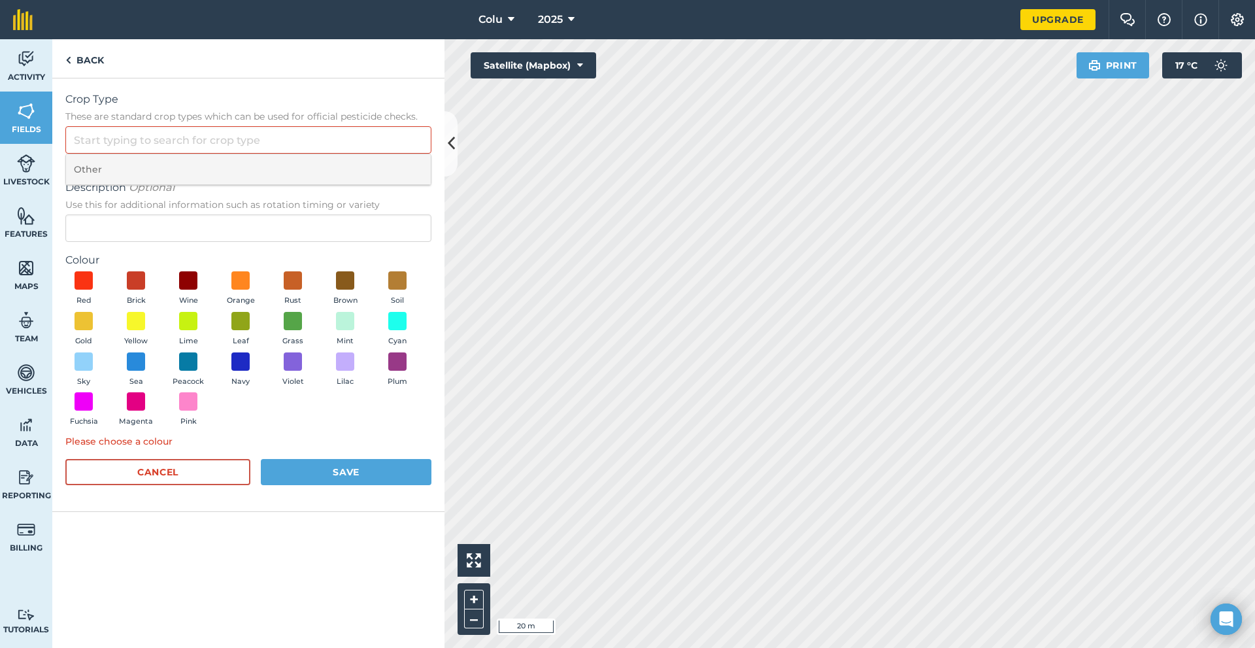
click at [193, 164] on li "Other" at bounding box center [248, 169] width 365 height 31
type input "Other"
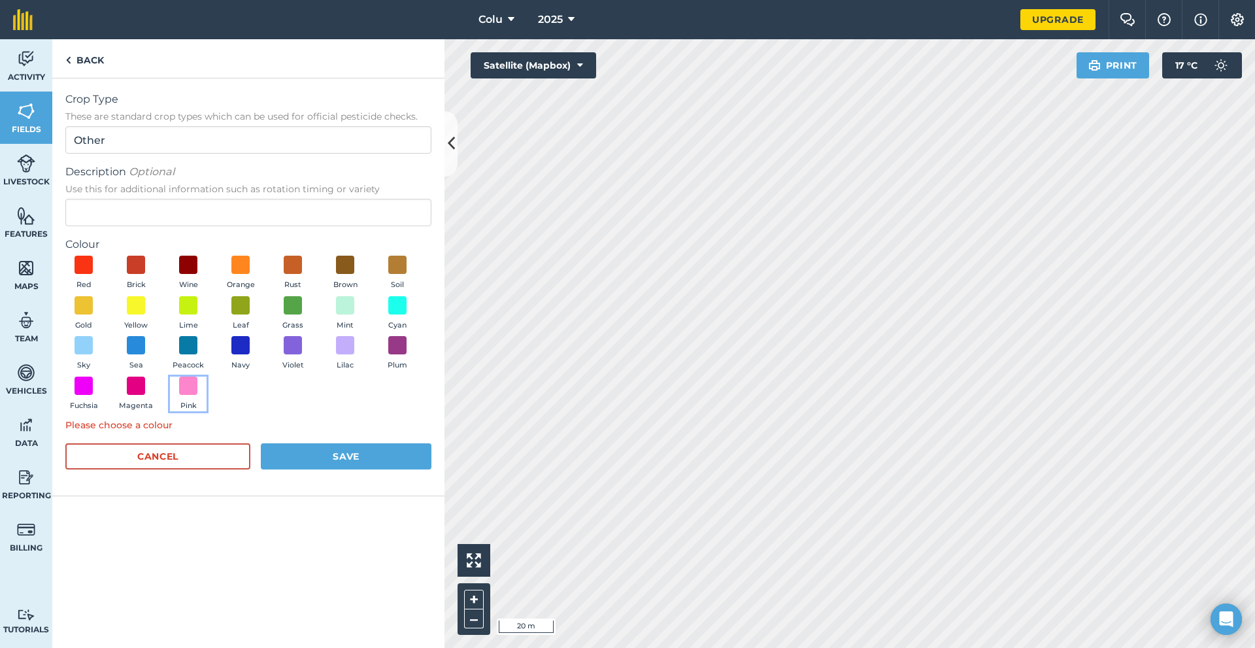
click at [188, 396] on button "Pink" at bounding box center [188, 394] width 37 height 35
click at [328, 458] on button "Save" at bounding box center [346, 456] width 171 height 26
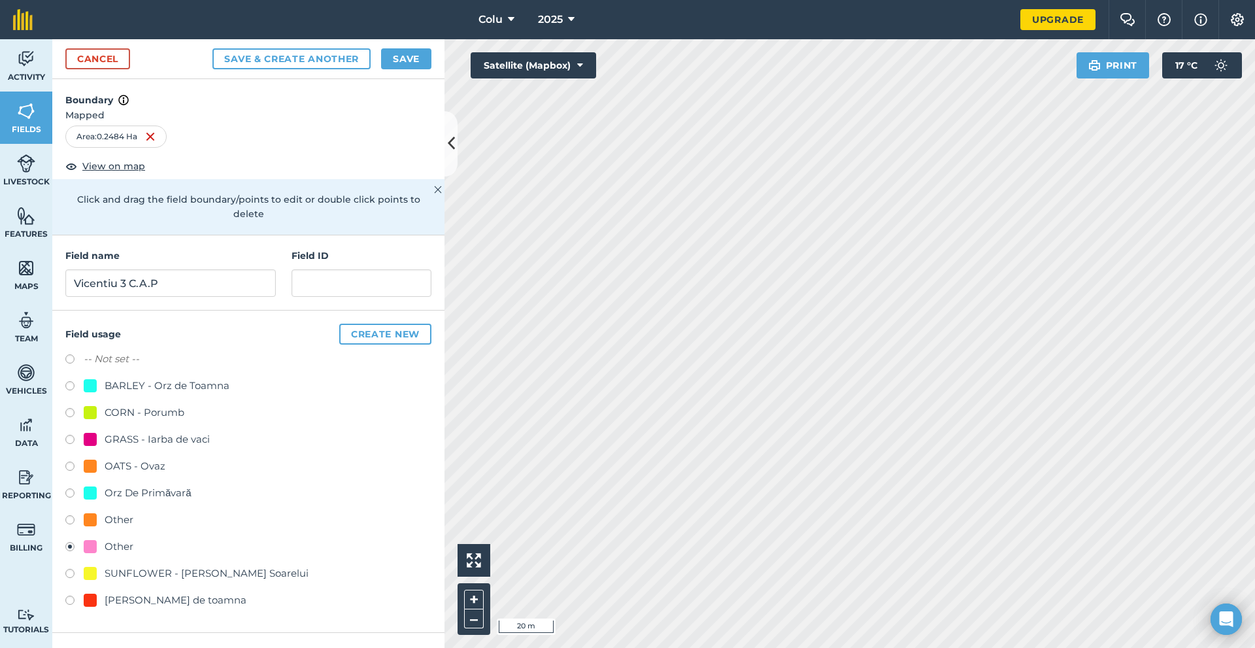
click at [65, 337] on div "Field usage Create new -- Not set -- BARLEY - Orz de Toamna CORN - Porumb GRASS…" at bounding box center [248, 472] width 392 height 322
click at [67, 354] on label at bounding box center [74, 360] width 18 height 13
click at [283, 67] on button "Save & Create Another" at bounding box center [291, 58] width 158 height 21
radio input "false"
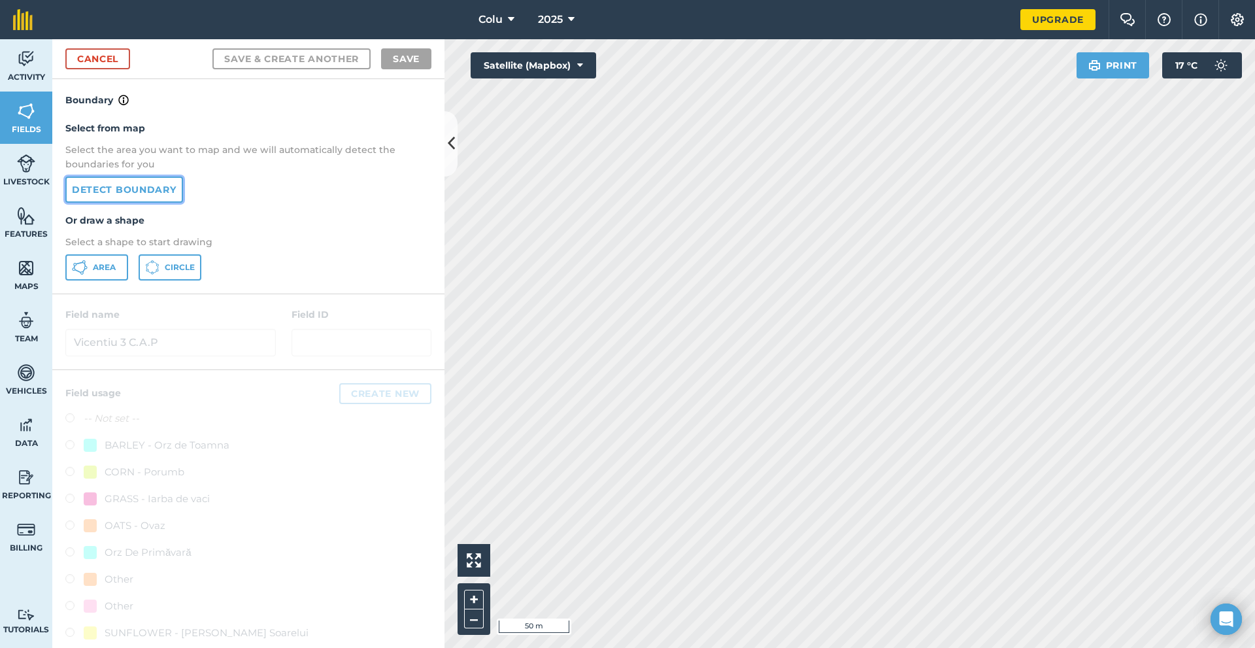
click at [114, 195] on link "Detect boundary" at bounding box center [124, 190] width 118 height 26
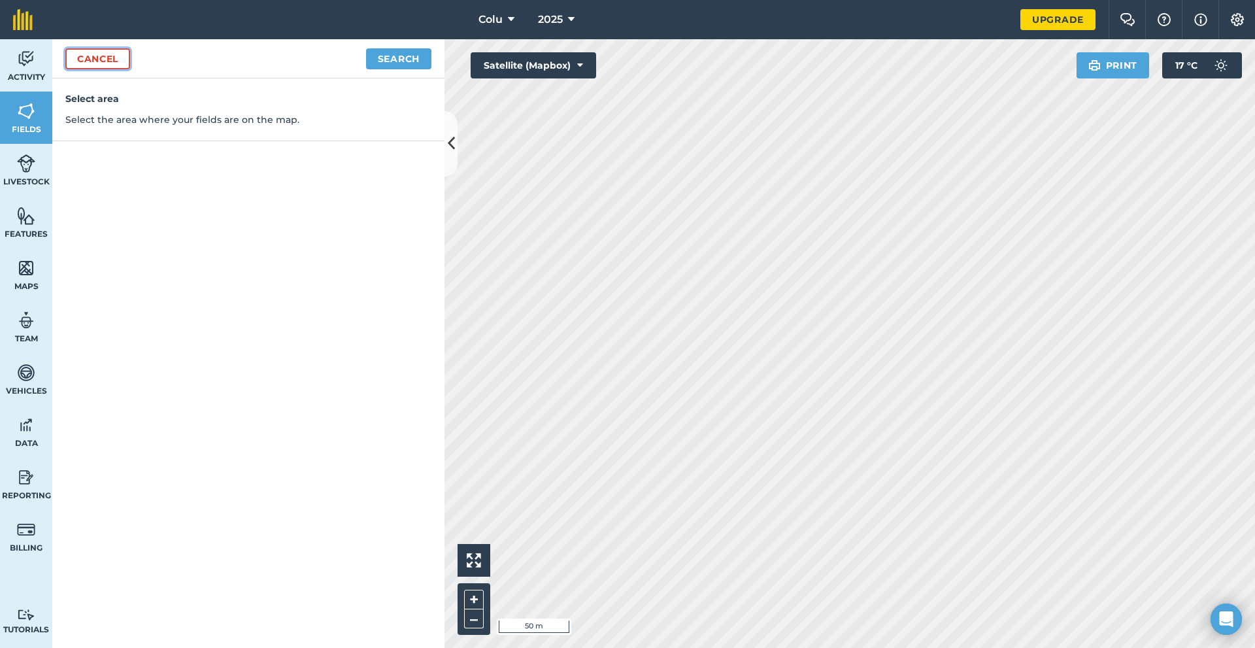
click at [127, 57] on link "Cancel" at bounding box center [97, 58] width 65 height 21
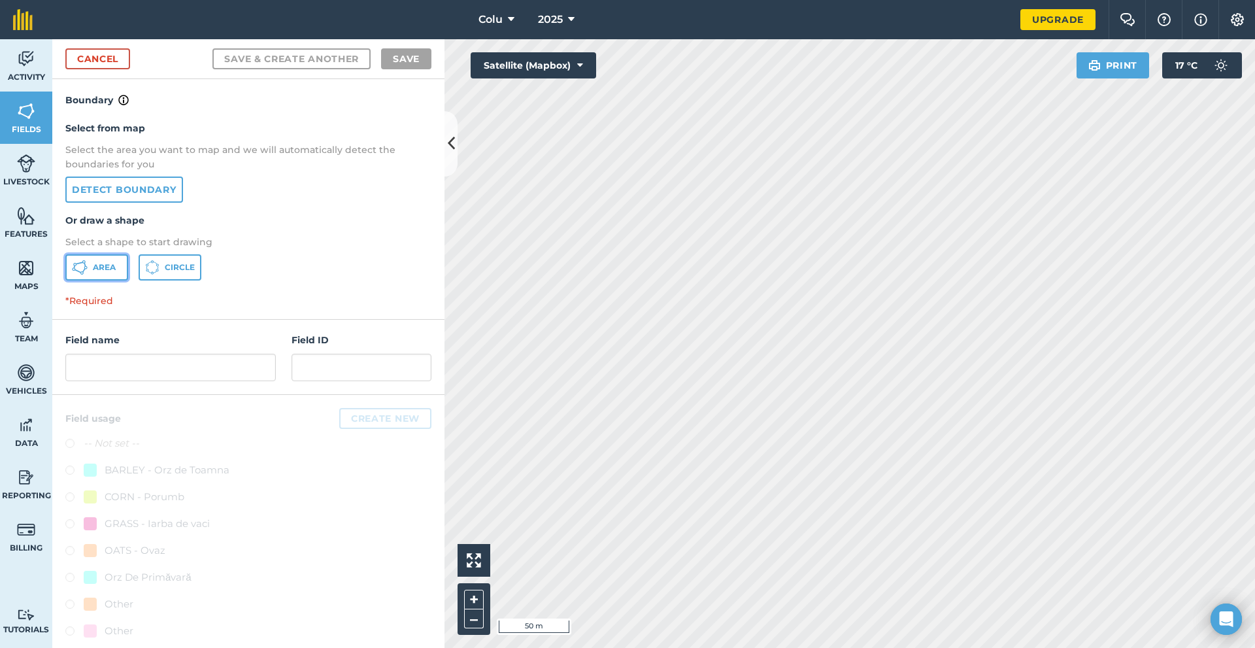
click at [101, 271] on span "Area" at bounding box center [104, 267] width 23 height 10
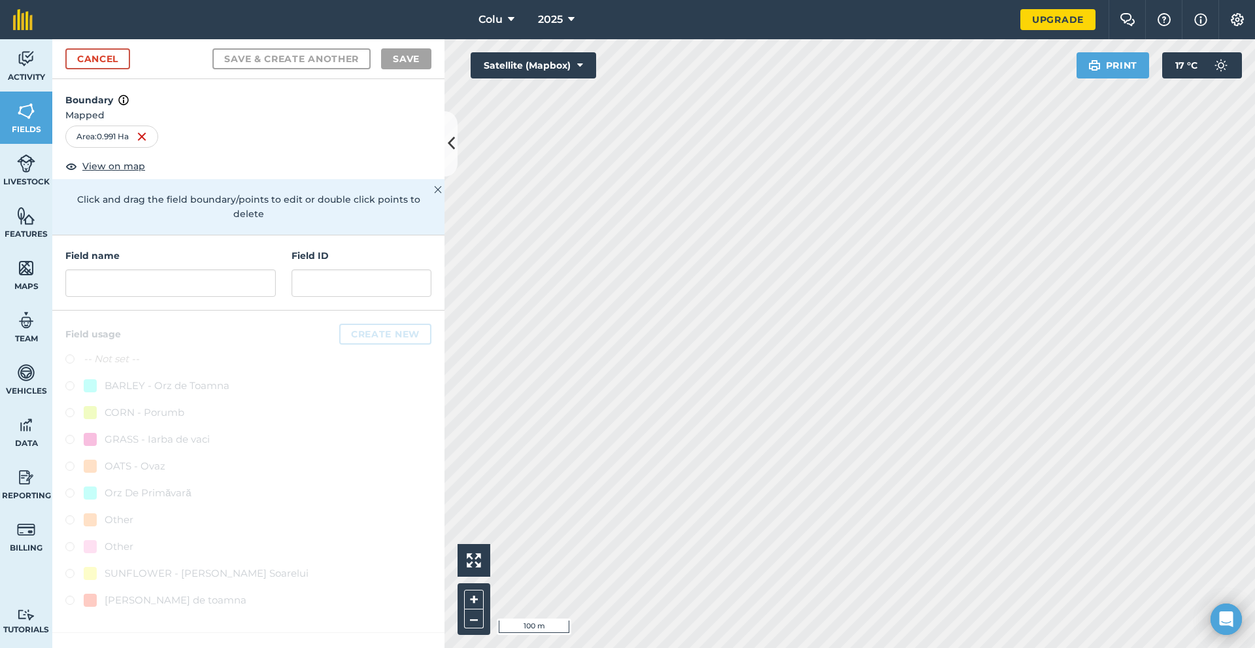
click at [157, 253] on div "Field name" at bounding box center [170, 272] width 211 height 48
click at [156, 269] on input "text" at bounding box center [170, 282] width 211 height 27
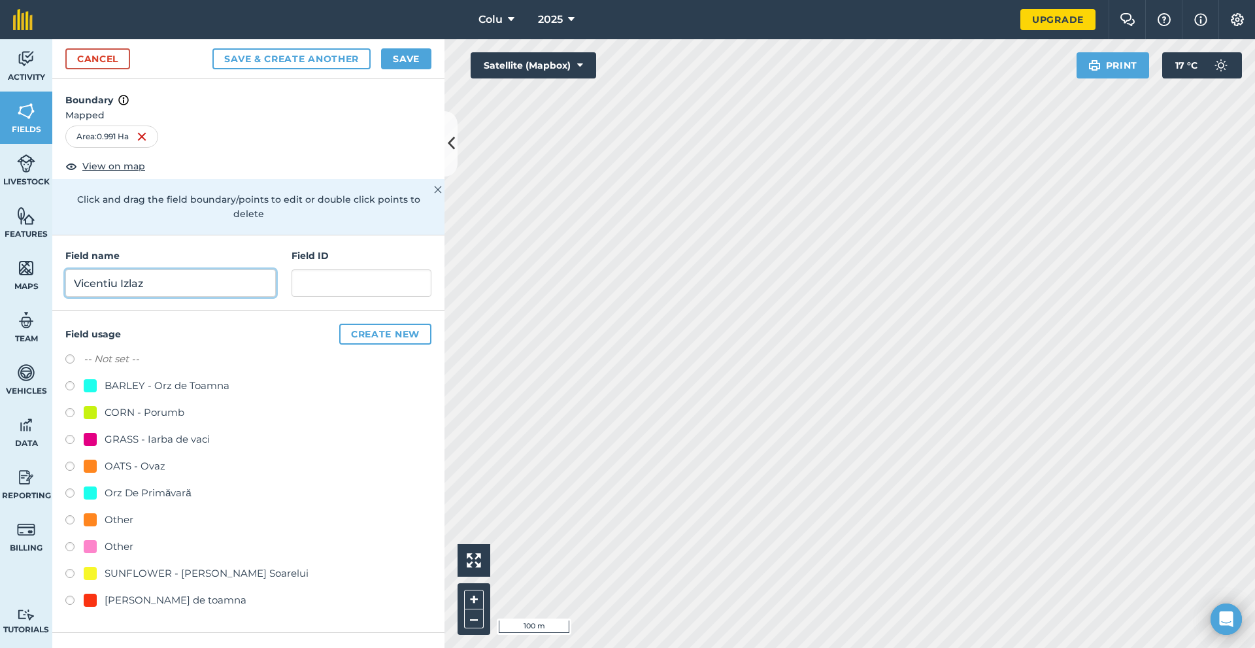
type input "Vicentiu Izlaz"
click at [84, 351] on label "-- Not set --" at bounding box center [112, 359] width 56 height 16
click at [279, 53] on button "Save & Create Another" at bounding box center [291, 58] width 158 height 21
radio input "false"
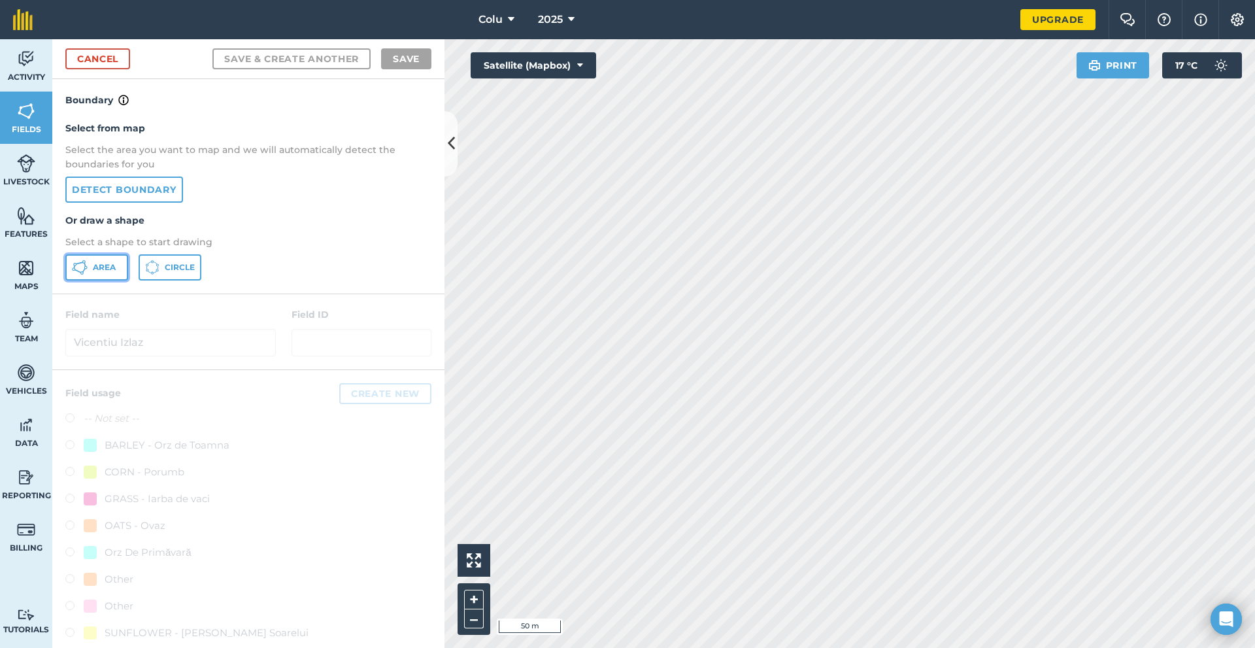
click at [121, 267] on button "Area" at bounding box center [96, 267] width 63 height 26
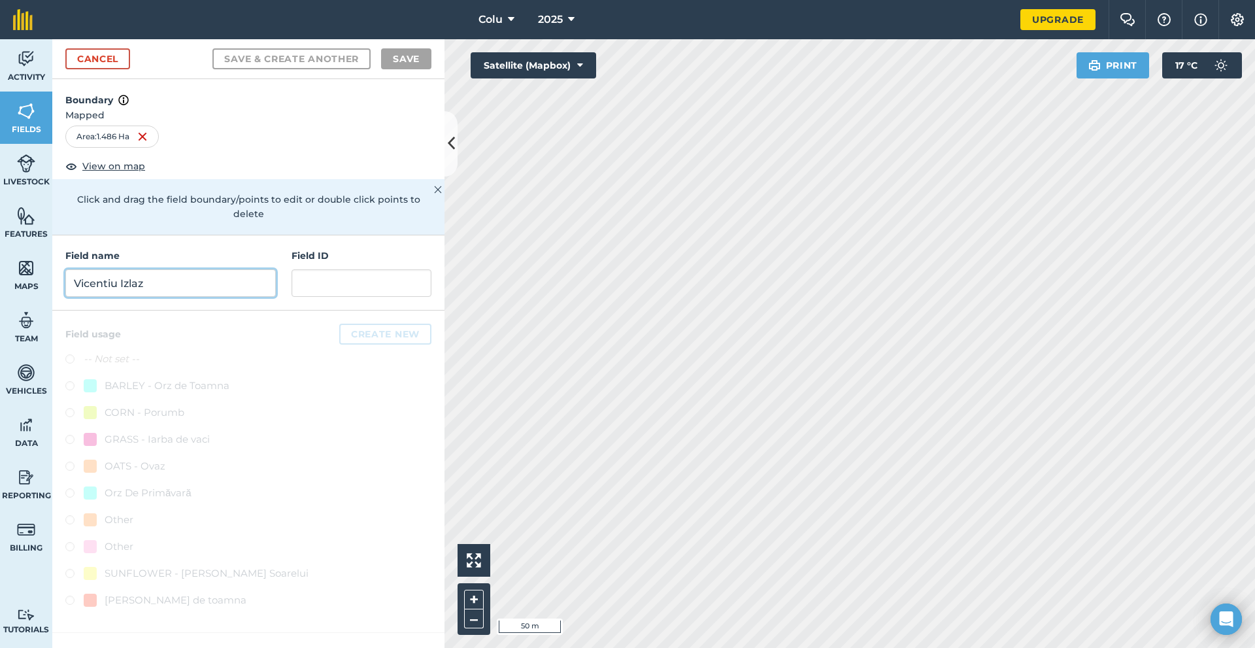
click at [116, 269] on input "Vicentiu Izlaz" at bounding box center [170, 282] width 211 height 27
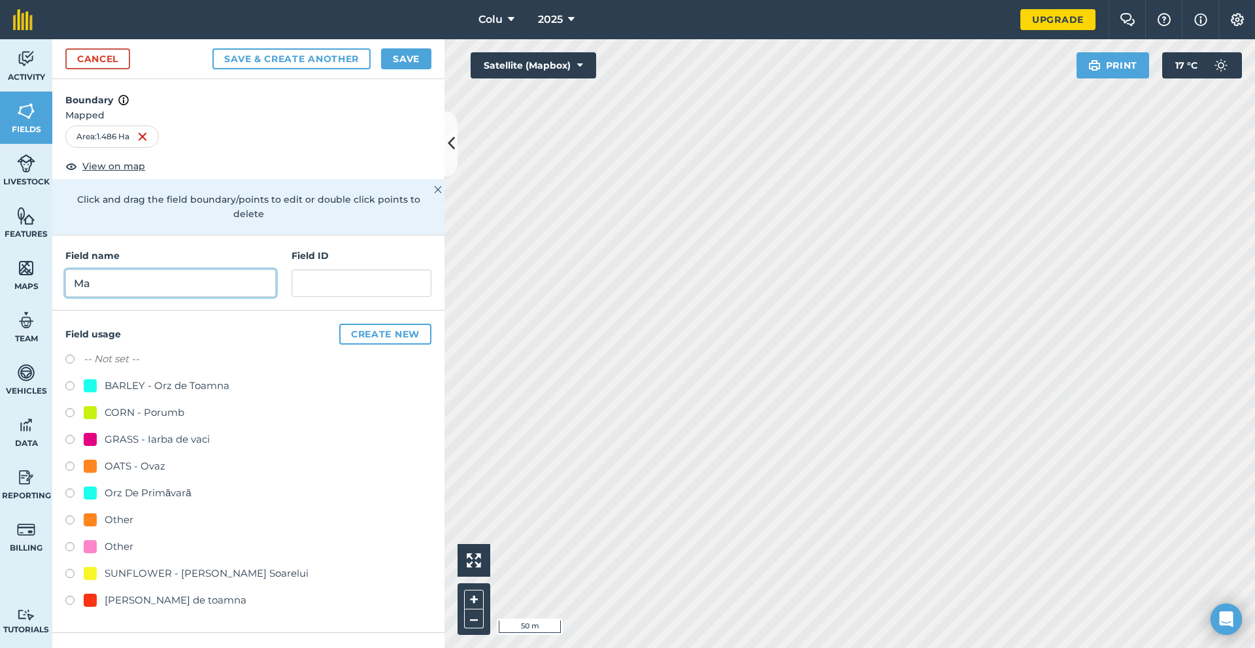
type input "M"
type input "[PERSON_NAME]"
click at [93, 351] on label "-- Not set --" at bounding box center [112, 359] width 56 height 16
radio input "true"
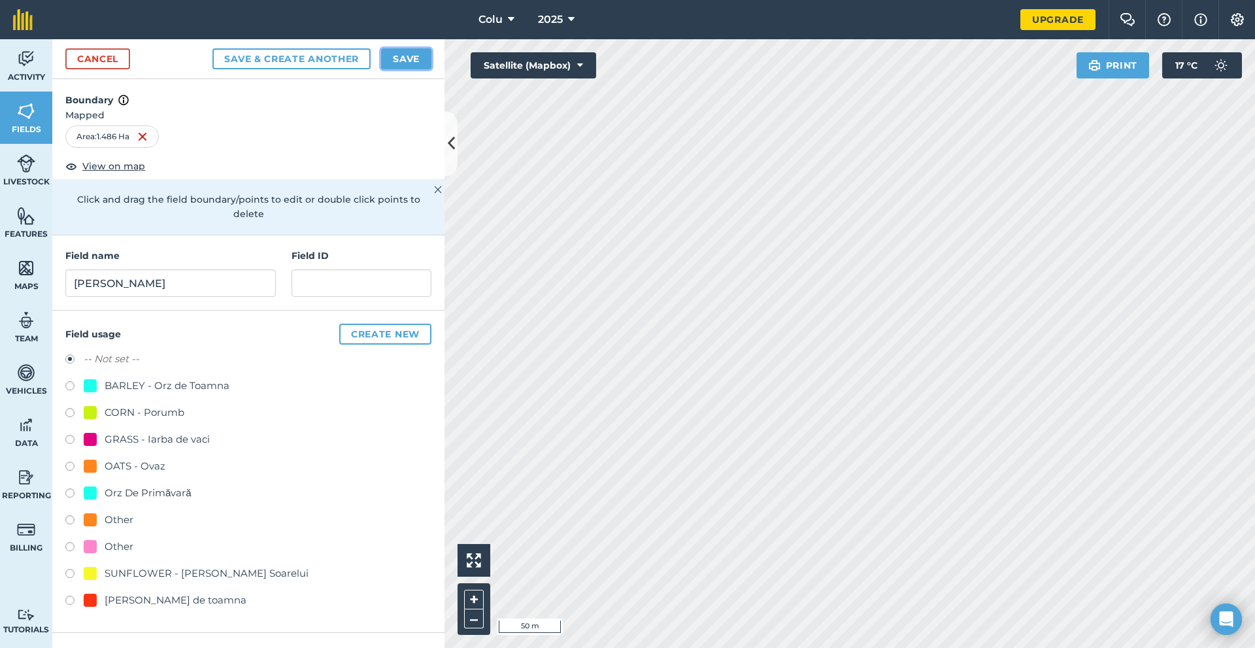
click at [398, 56] on button "Save" at bounding box center [406, 58] width 50 height 21
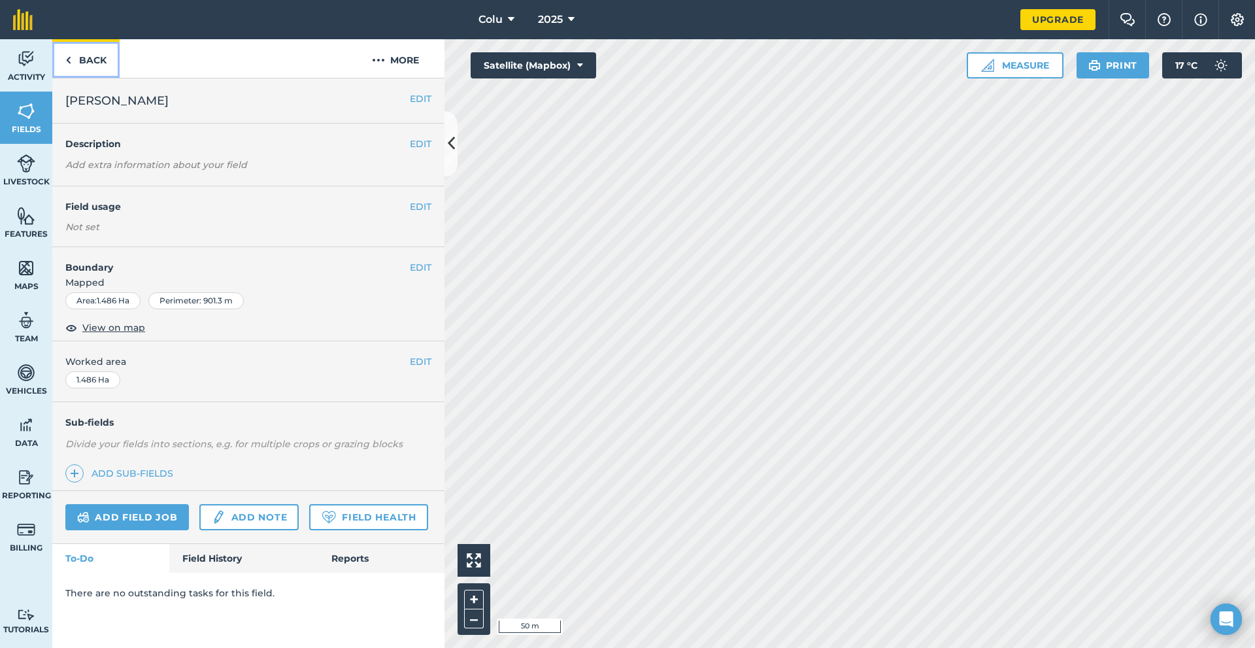
click at [54, 67] on link "Back" at bounding box center [85, 58] width 67 height 39
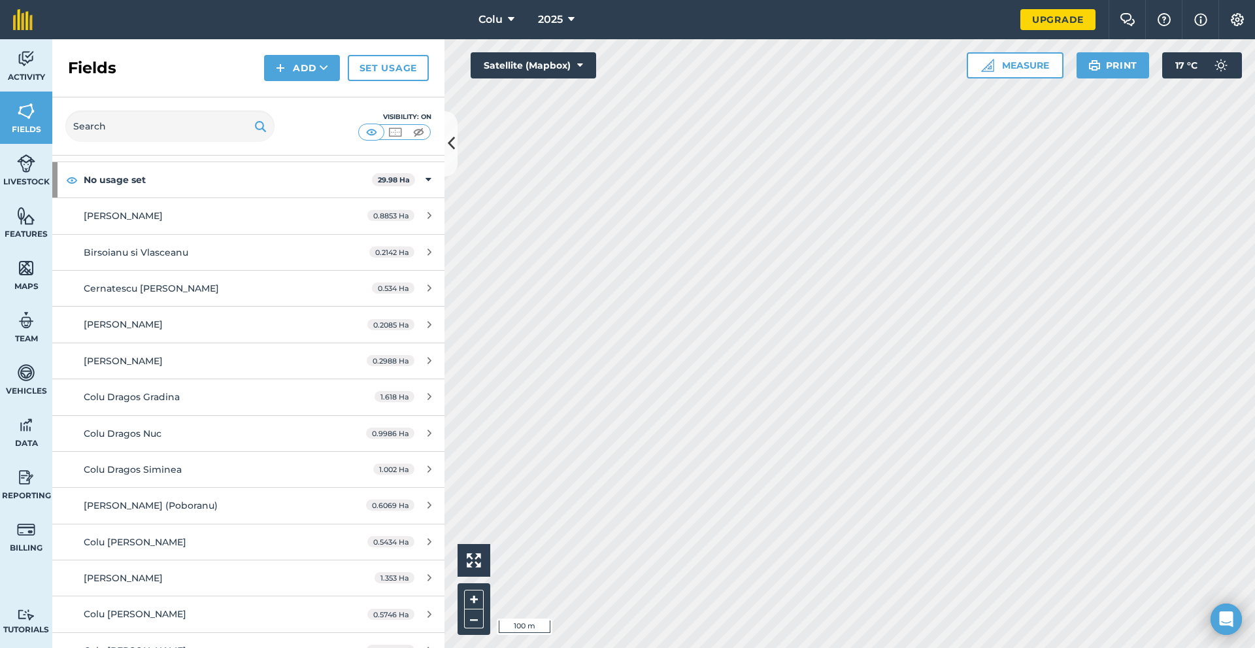
scroll to position [131, 0]
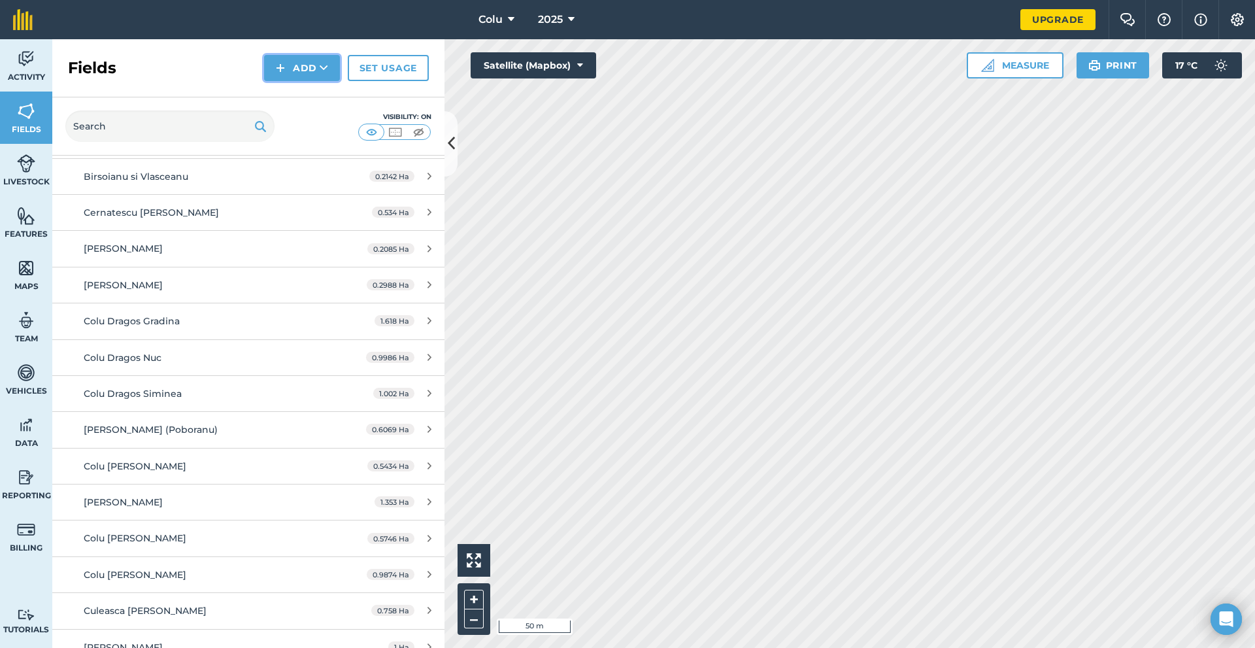
click at [302, 79] on button "Add" at bounding box center [302, 68] width 76 height 26
click at [309, 98] on link "Draw" at bounding box center [302, 97] width 72 height 29
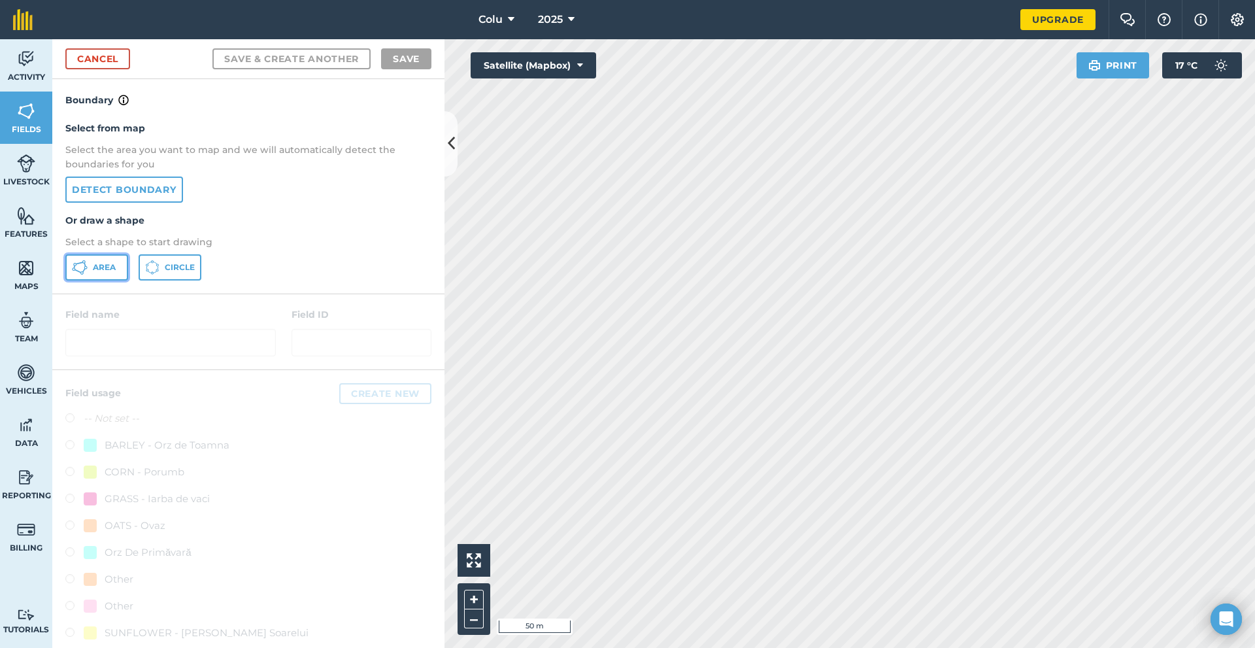
click at [93, 277] on button "Area" at bounding box center [96, 267] width 63 height 26
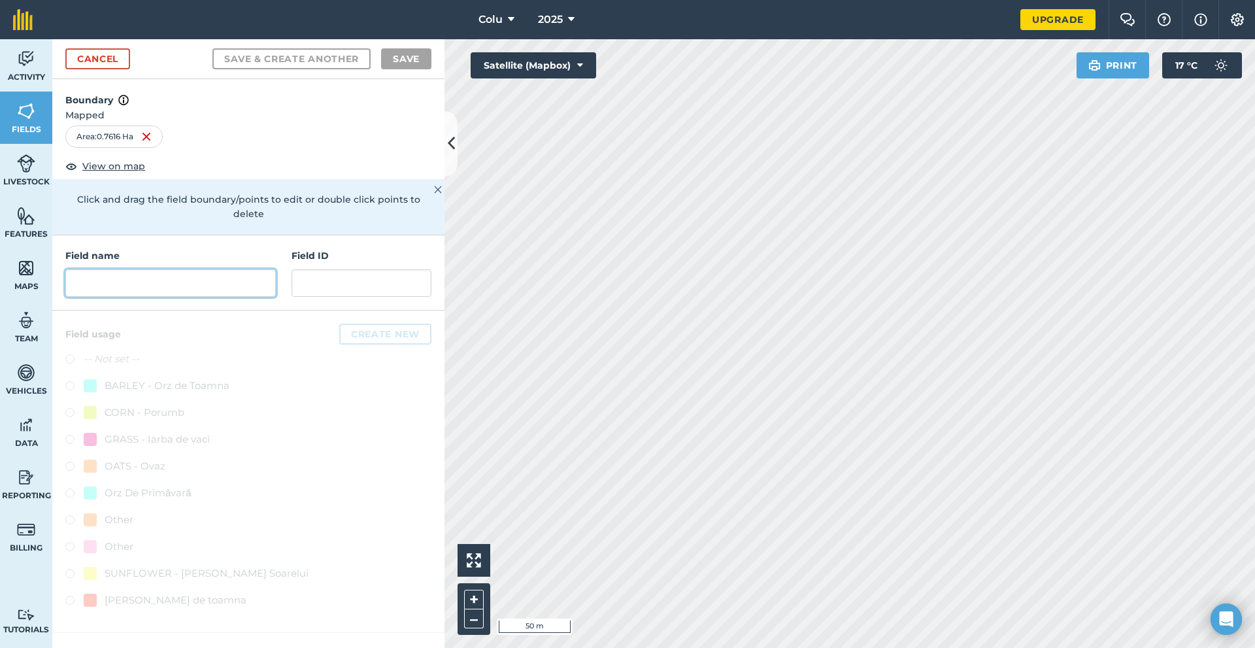
click at [131, 269] on input "text" at bounding box center [170, 282] width 211 height 27
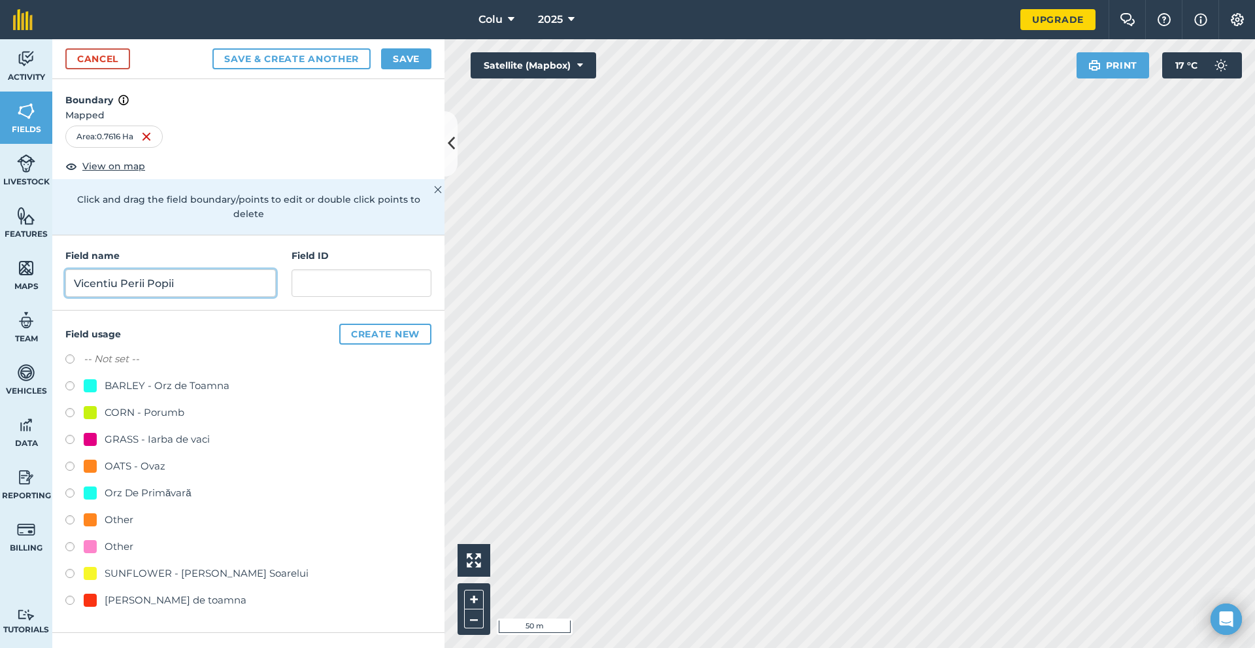
type input "Vicentiu Perii Popii"
click at [90, 351] on label "-- Not set --" at bounding box center [112, 359] width 56 height 16
radio input "true"
click at [414, 61] on button "Save" at bounding box center [406, 58] width 50 height 21
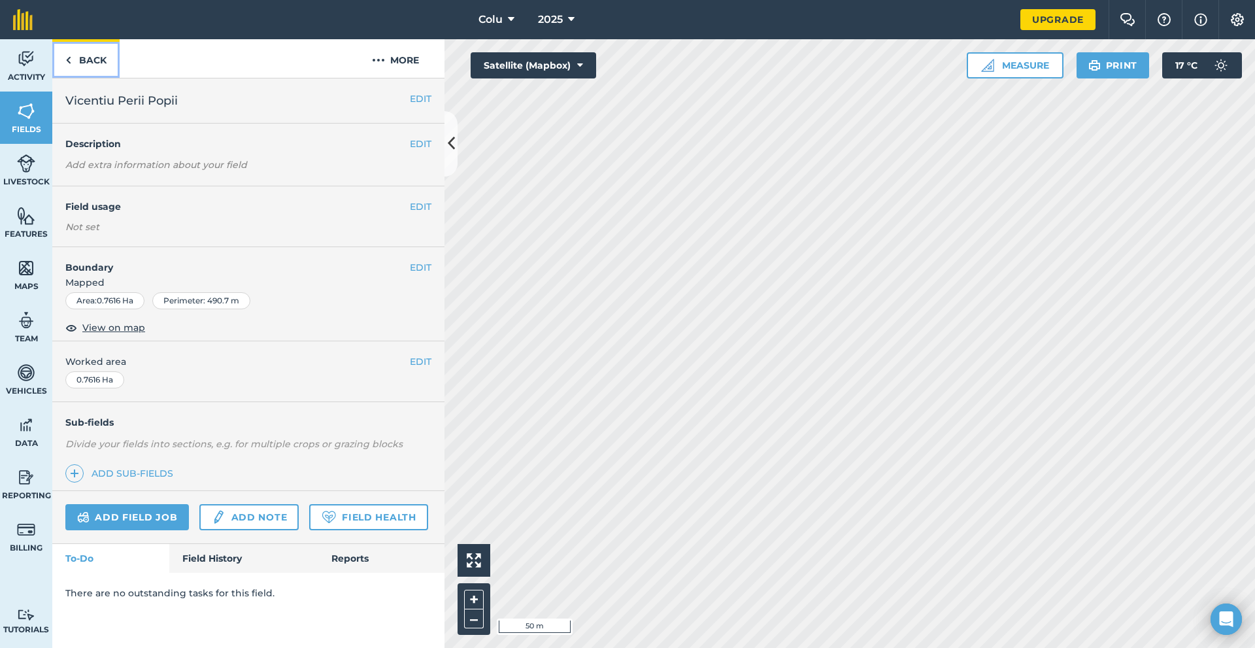
click at [89, 57] on link "Back" at bounding box center [85, 58] width 67 height 39
click at [413, 265] on button "EDIT" at bounding box center [421, 267] width 22 height 14
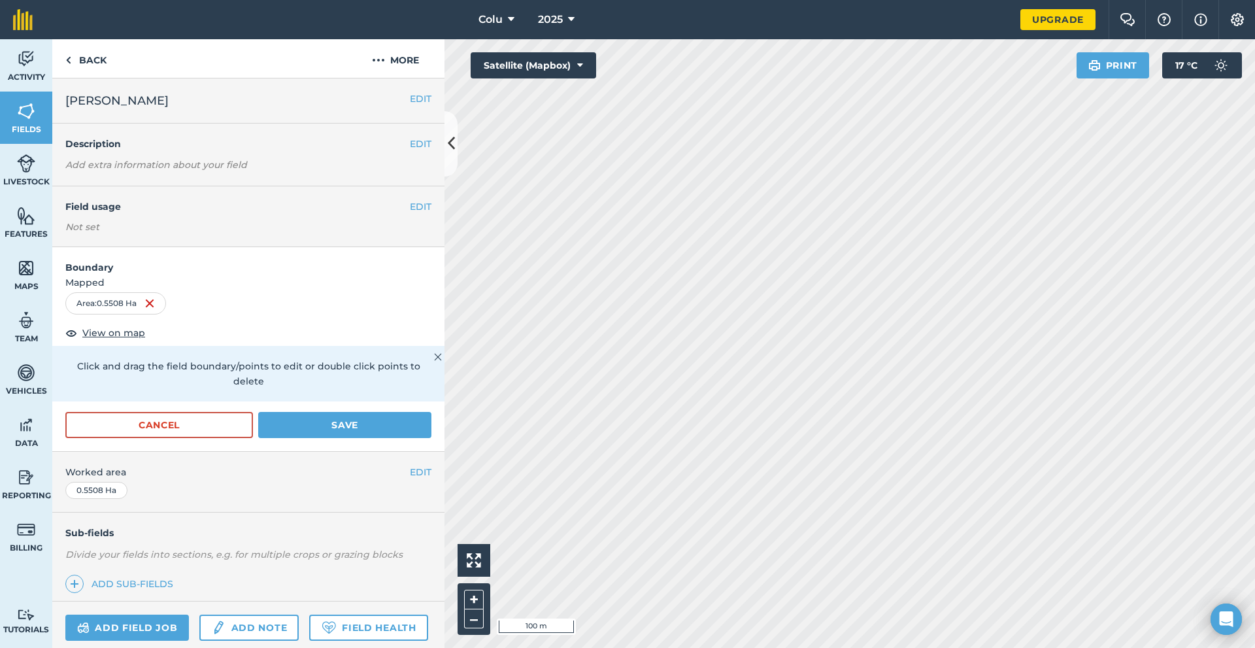
click at [120, 303] on div "Area : 0.5508 Ha" at bounding box center [115, 303] width 101 height 22
click at [124, 303] on div "Area : 0.5508 Ha" at bounding box center [115, 303] width 101 height 22
click at [126, 305] on div "Area : 0.5508 Ha" at bounding box center [115, 303] width 101 height 22
click at [346, 426] on button "Save" at bounding box center [344, 425] width 173 height 26
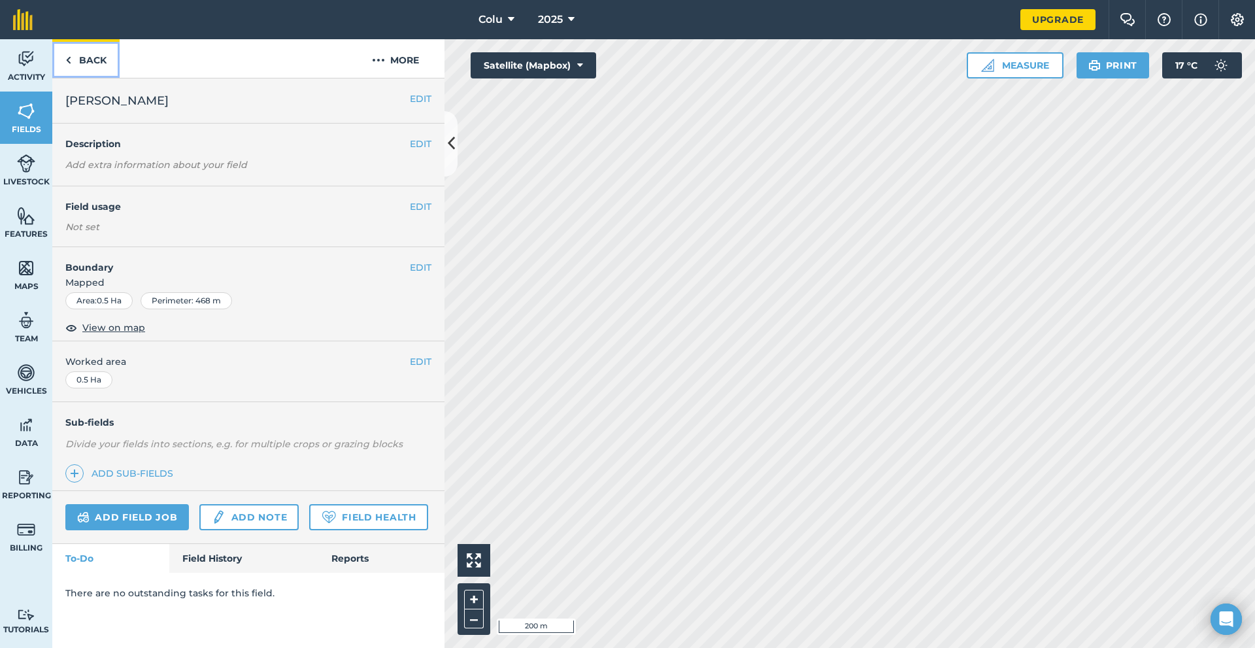
drag, startPoint x: 74, startPoint y: 67, endPoint x: 85, endPoint y: 67, distance: 11.1
click at [74, 67] on link "Back" at bounding box center [85, 58] width 67 height 39
click at [60, 59] on link "Back" at bounding box center [85, 58] width 67 height 39
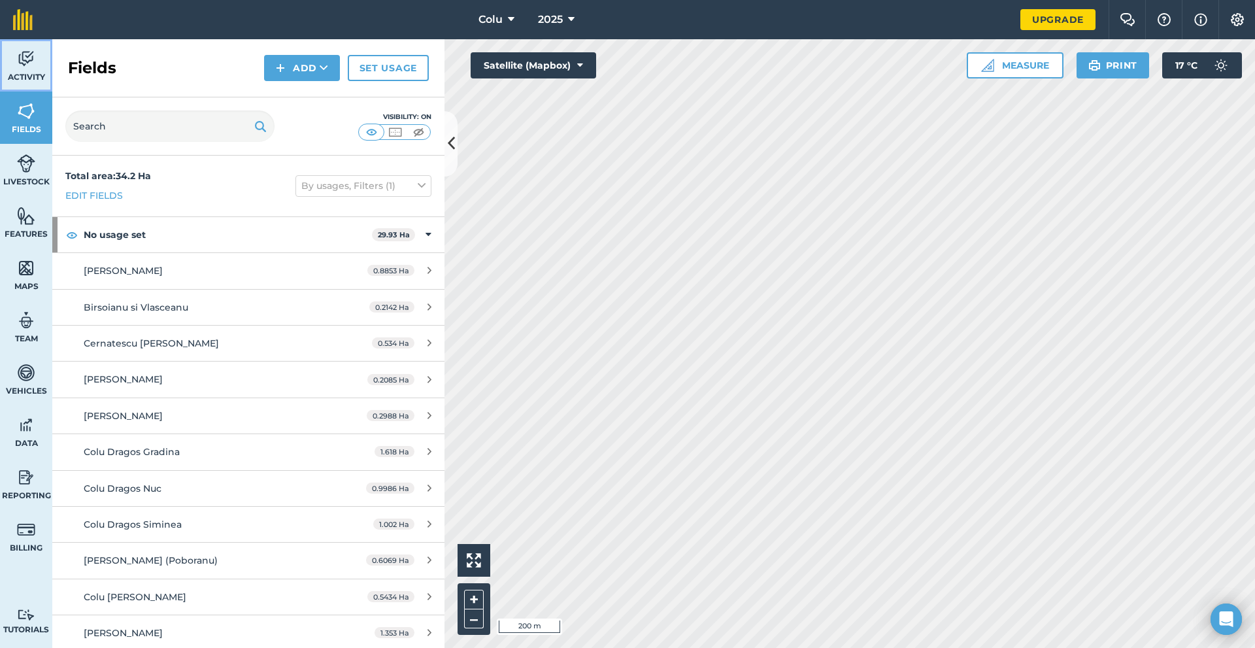
click at [28, 79] on span "Activity" at bounding box center [26, 77] width 52 height 10
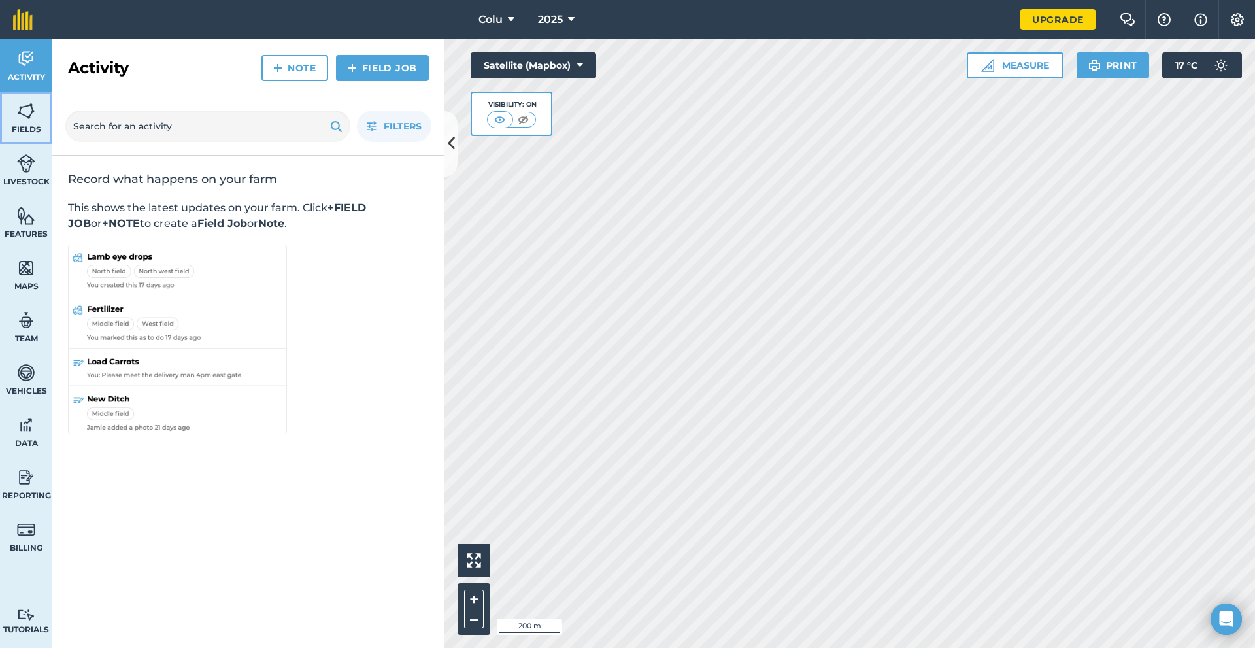
click at [12, 110] on link "Fields" at bounding box center [26, 118] width 52 height 52
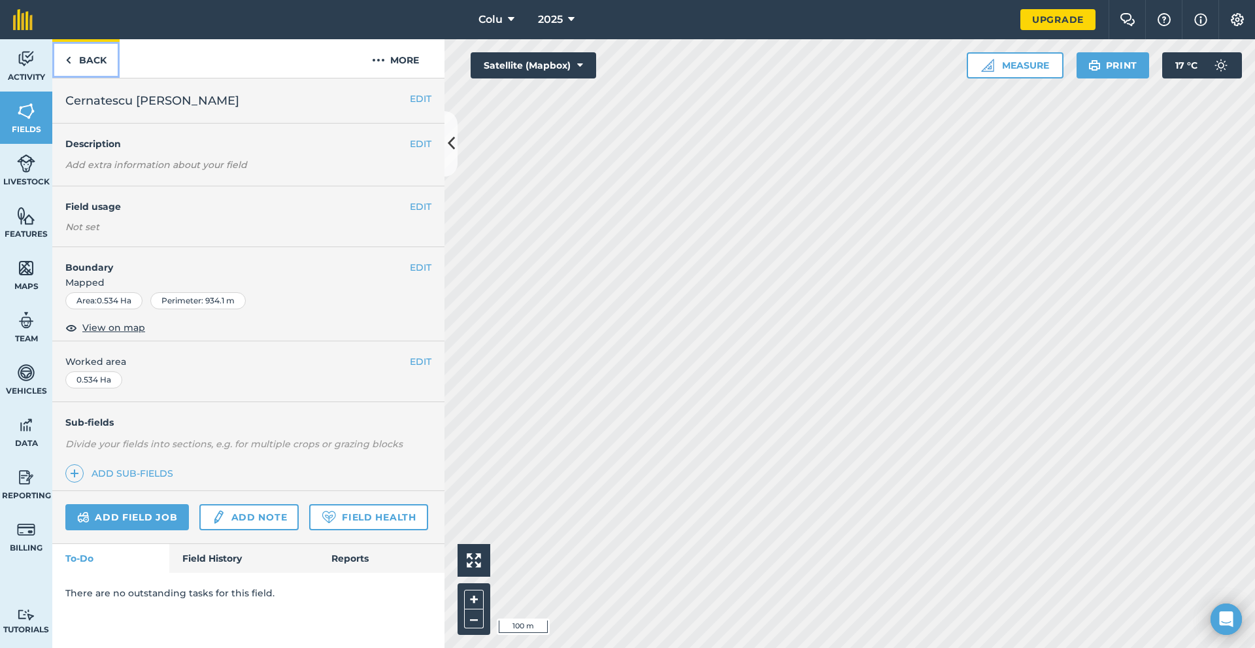
click at [63, 53] on link "Back" at bounding box center [85, 58] width 67 height 39
click at [58, 51] on link "Back" at bounding box center [85, 58] width 67 height 39
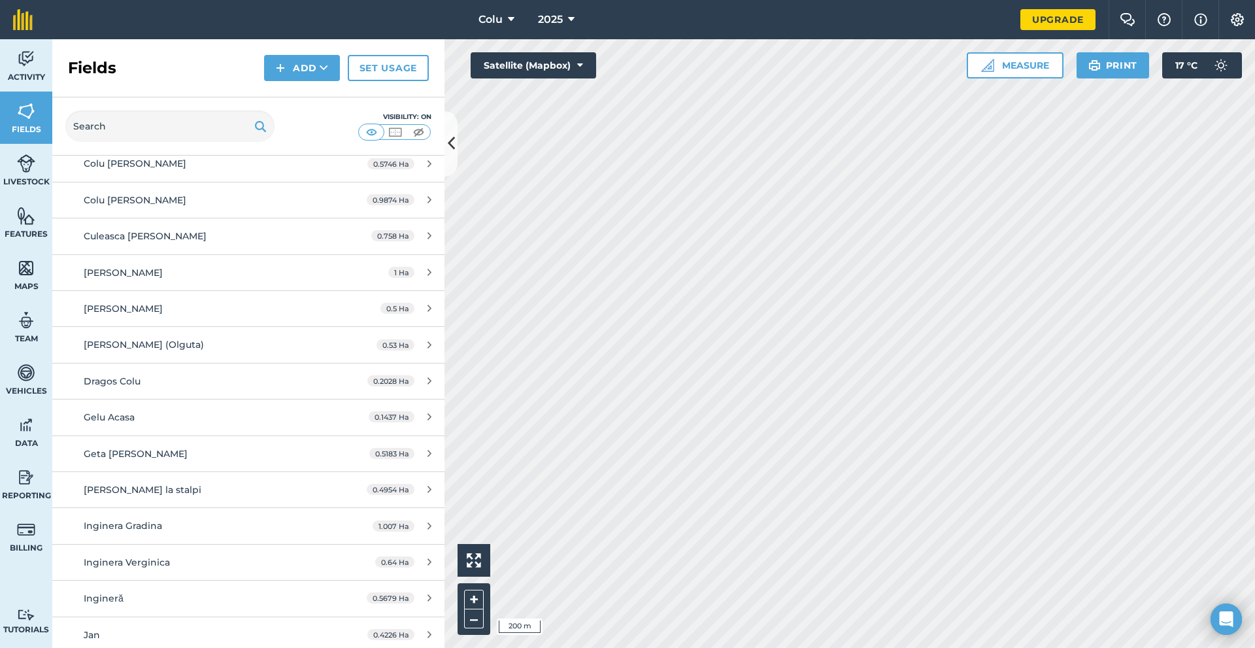
scroll to position [523, 0]
